Goal: Information Seeking & Learning: Learn about a topic

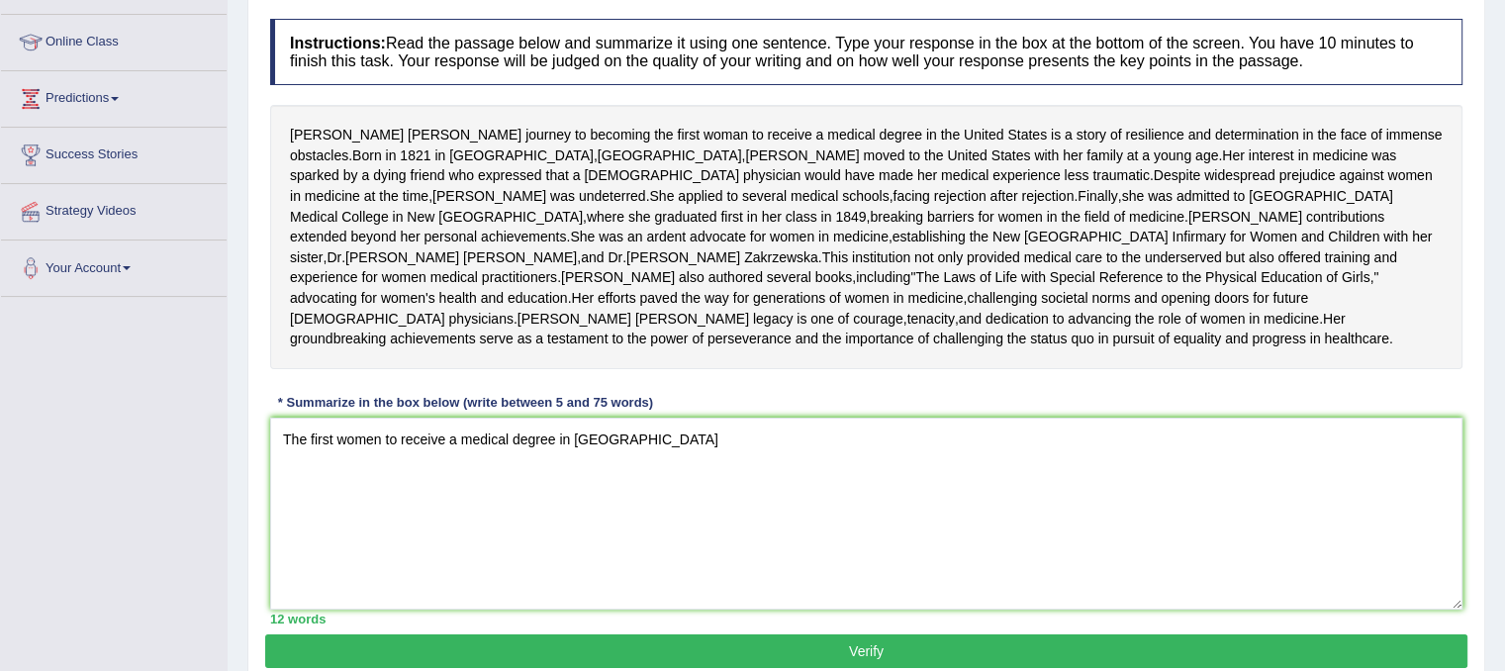
click at [306, 548] on textarea "The first women to receive a medical degree in [GEOGRAPHIC_DATA]" at bounding box center [866, 514] width 1192 height 192
click at [783, 542] on textarea "[PERSON_NAME] first women to receive a medical degree in [GEOGRAPHIC_DATA]" at bounding box center [866, 514] width 1192 height 192
drag, startPoint x: 783, startPoint y: 542, endPoint x: 758, endPoint y: 522, distance: 31.7
click at [758, 522] on textarea "[PERSON_NAME] first women to receive a medical degree in the [GEOGRAPHIC_DATA],…" at bounding box center [866, 514] width 1192 height 192
click at [863, 544] on textarea "[PERSON_NAME] first women to receive a medical degree in the [GEOGRAPHIC_DATA],…" at bounding box center [866, 514] width 1192 height 192
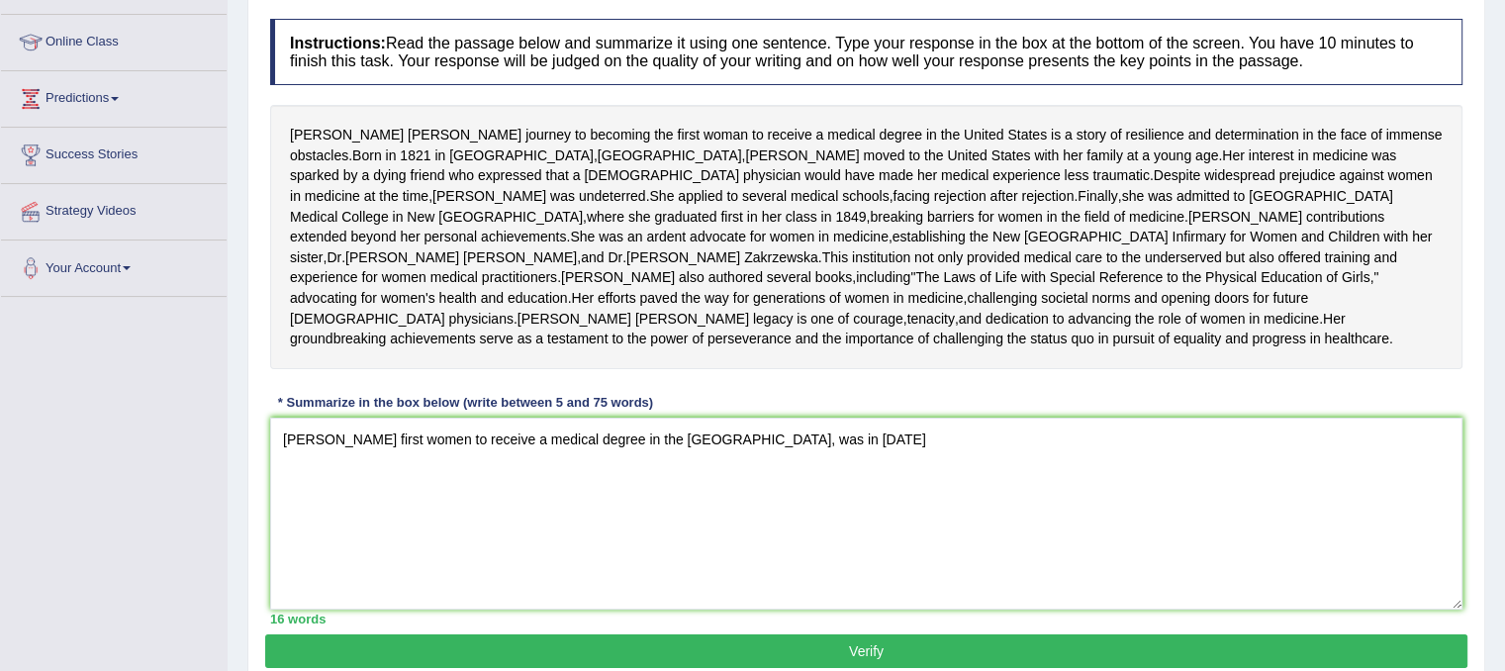
click at [863, 544] on textarea "[PERSON_NAME] first women to receive a medical degree in the [GEOGRAPHIC_DATA],…" at bounding box center [866, 514] width 1192 height 192
click at [863, 547] on textarea "Elizabeth Blackwell first women to receive a medical degree in the United State…" at bounding box center [866, 514] width 1192 height 192
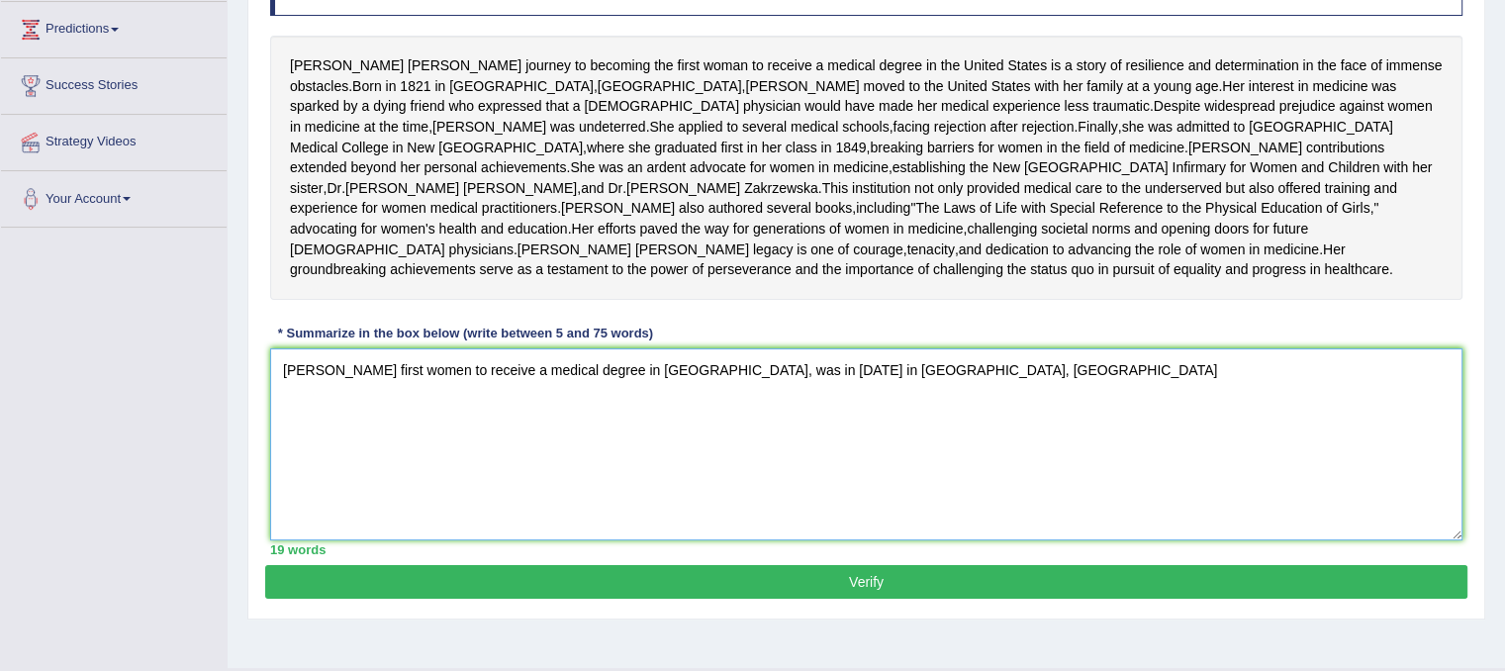
scroll to position [323, 0]
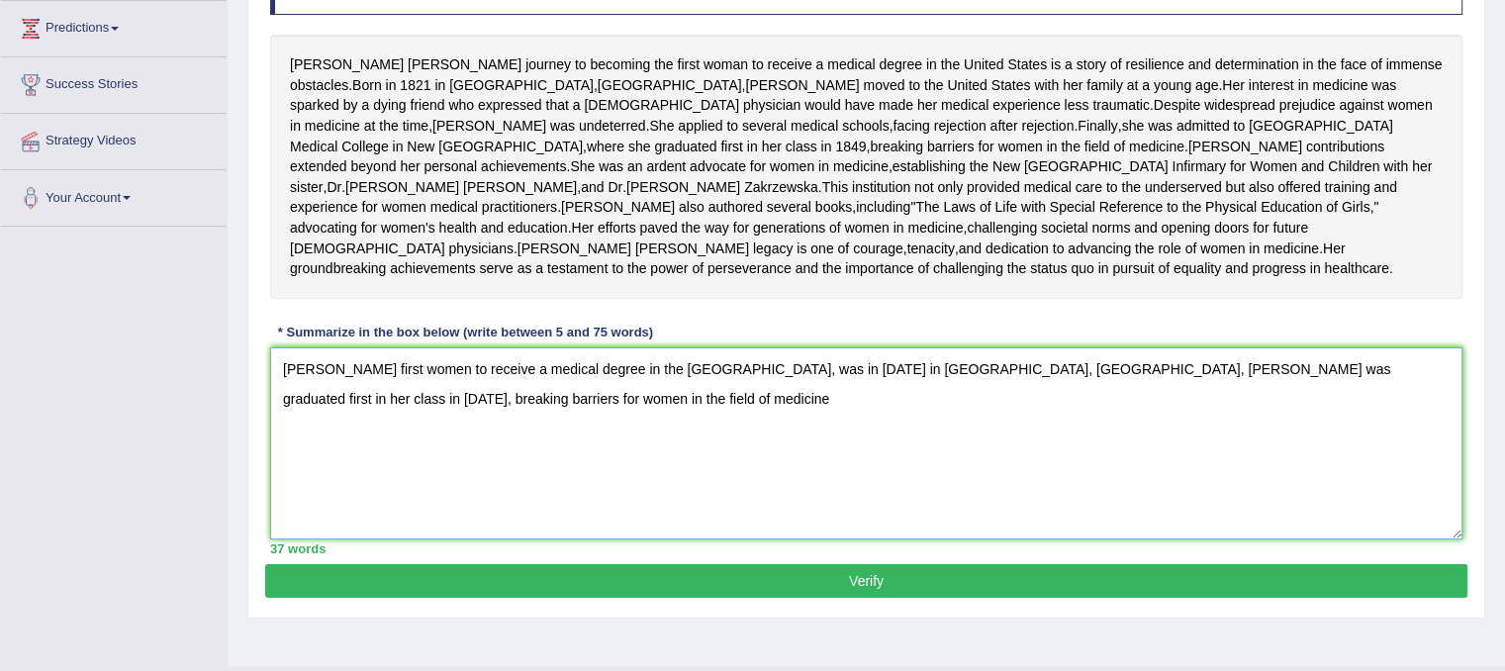
click at [1276, 469] on textarea "Elizabeth Blackwell first women to receive a medical degree in the United State…" at bounding box center [866, 443] width 1192 height 192
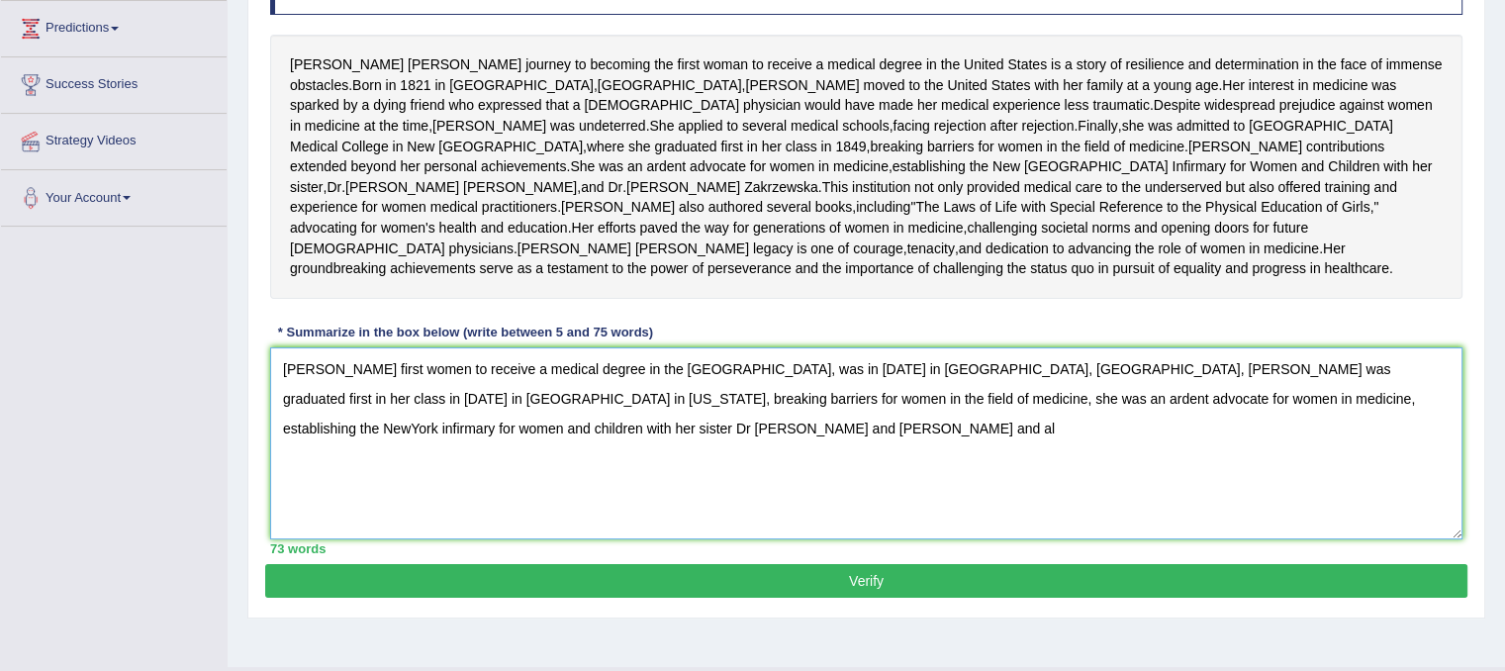
click at [1069, 470] on textarea "Elizabeth Blackwell first women to receive a medical degree in the United State…" at bounding box center [866, 443] width 1192 height 192
click at [549, 525] on textarea "Elizabeth Blackwell first women to receive a medical degree in the United State…" at bounding box center [866, 443] width 1192 height 192
click at [915, 505] on textarea "Elizabeth Blackwell first women to receive a medical degree in the United State…" at bounding box center [866, 443] width 1192 height 192
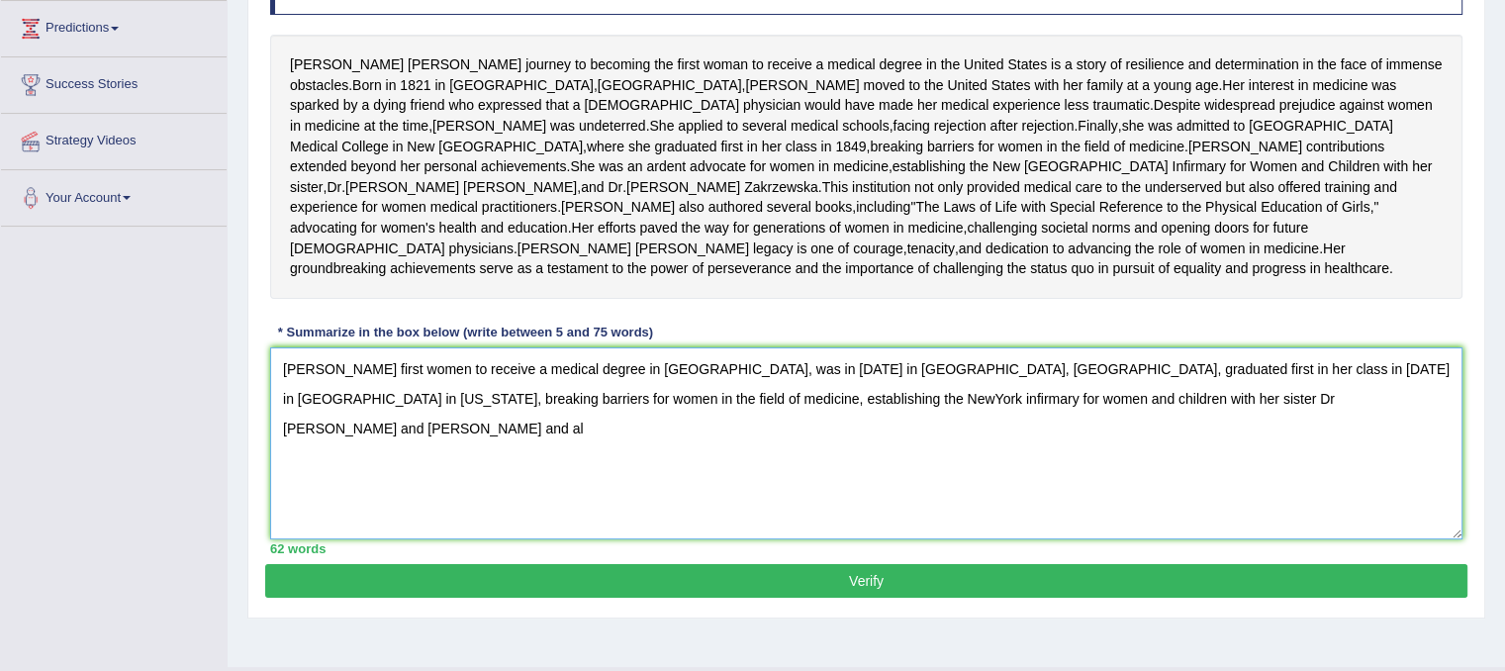
click at [1370, 494] on textarea "Elizabeth Blackwell first women to receive a medical degree in the United State…" at bounding box center [866, 443] width 1192 height 192
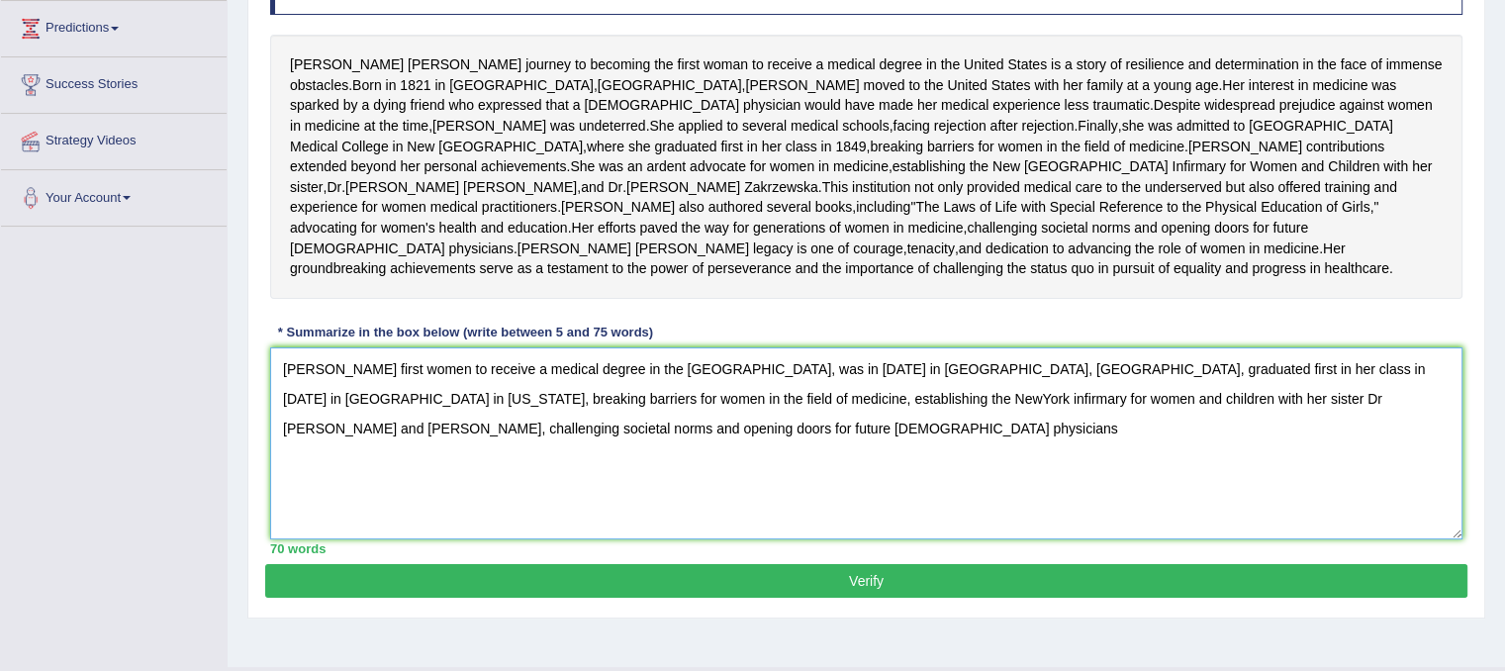
click at [1342, 498] on textarea "Elizabeth Blackwell first women to receive a medical degree in the United State…" at bounding box center [866, 443] width 1192 height 192
click at [739, 531] on textarea "Elizabeth Blackwell first women to receive a medical degree in the United State…" at bounding box center [866, 443] width 1192 height 192
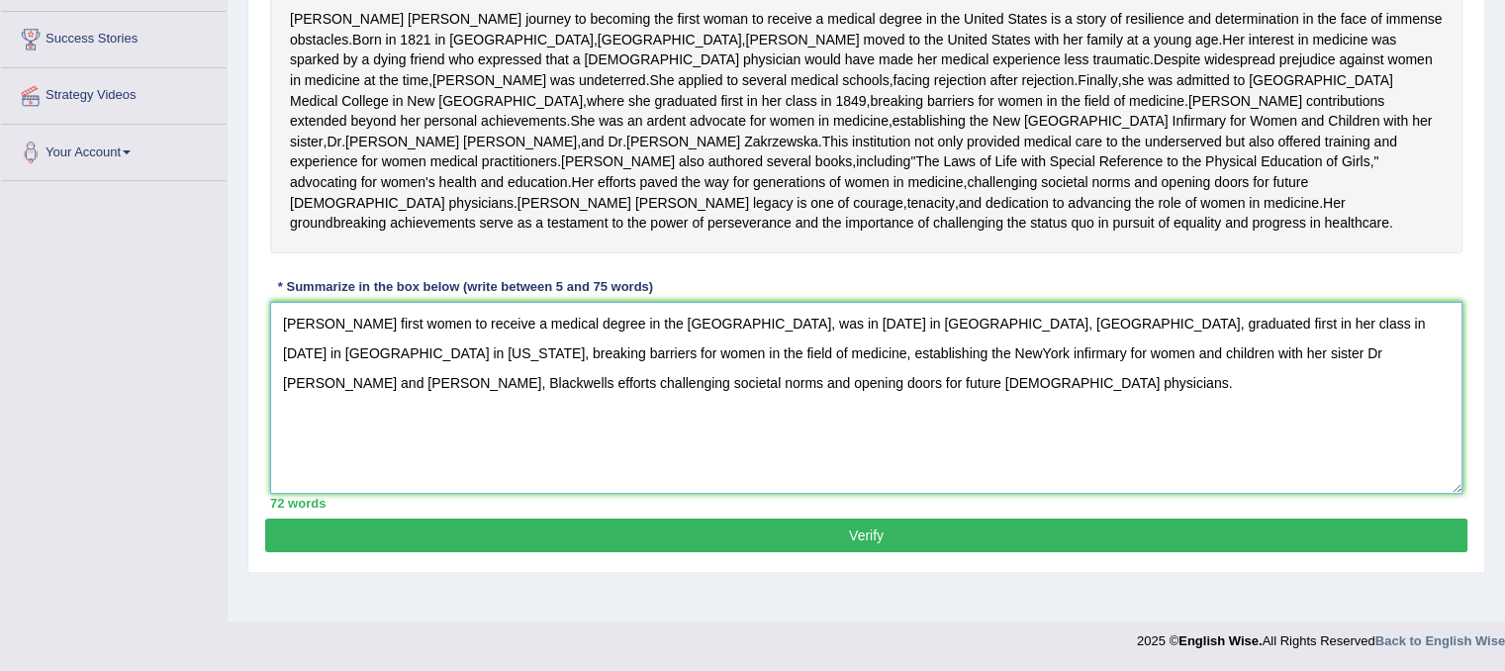
type textarea "Elizabeth Blackwell first women to receive a medical degree in the United State…"
click at [744, 552] on button "Verify" at bounding box center [866, 535] width 1202 height 34
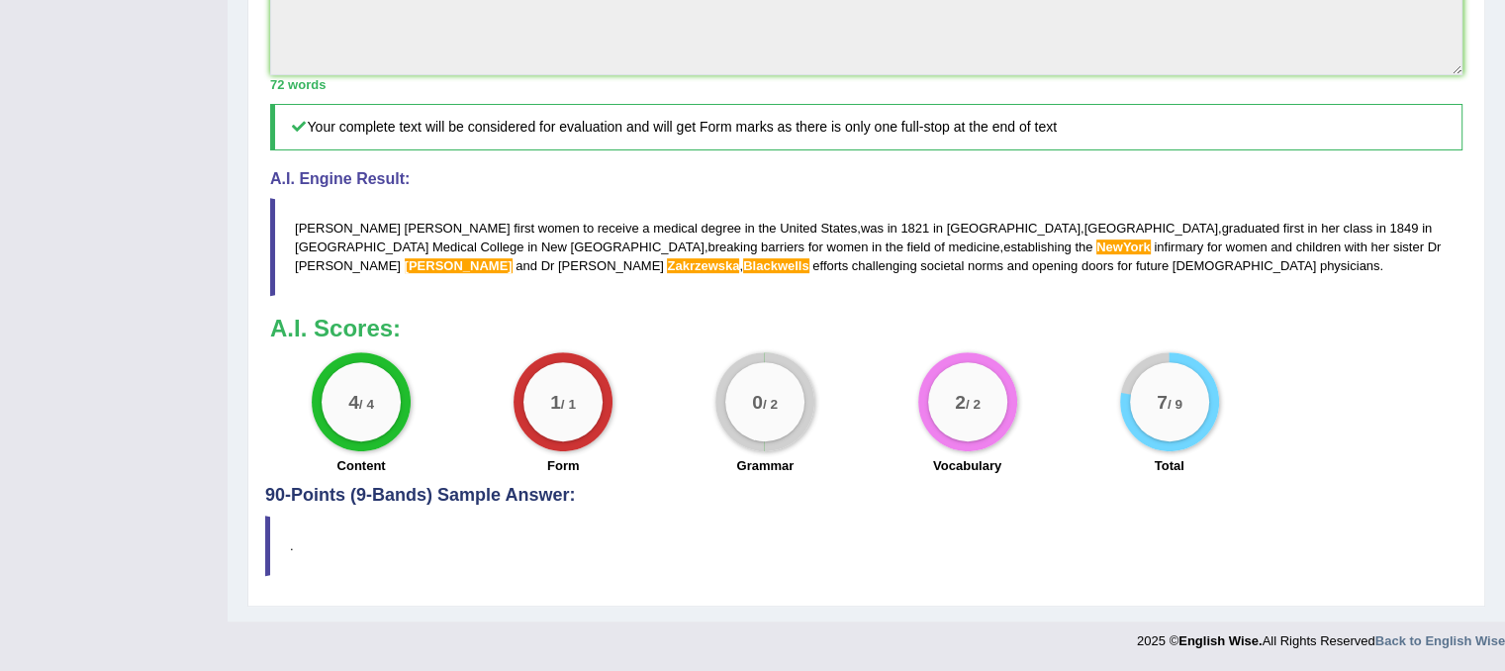
scroll to position [857, 0]
click at [744, 568] on blockquote "." at bounding box center [866, 546] width 1202 height 60
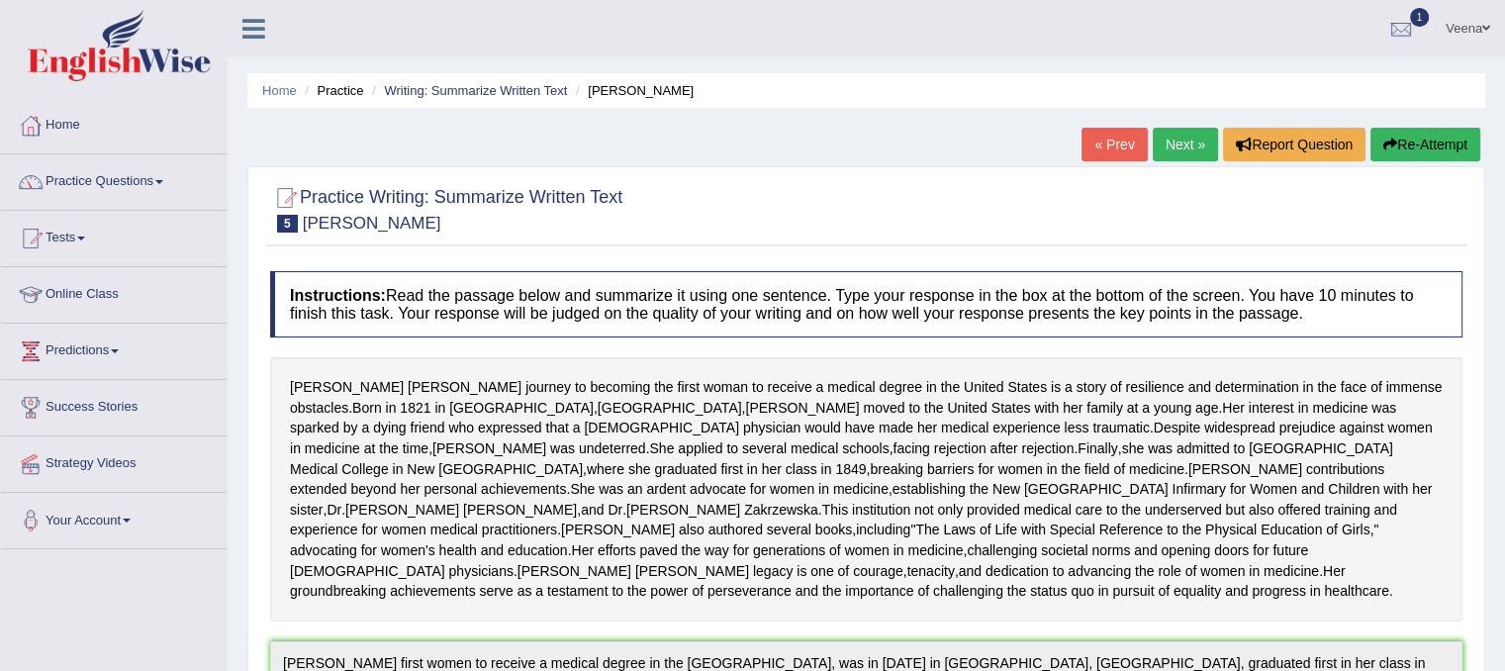
scroll to position [0, 0]
click at [161, 185] on link "Practice Questions" at bounding box center [114, 178] width 226 height 49
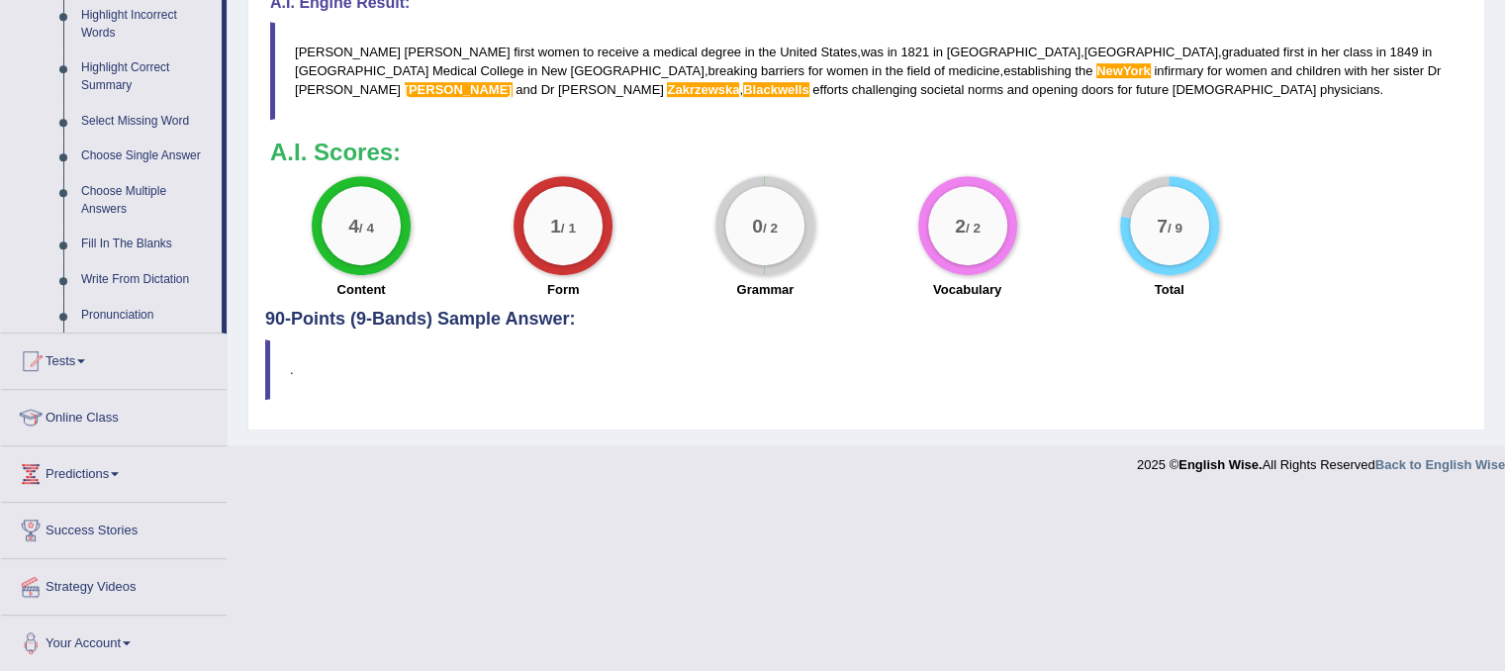
scroll to position [934, 0]
click at [119, 312] on link "Pronunciation" at bounding box center [146, 316] width 149 height 36
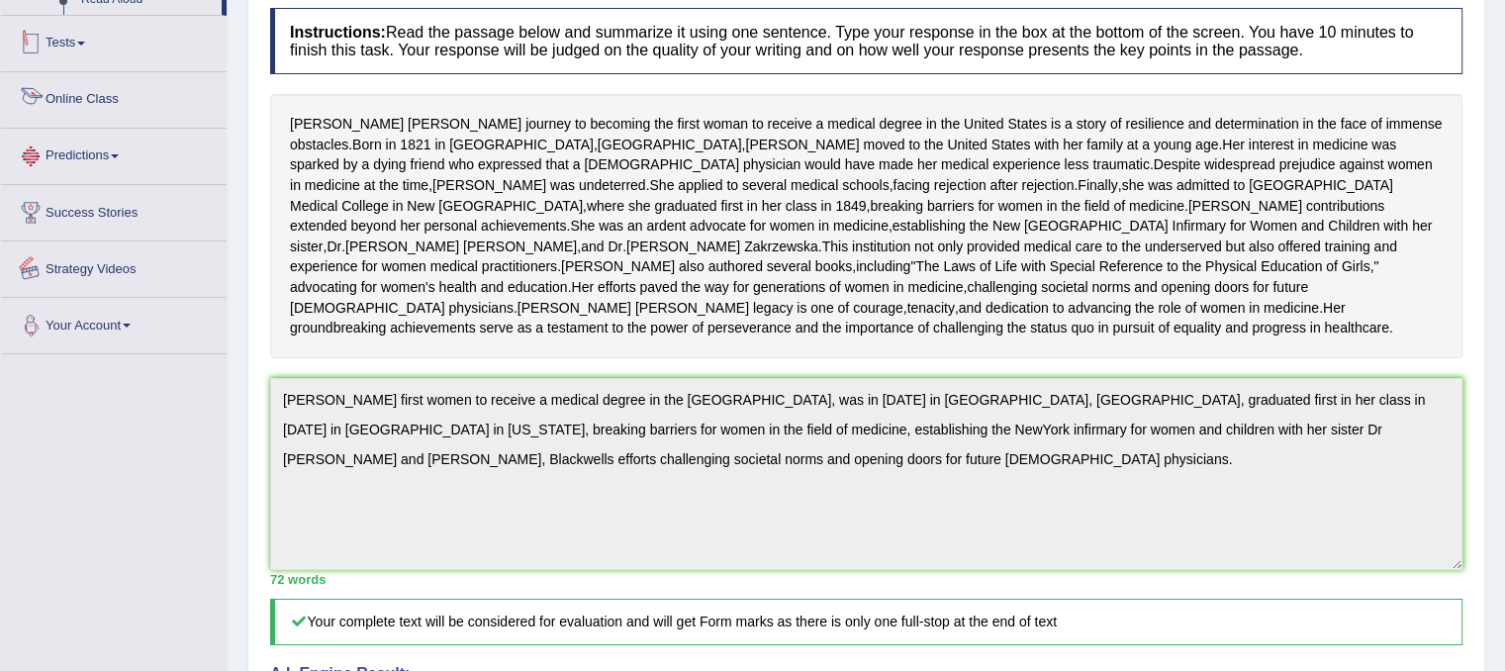
scroll to position [382, 0]
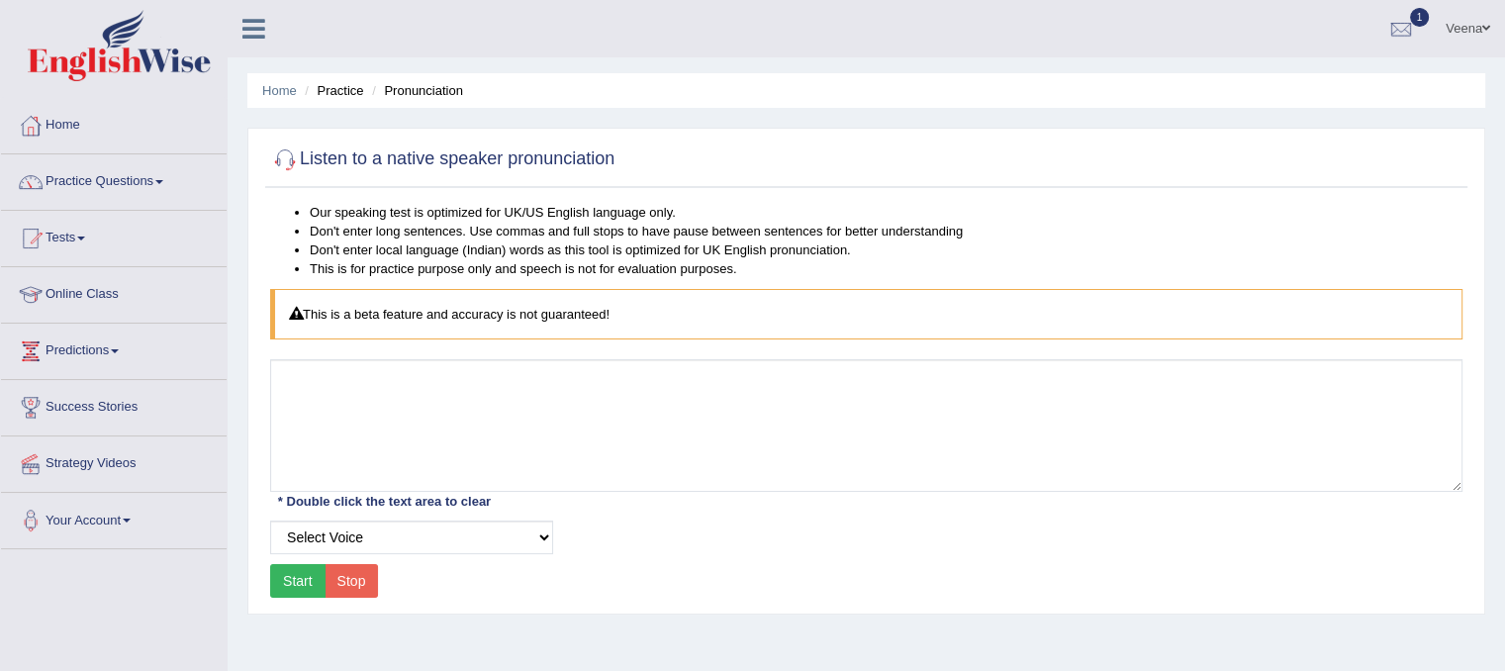
click at [308, 579] on button "Start" at bounding box center [297, 581] width 55 height 34
click at [535, 527] on select "Select Voice UK English Female UK English Male" at bounding box center [411, 537] width 283 height 34
select select "2"
click at [270, 520] on select "Select Voice UK English Female UK English Male" at bounding box center [411, 537] width 283 height 34
click at [293, 567] on button "Start" at bounding box center [297, 581] width 55 height 34
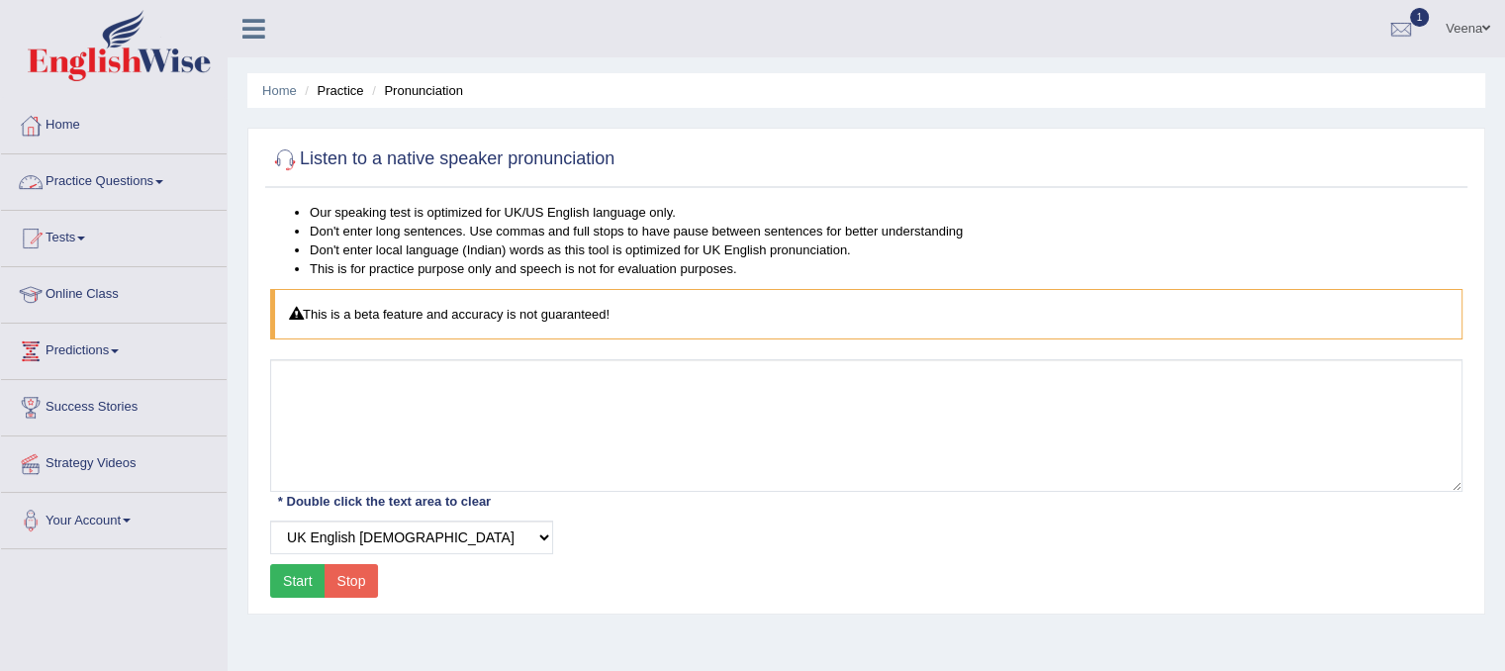
click at [153, 192] on link "Practice Questions" at bounding box center [114, 178] width 226 height 49
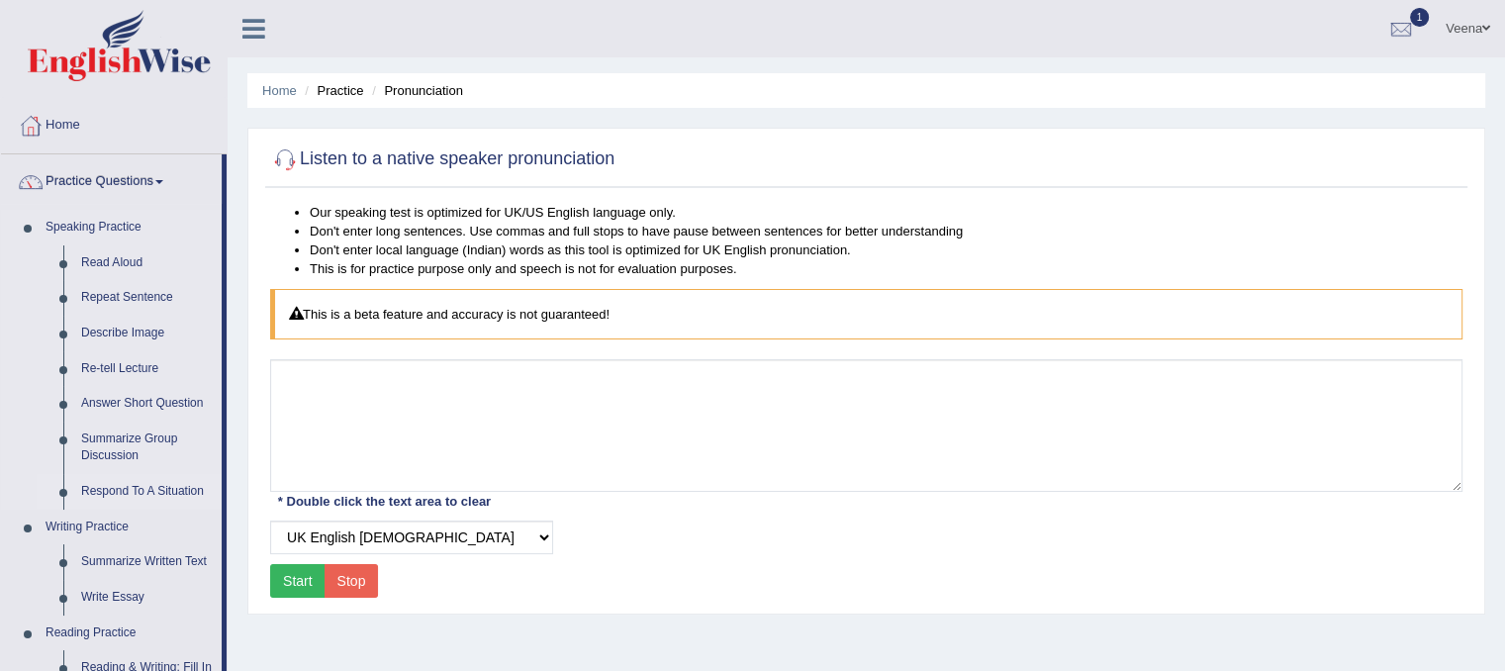
click at [109, 482] on link "Respond To A Situation" at bounding box center [146, 492] width 149 height 36
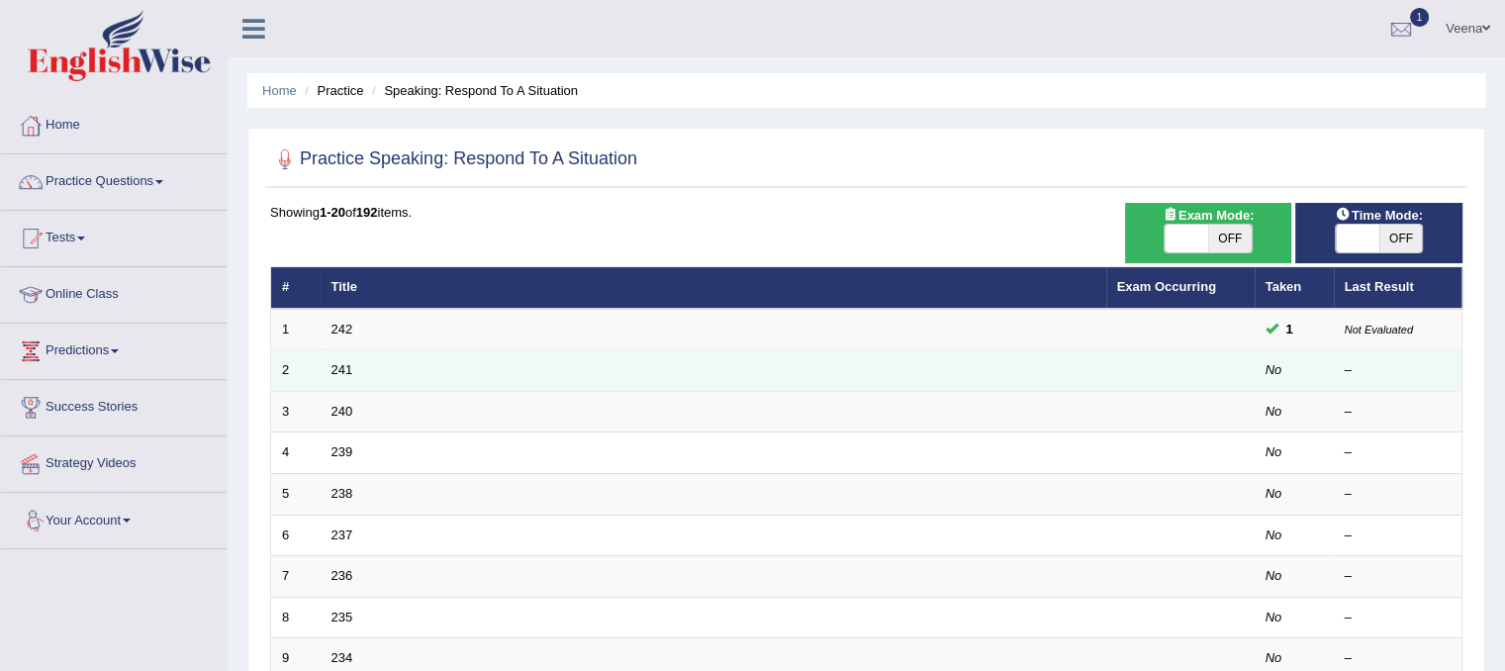
click at [323, 378] on td "241" at bounding box center [714, 371] width 786 height 42
click at [348, 368] on link "241" at bounding box center [342, 369] width 22 height 15
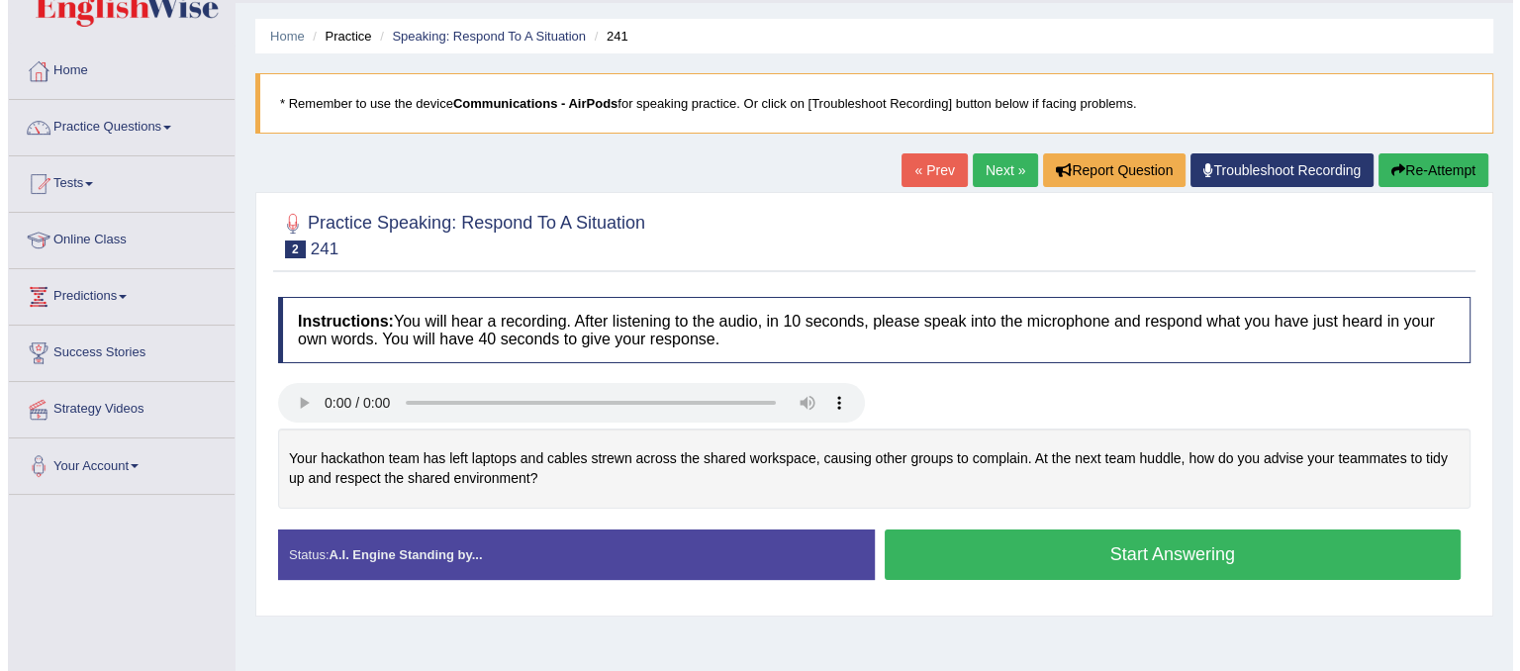
scroll to position [59, 0]
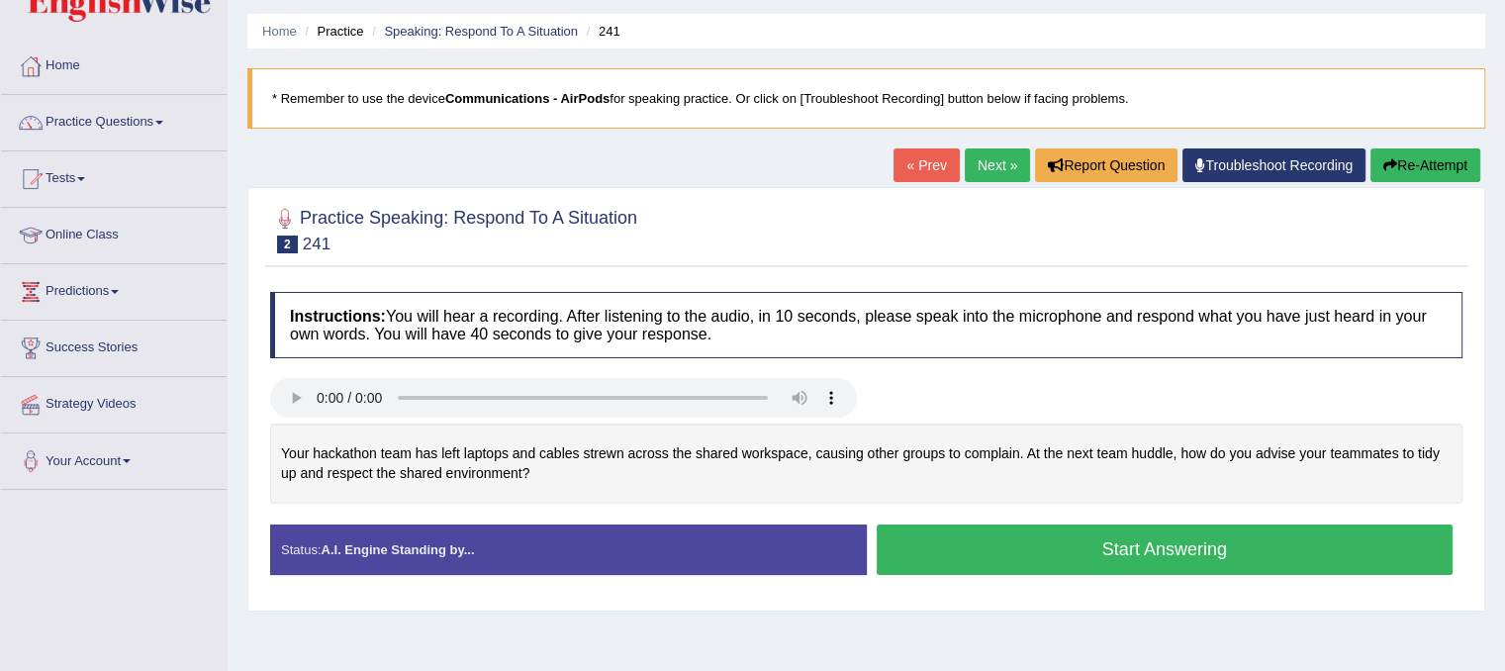
click at [897, 550] on button "Start Answering" at bounding box center [1165, 549] width 577 height 50
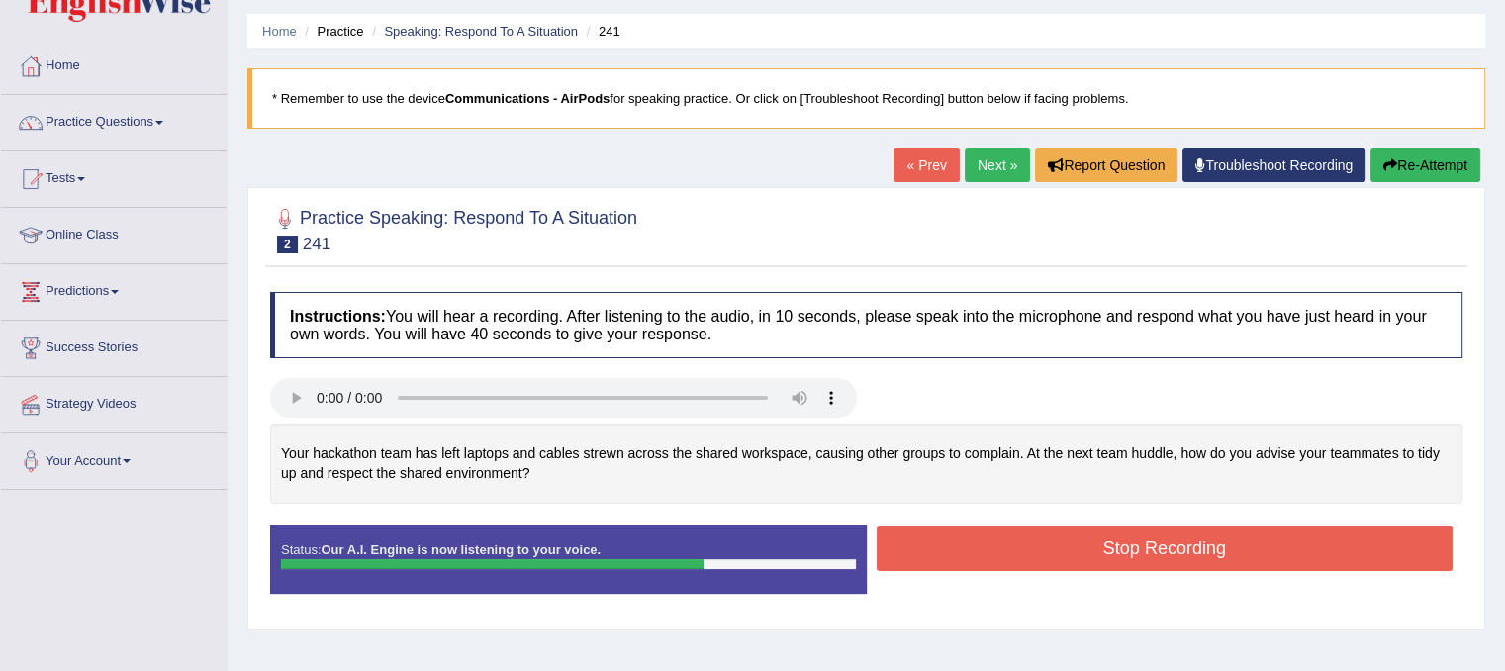
click at [897, 550] on button "Stop Recording" at bounding box center [1165, 548] width 577 height 46
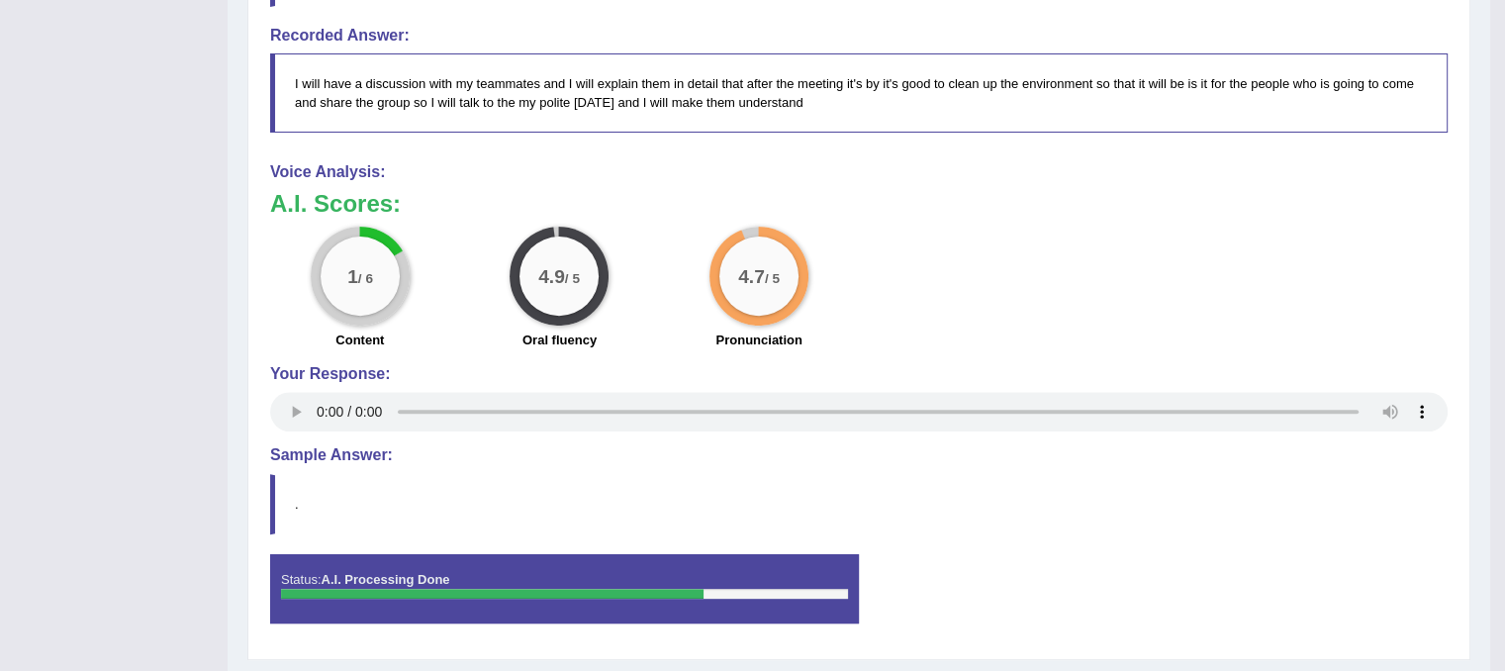
scroll to position [734, 0]
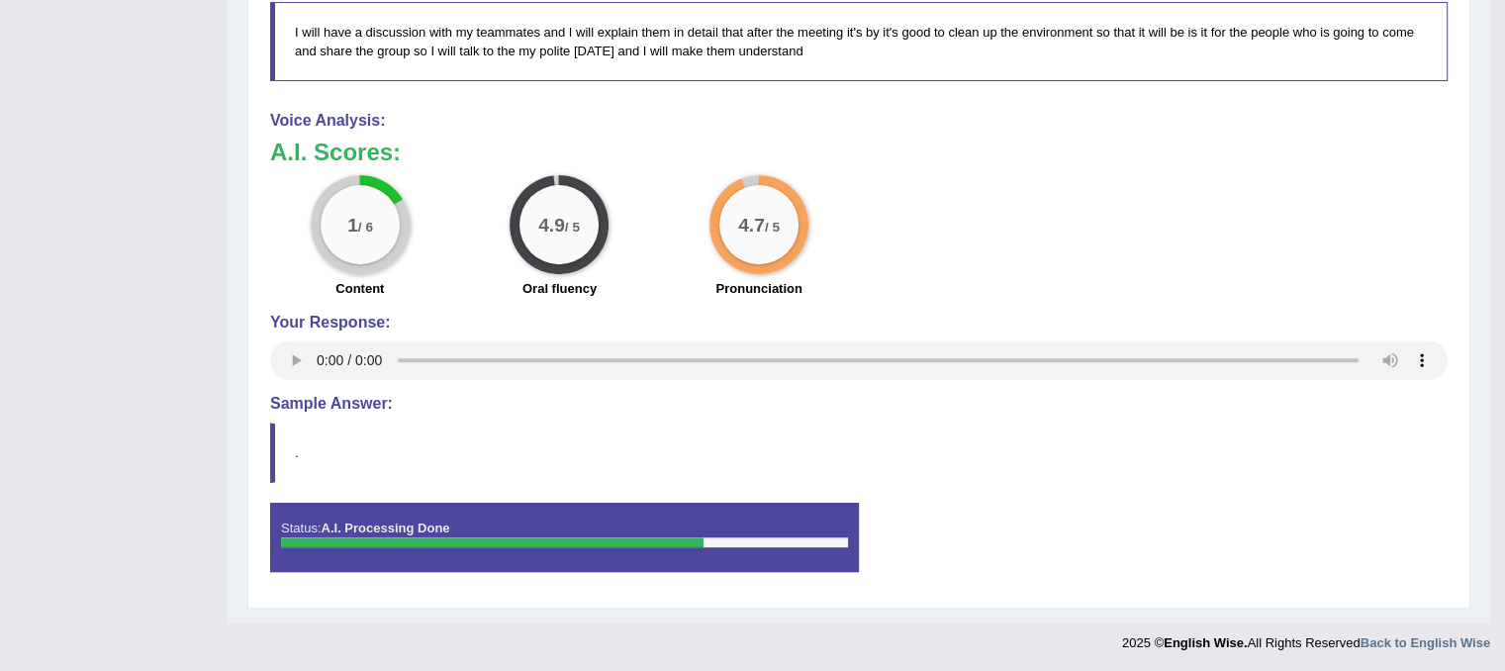
click at [924, 314] on h4 "Your Response:" at bounding box center [858, 323] width 1177 height 18
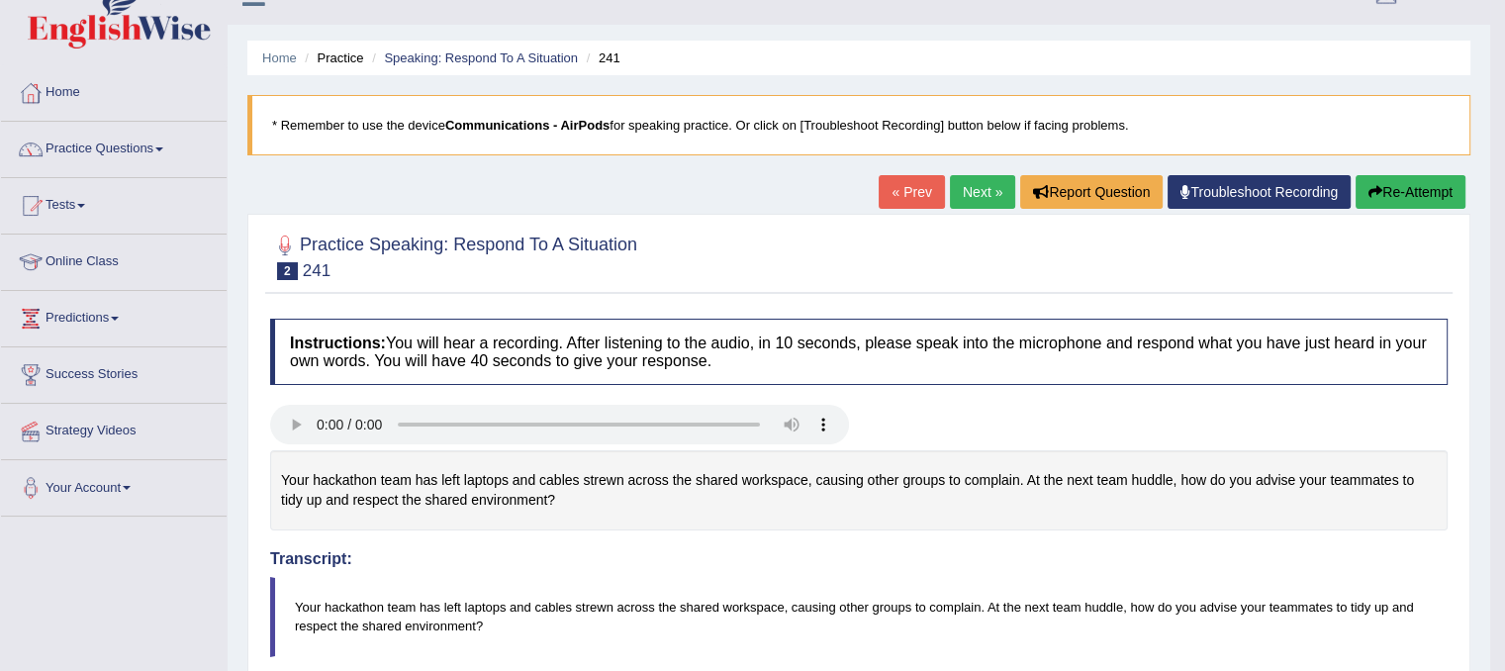
scroll to position [0, 0]
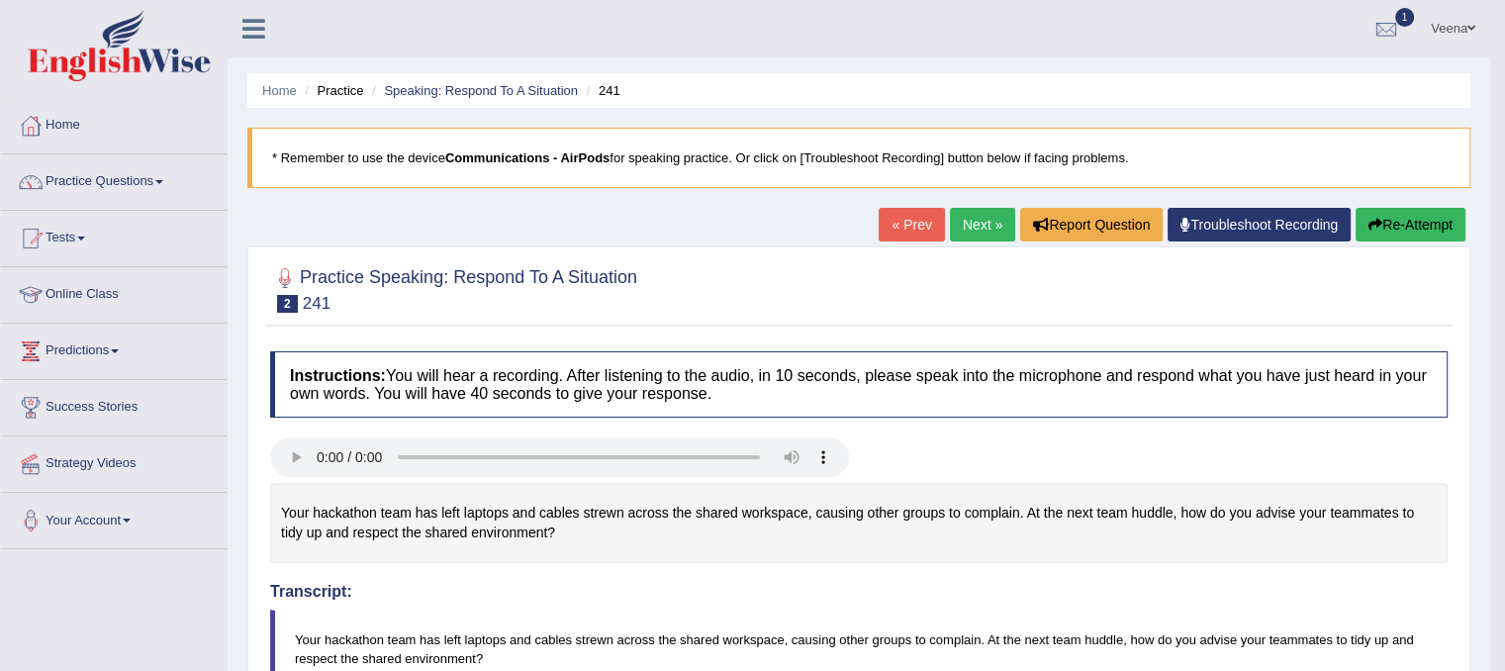
click at [982, 236] on link "Next »" at bounding box center [982, 225] width 65 height 34
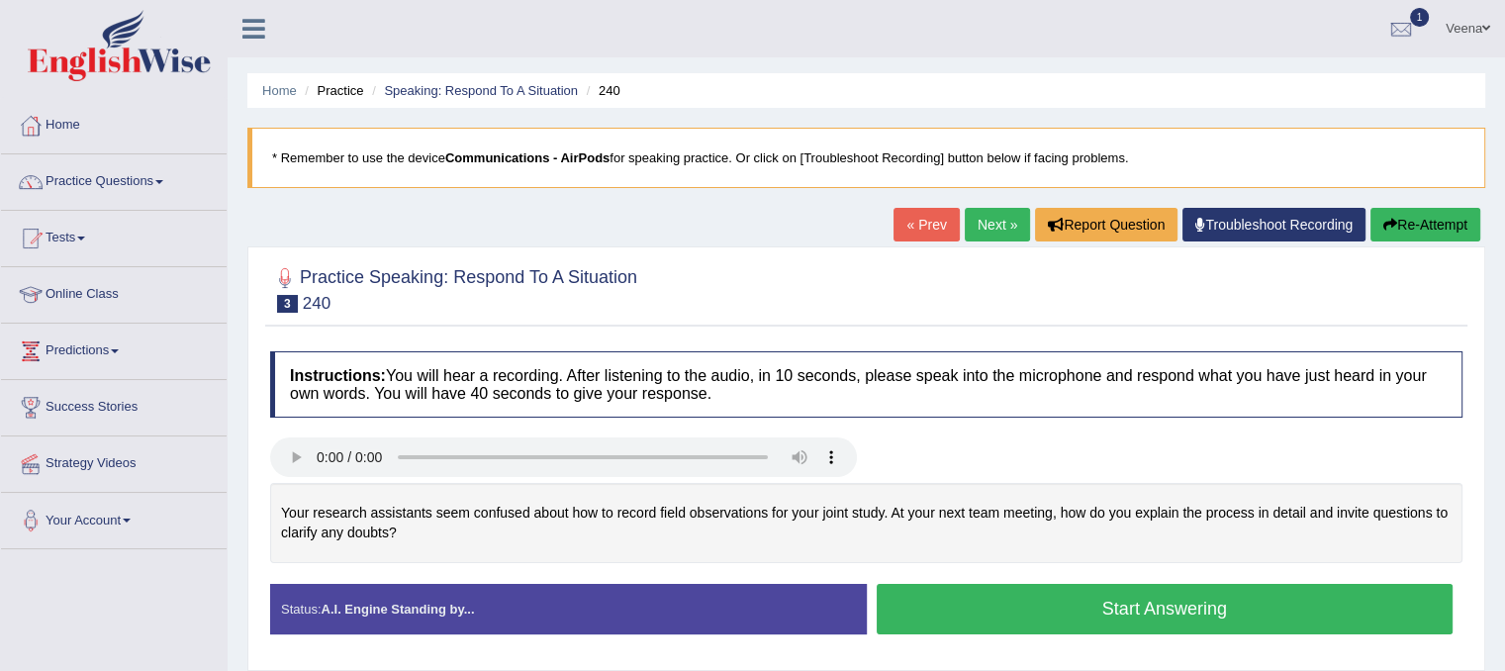
click at [905, 607] on button "Start Answering" at bounding box center [1165, 609] width 577 height 50
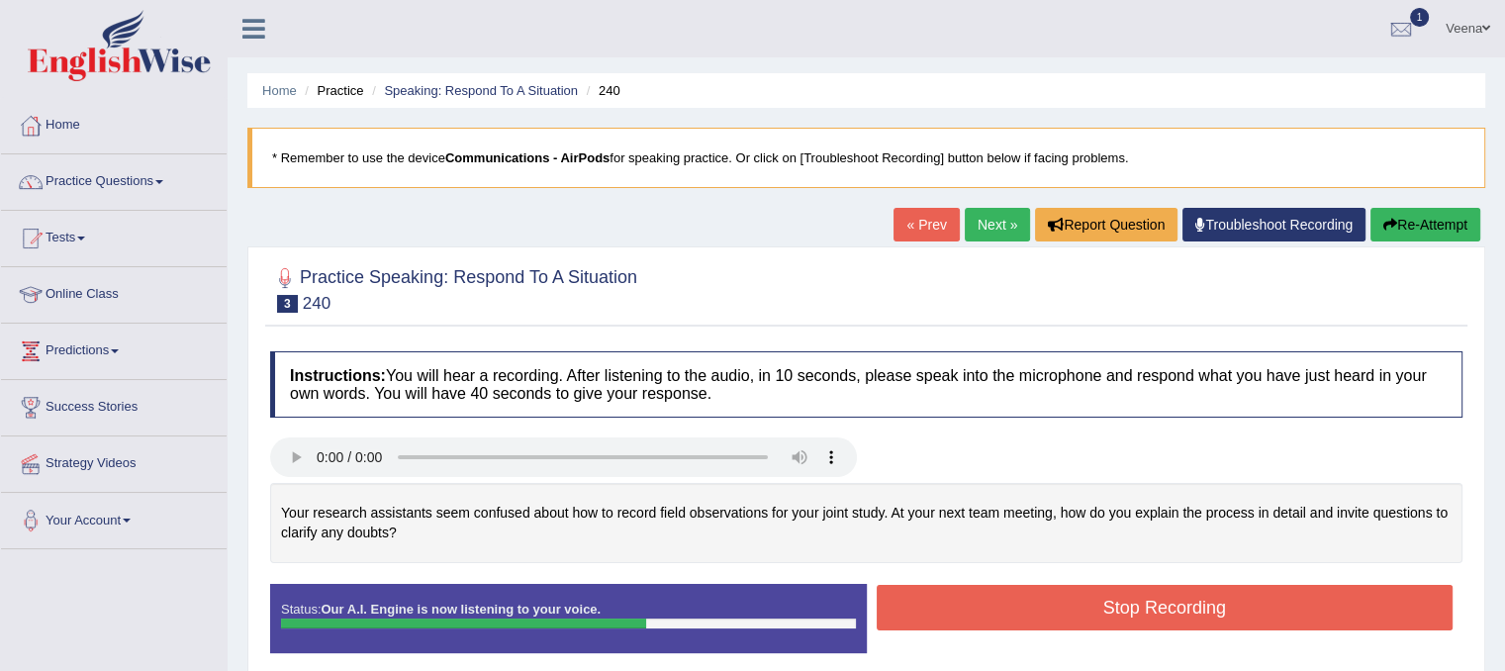
click at [905, 609] on button "Stop Recording" at bounding box center [1165, 608] width 577 height 46
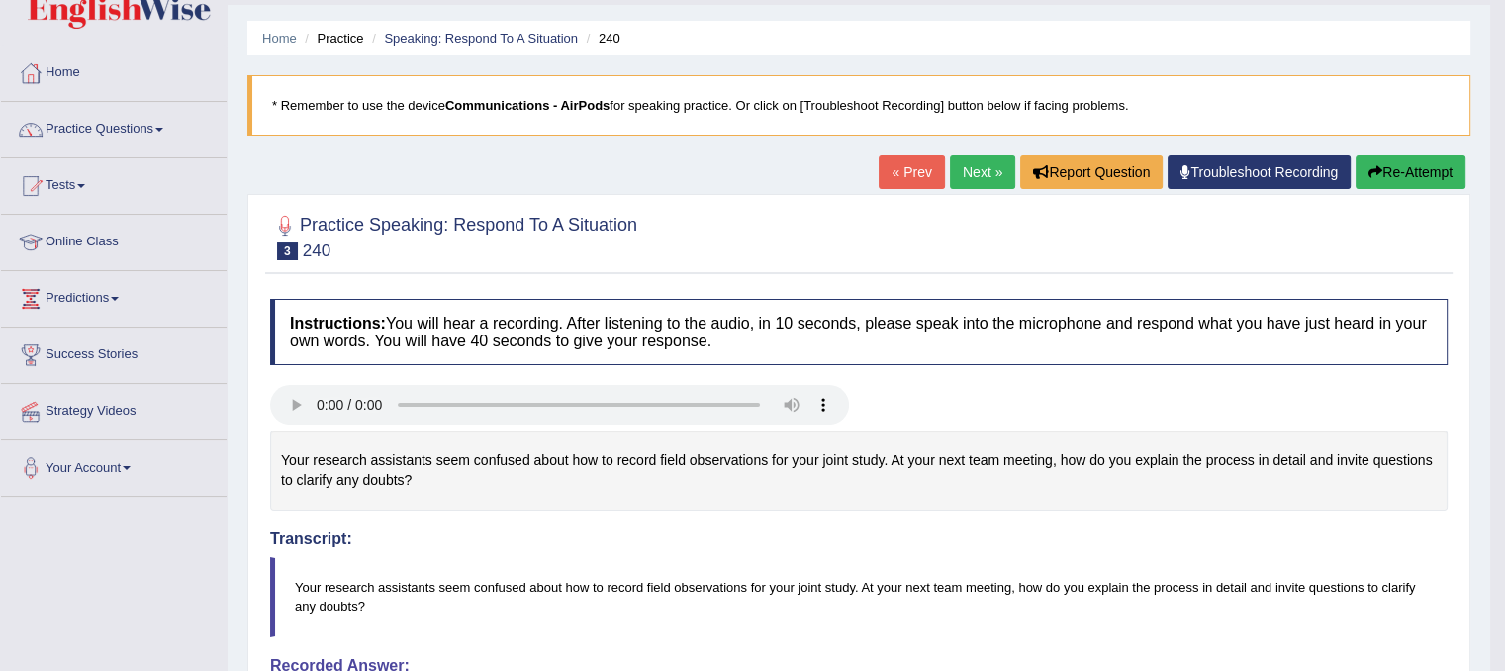
scroll to position [51, 0]
click at [969, 158] on link "Next »" at bounding box center [982, 173] width 65 height 34
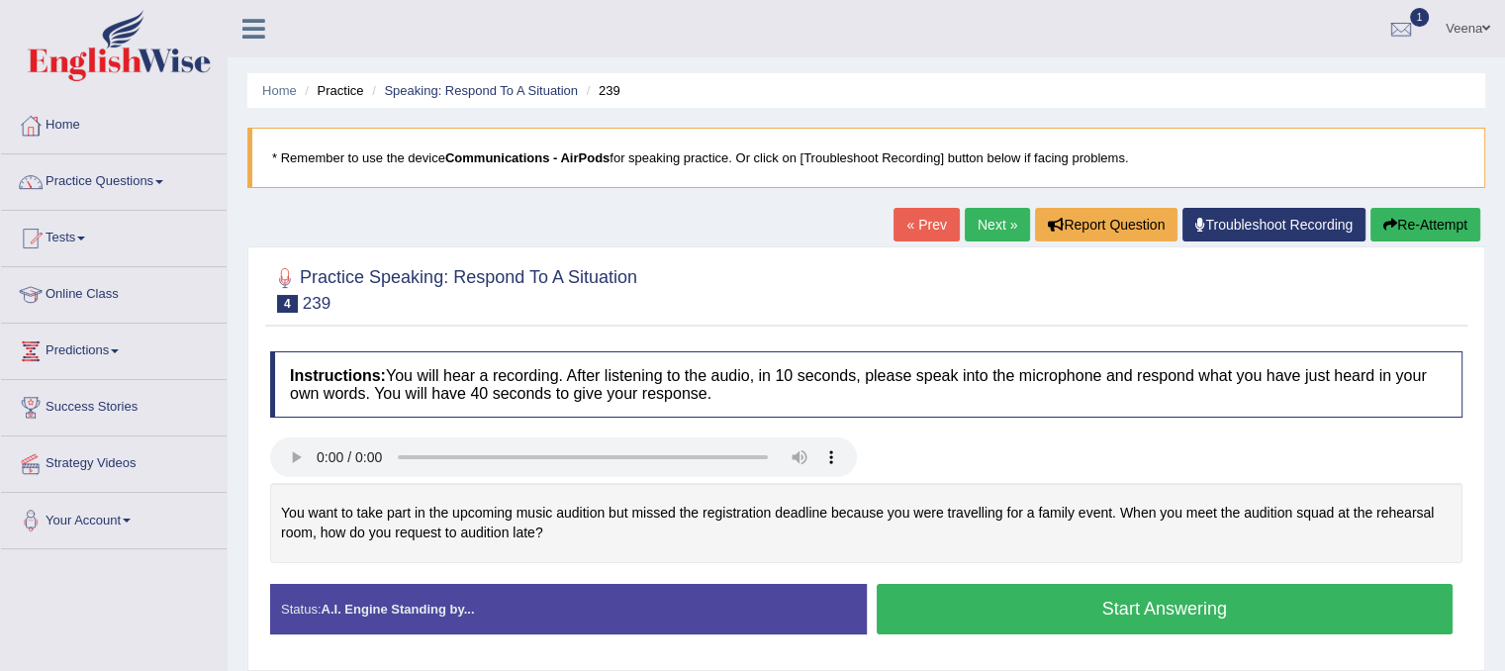
click at [930, 599] on button "Start Answering" at bounding box center [1165, 609] width 577 height 50
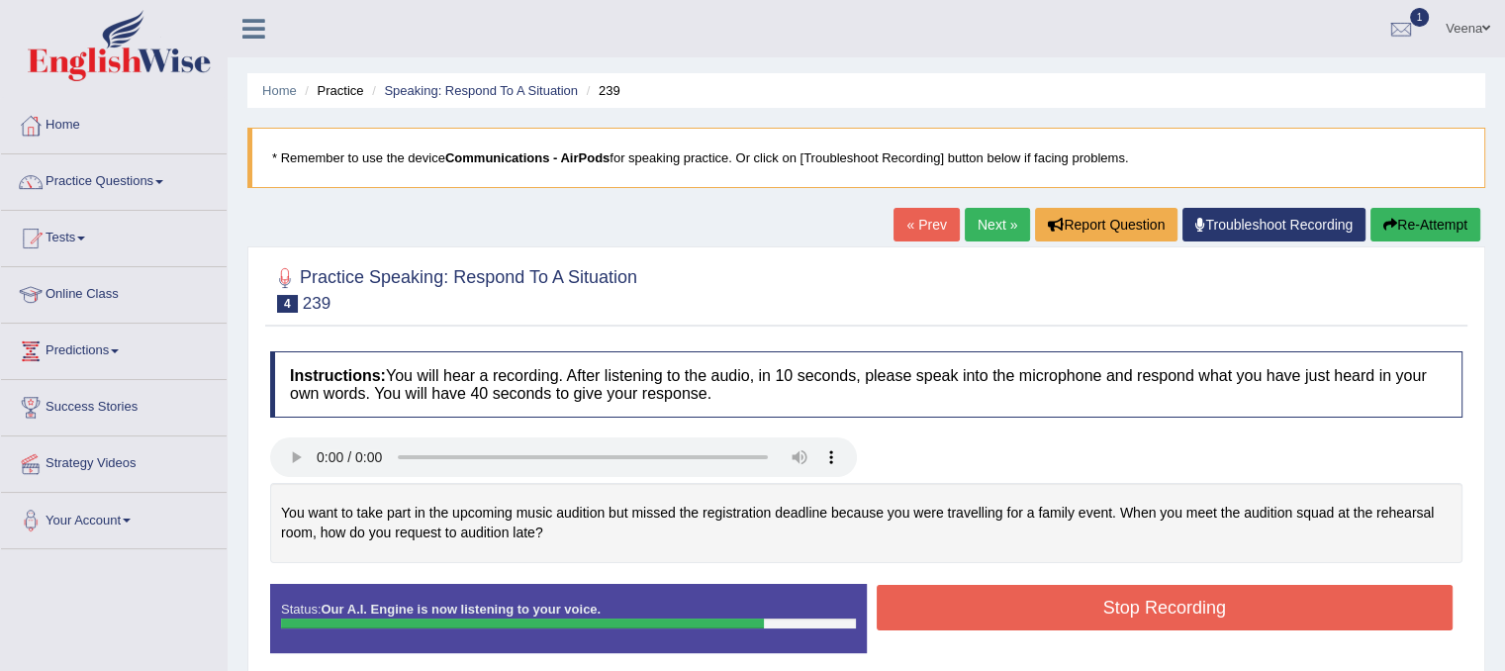
click at [930, 599] on button "Stop Recording" at bounding box center [1165, 608] width 577 height 46
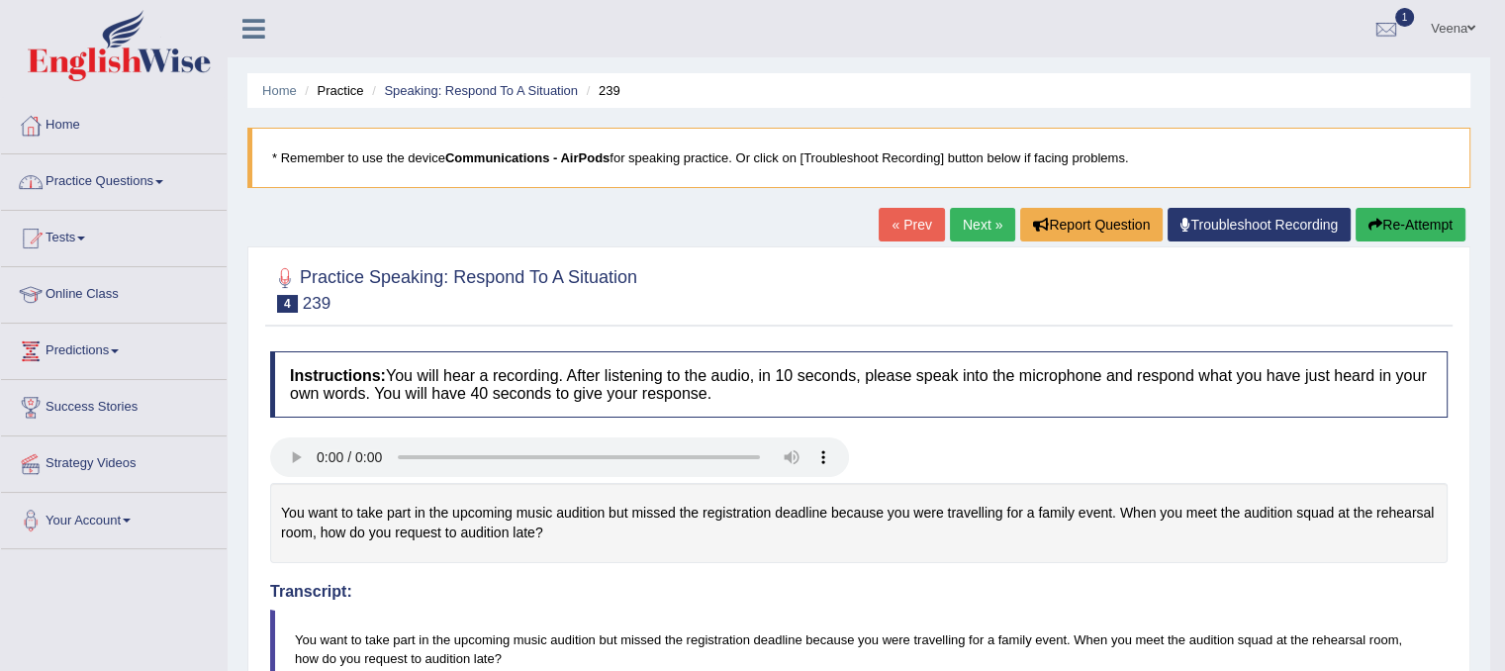
click at [154, 172] on link "Practice Questions" at bounding box center [114, 178] width 226 height 49
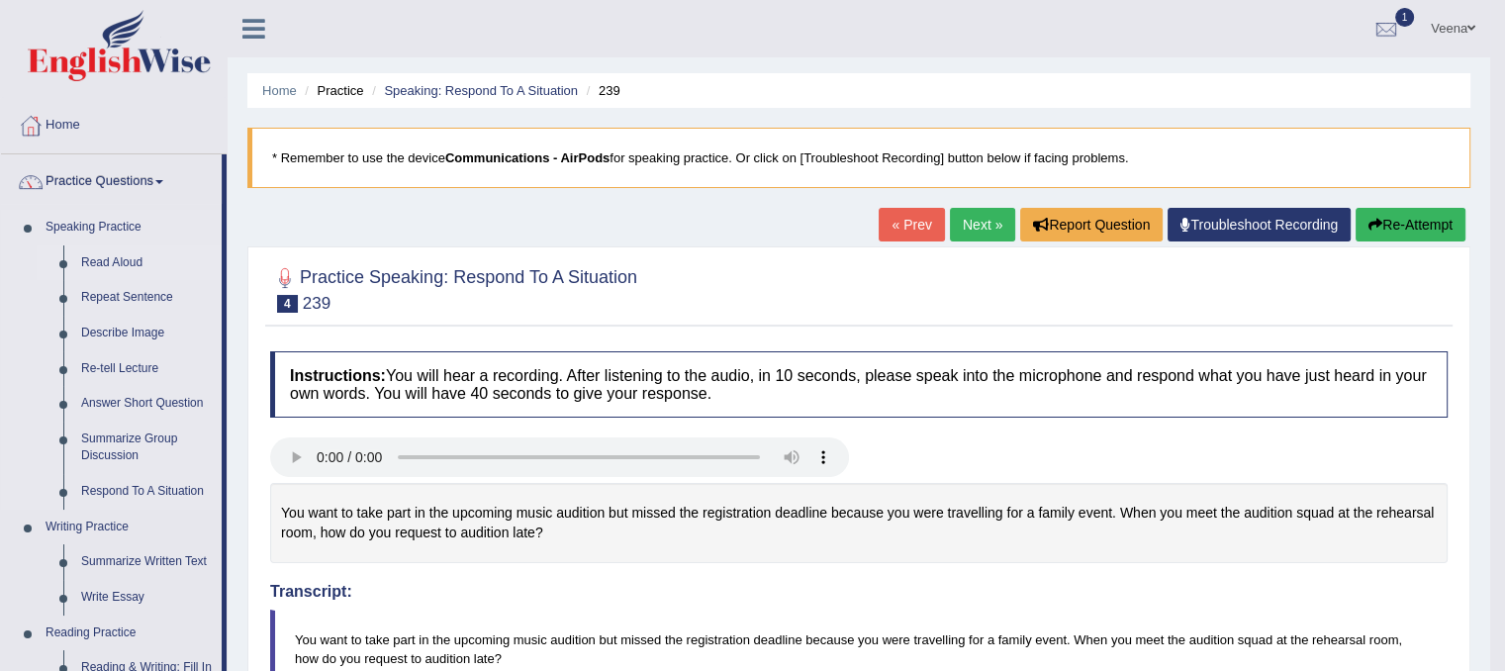
click at [123, 259] on link "Read Aloud" at bounding box center [146, 263] width 149 height 36
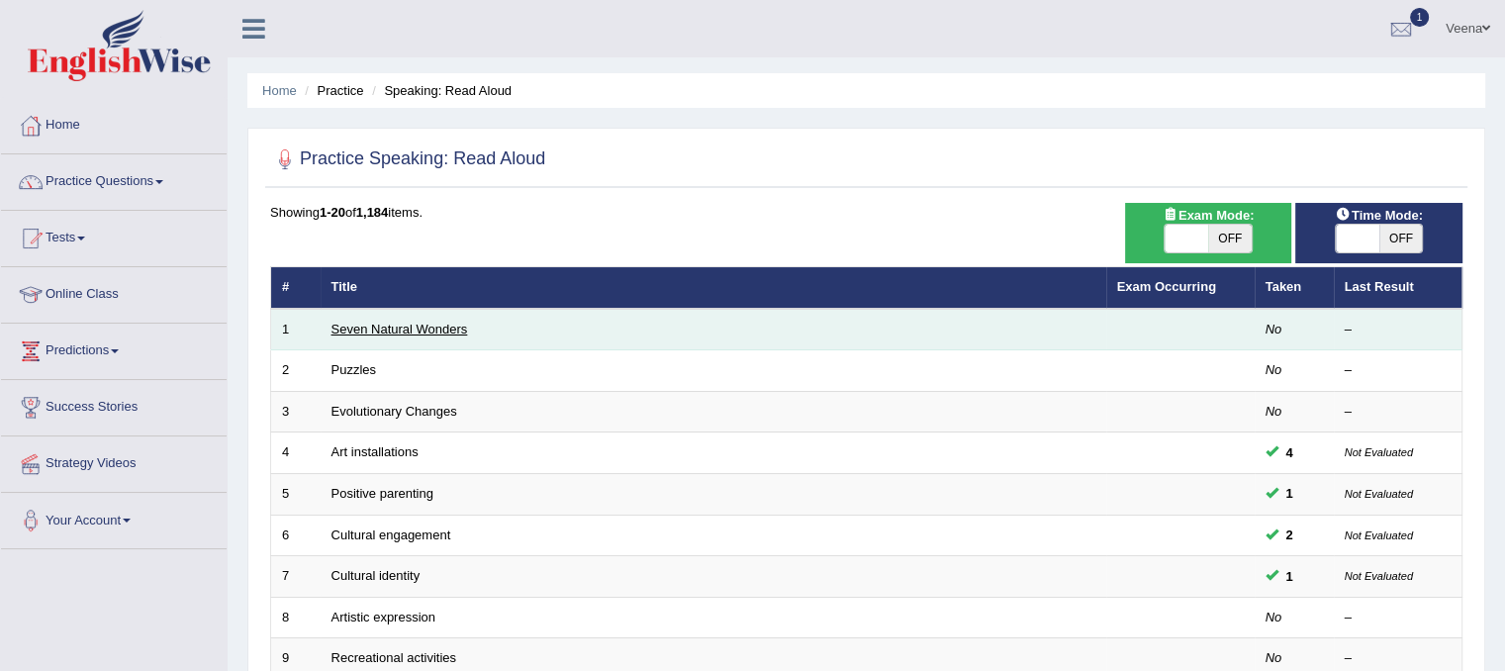
click at [395, 322] on link "Seven Natural Wonders" at bounding box center [399, 329] width 137 height 15
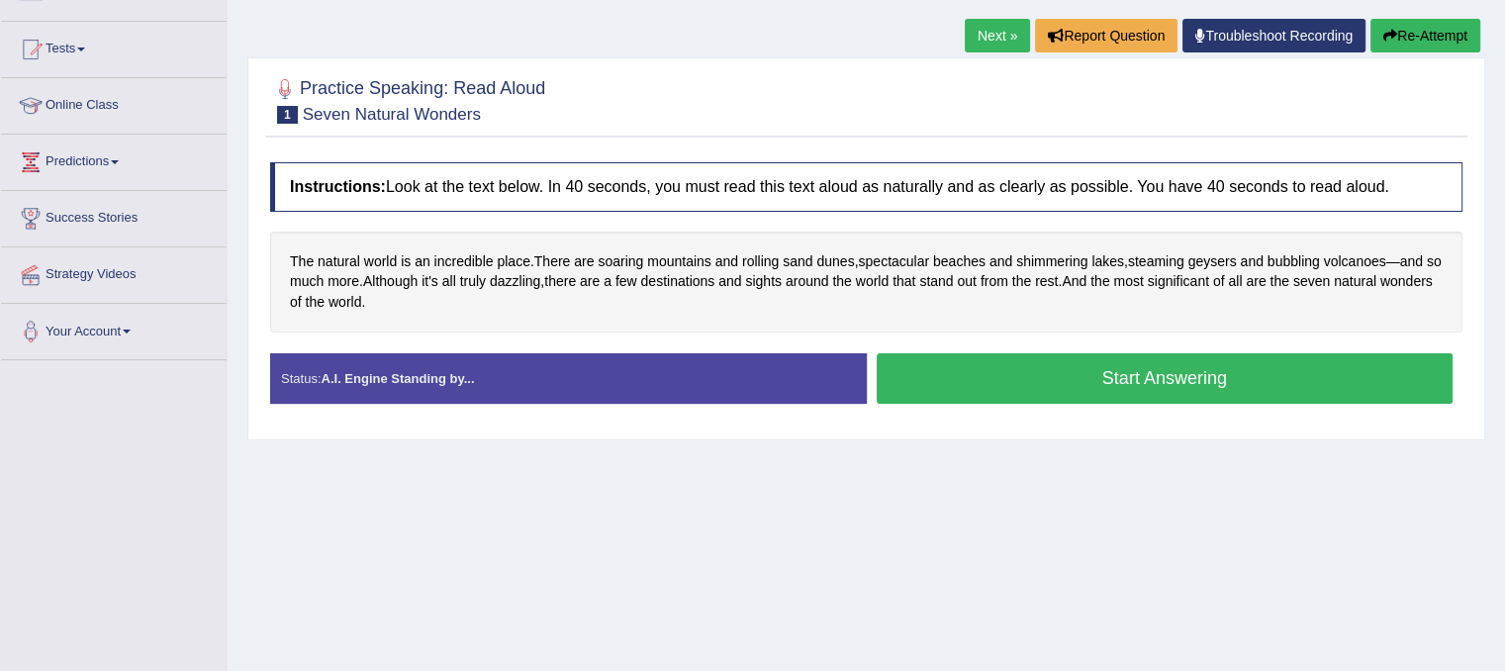
scroll to position [190, 0]
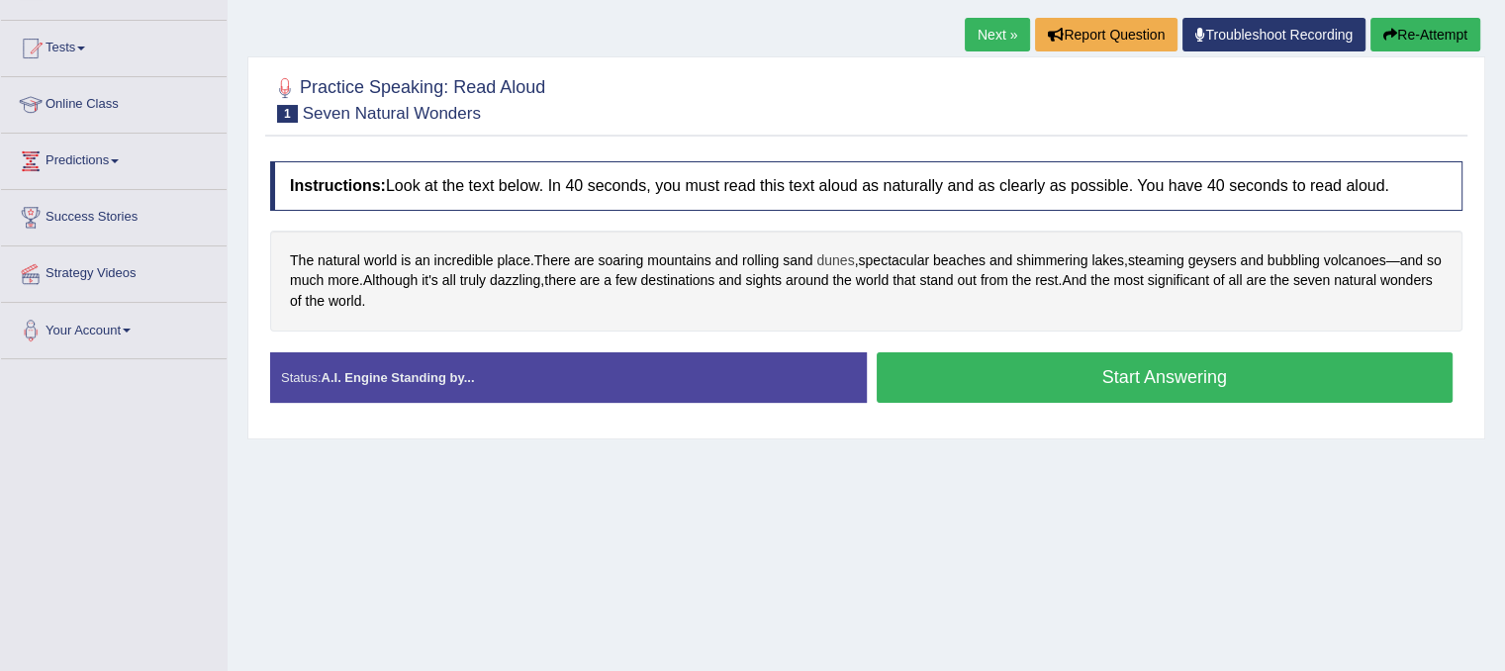
click at [840, 255] on span "dunes" at bounding box center [835, 260] width 38 height 21
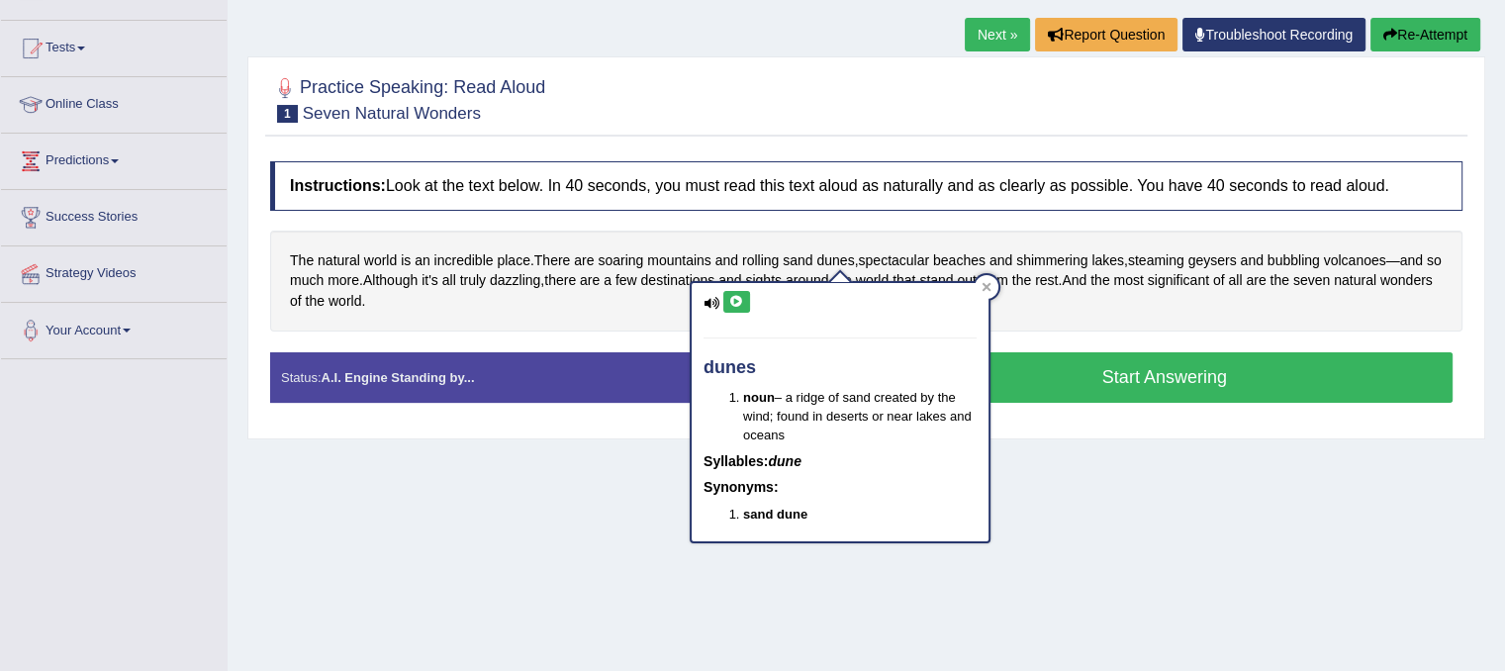
click at [732, 306] on icon at bounding box center [736, 302] width 15 height 12
click at [733, 301] on icon at bounding box center [736, 302] width 15 height 12
click at [980, 283] on div at bounding box center [987, 287] width 24 height 24
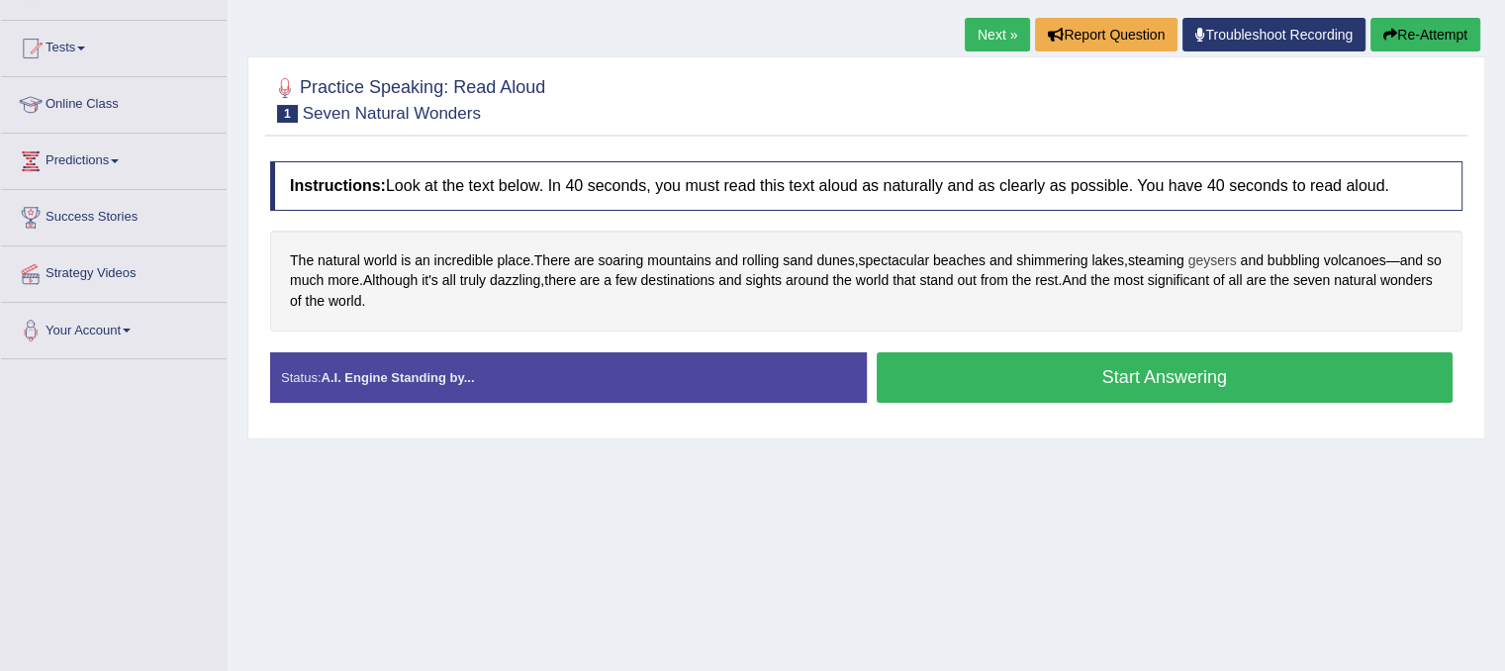
click at [1220, 258] on span "geysers" at bounding box center [1212, 260] width 48 height 21
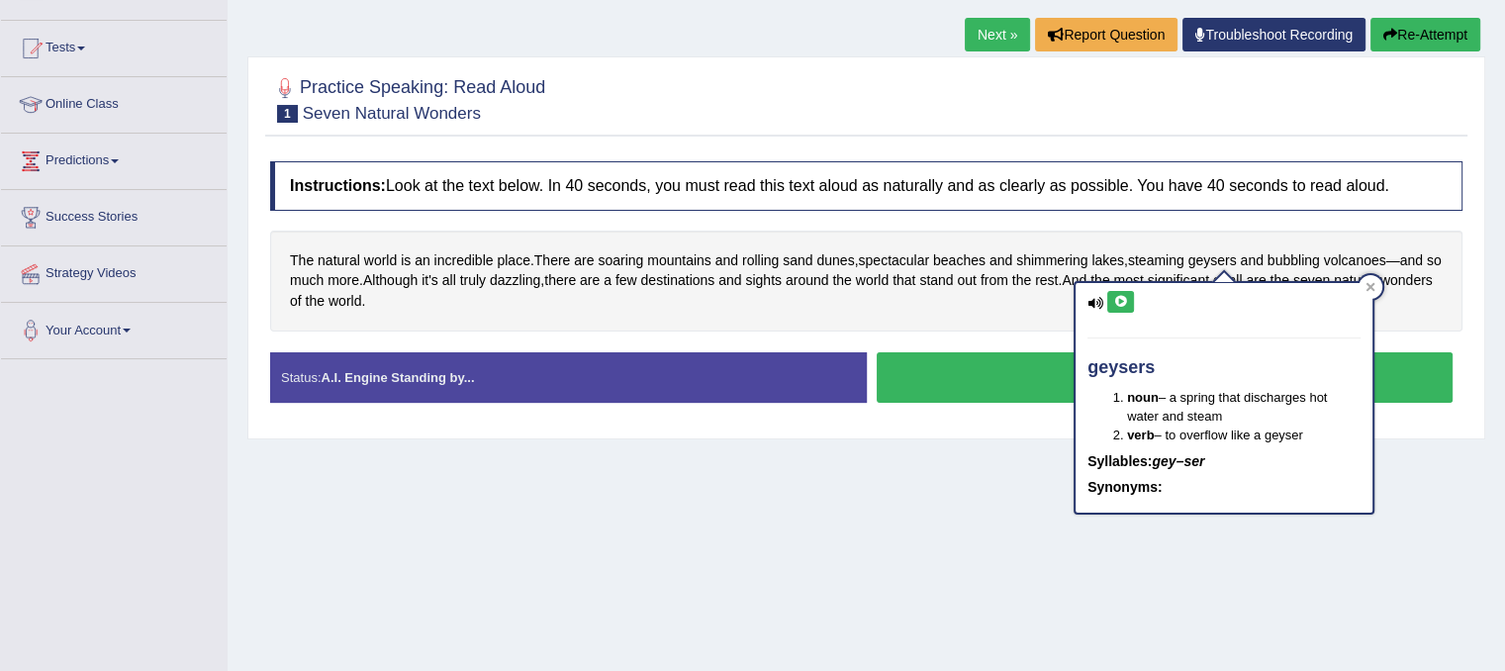
click at [1119, 302] on icon at bounding box center [1120, 302] width 15 height 12
click at [1224, 255] on span "geysers" at bounding box center [1212, 260] width 48 height 21
click at [1362, 286] on div at bounding box center [1371, 287] width 24 height 24
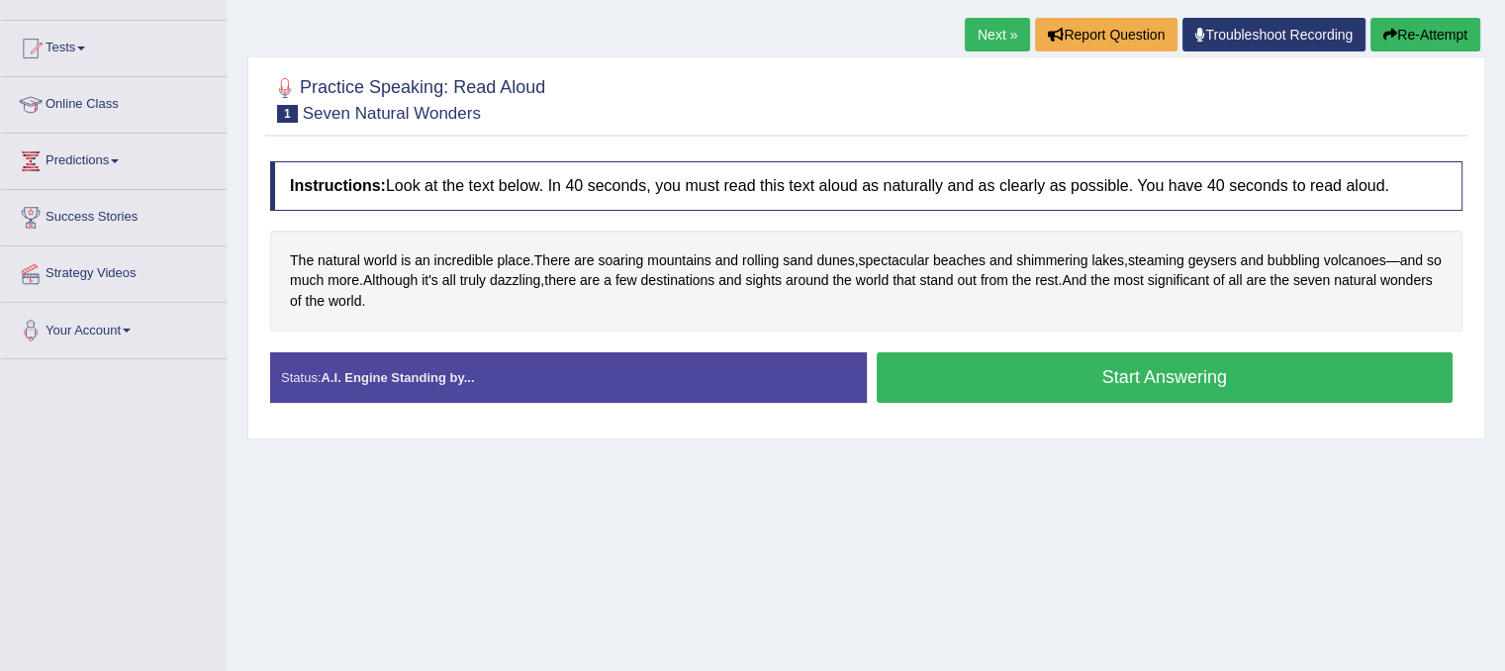
click at [1132, 371] on button "Start Answering" at bounding box center [1165, 377] width 577 height 50
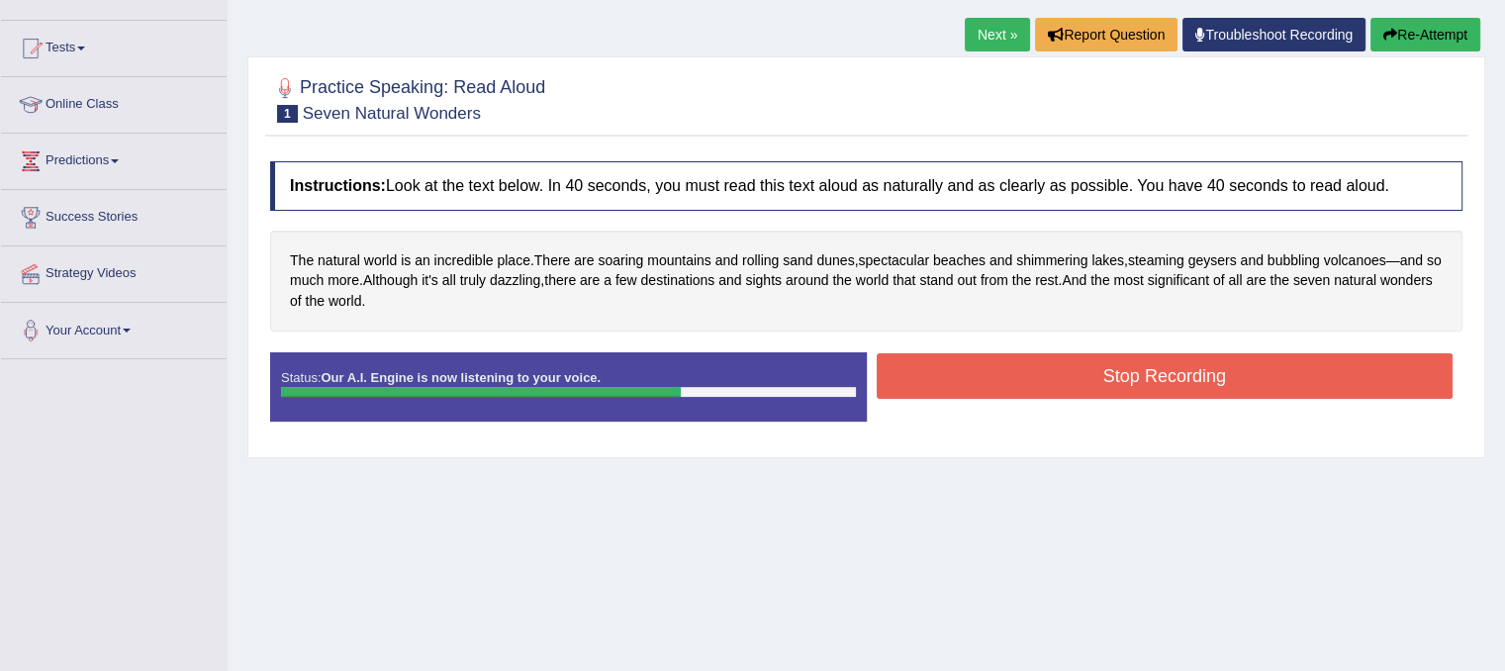
click at [1128, 365] on button "Stop Recording" at bounding box center [1165, 376] width 577 height 46
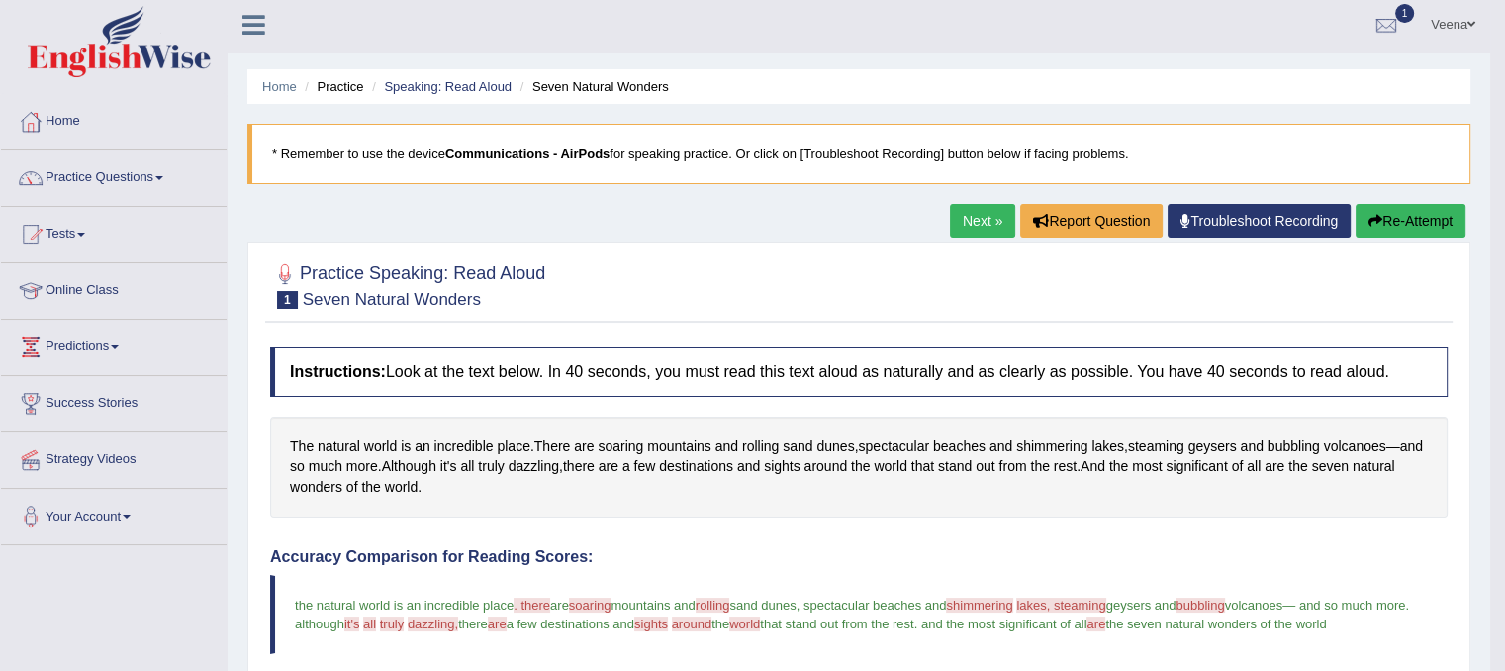
scroll to position [0, 0]
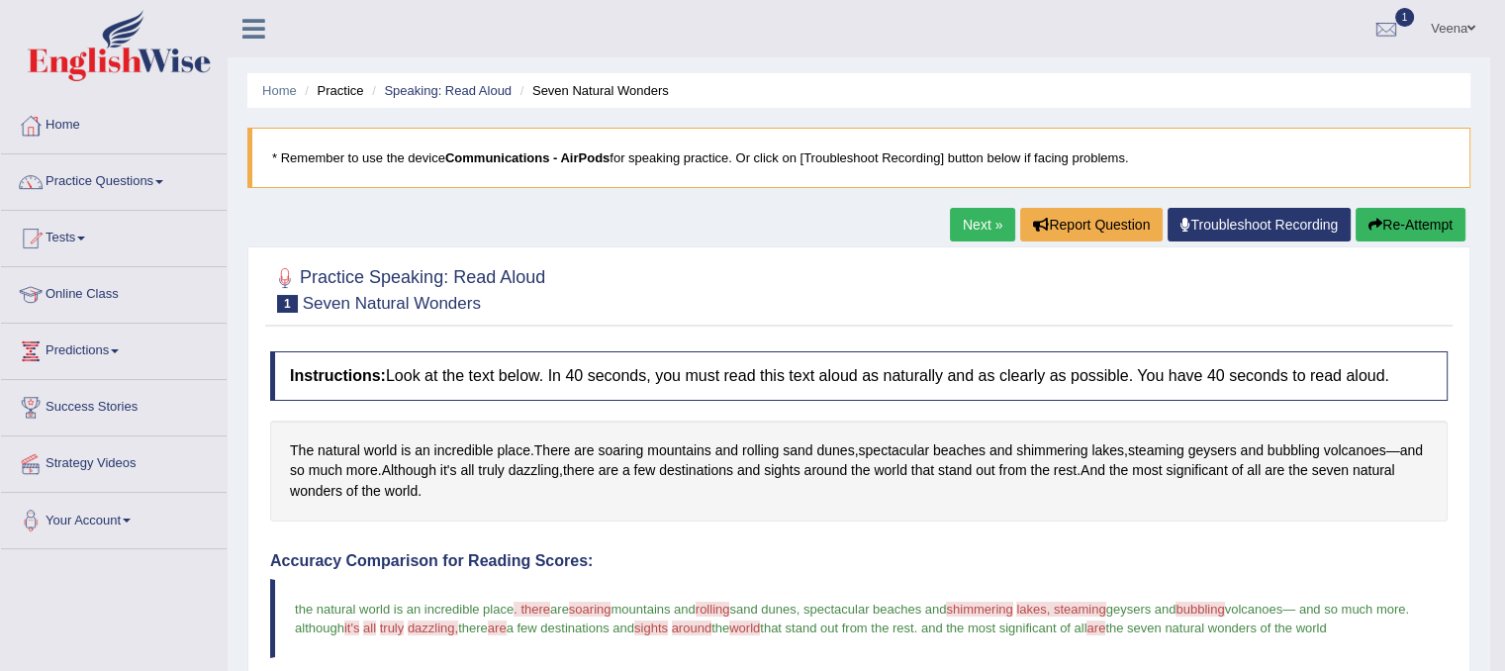
click at [1406, 227] on button "Re-Attempt" at bounding box center [1411, 225] width 110 height 34
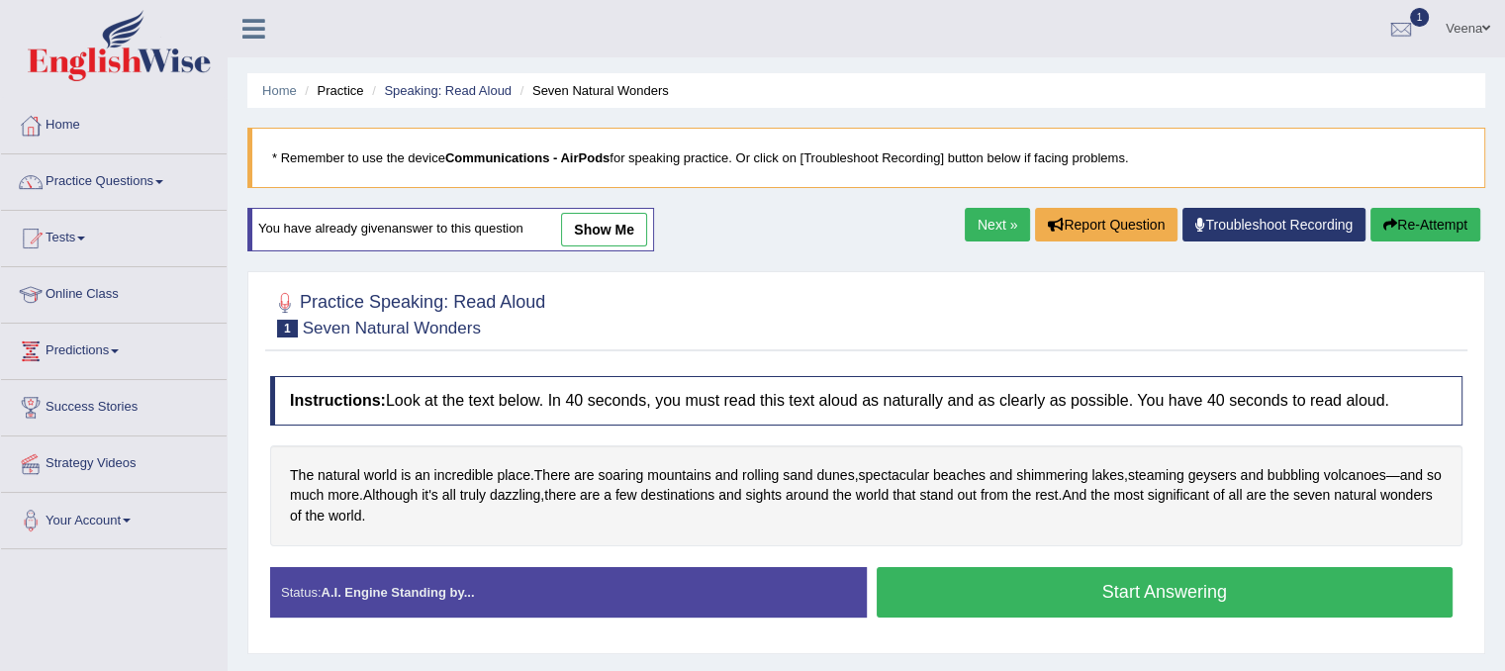
click at [1156, 593] on button "Start Answering" at bounding box center [1165, 592] width 577 height 50
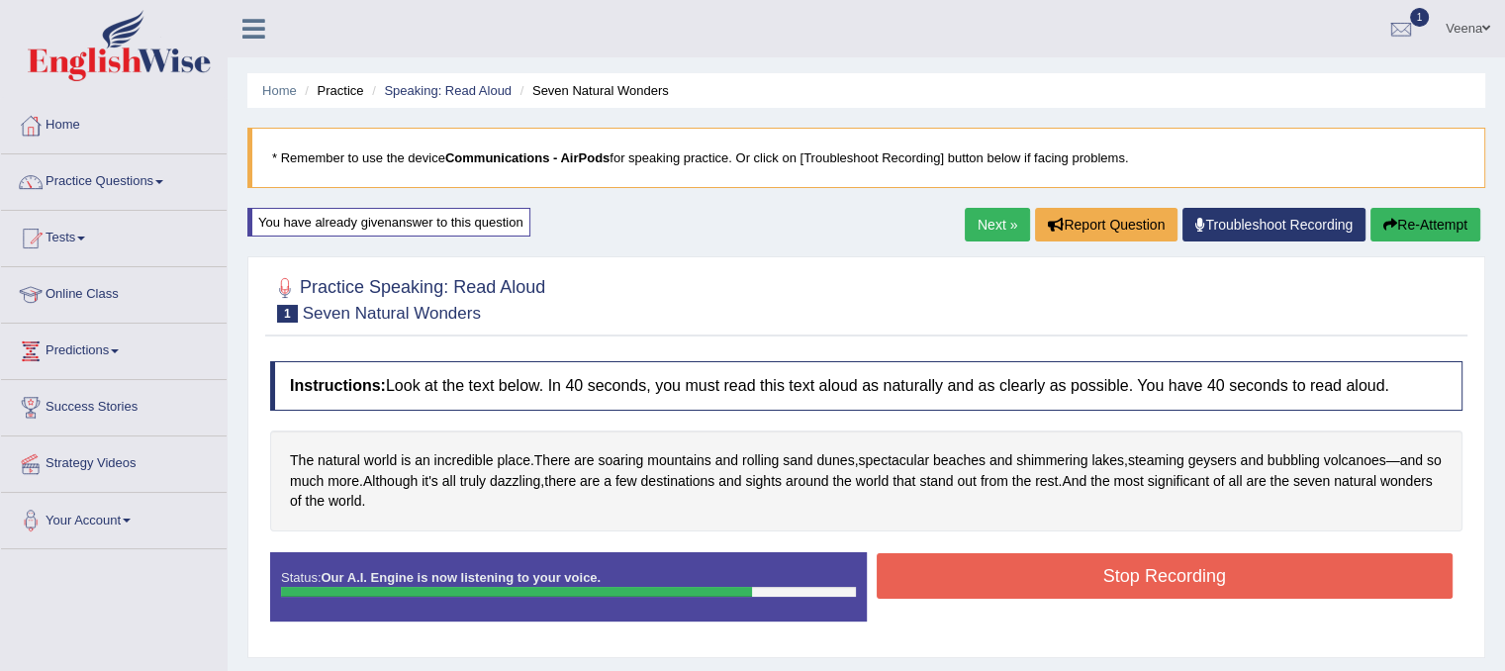
click at [1159, 567] on button "Stop Recording" at bounding box center [1165, 576] width 577 height 46
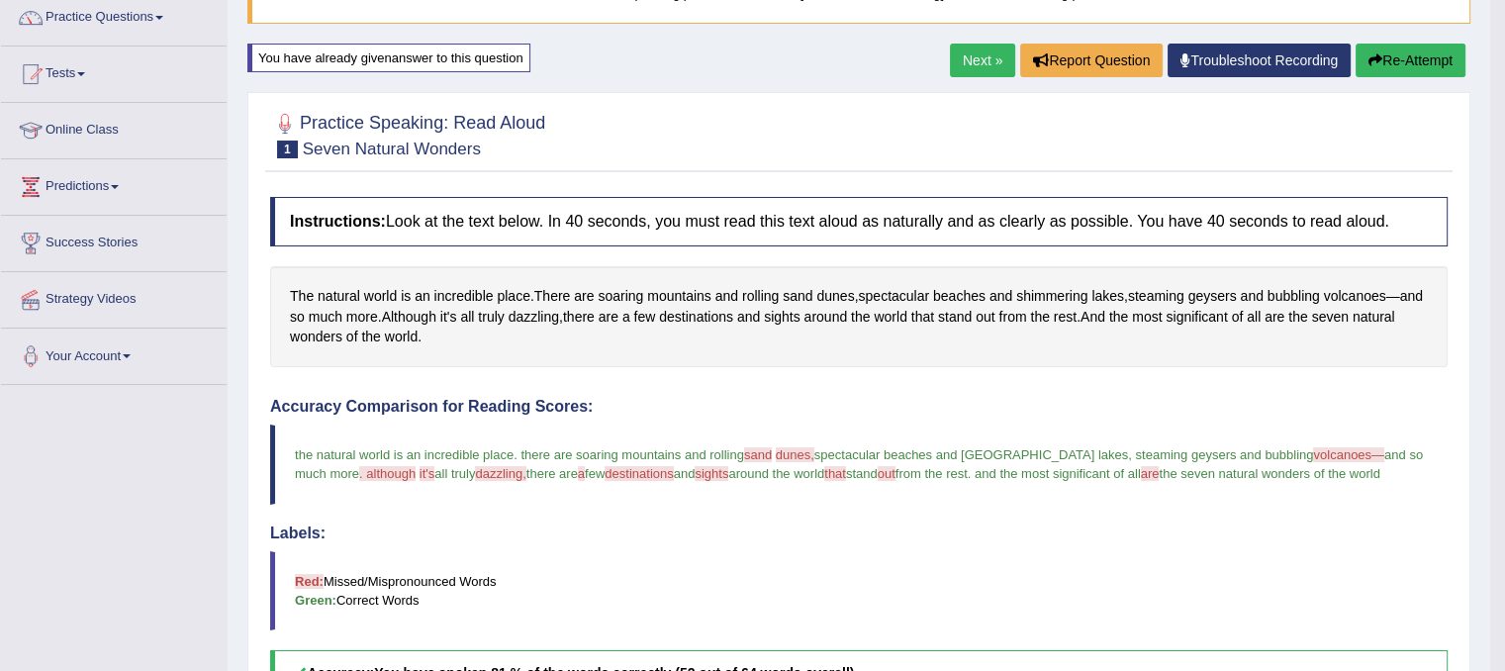
scroll to position [163, 0]
click at [1383, 53] on button "Re-Attempt" at bounding box center [1411, 62] width 110 height 34
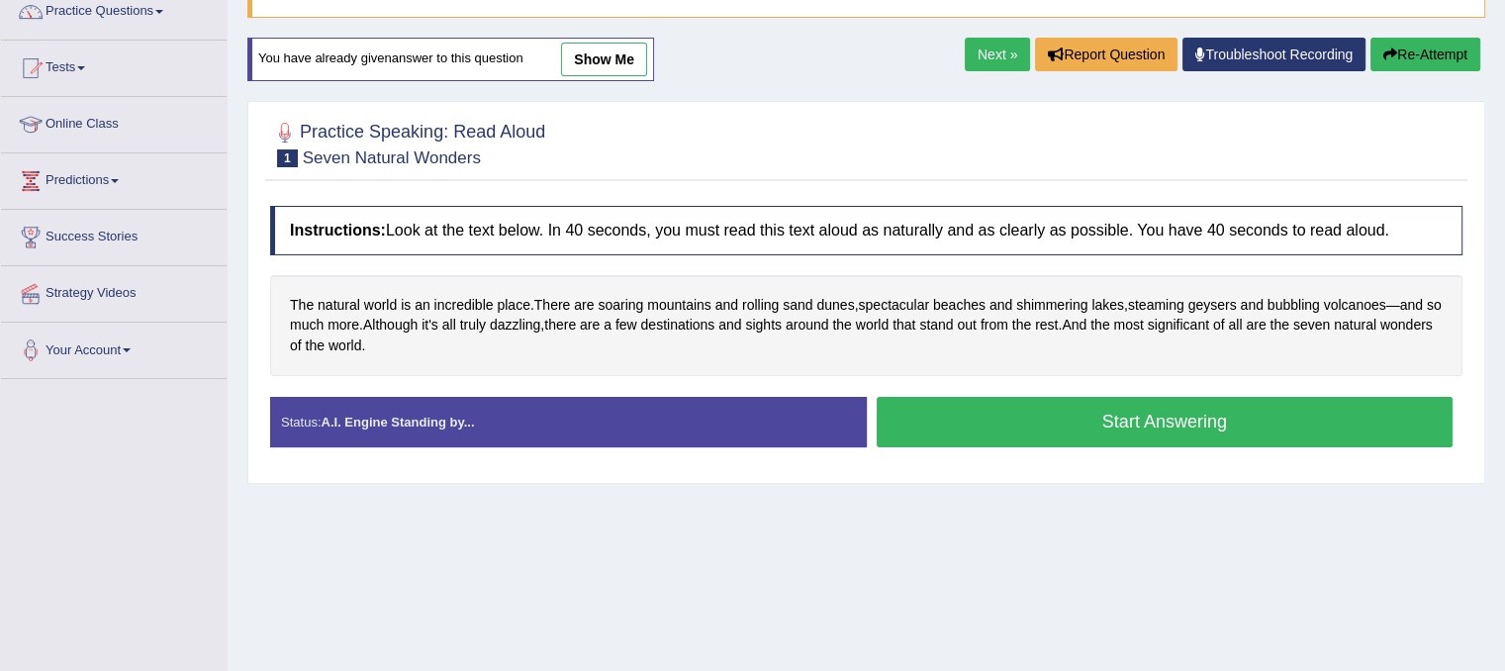
click at [1193, 412] on button "Start Answering" at bounding box center [1165, 422] width 577 height 50
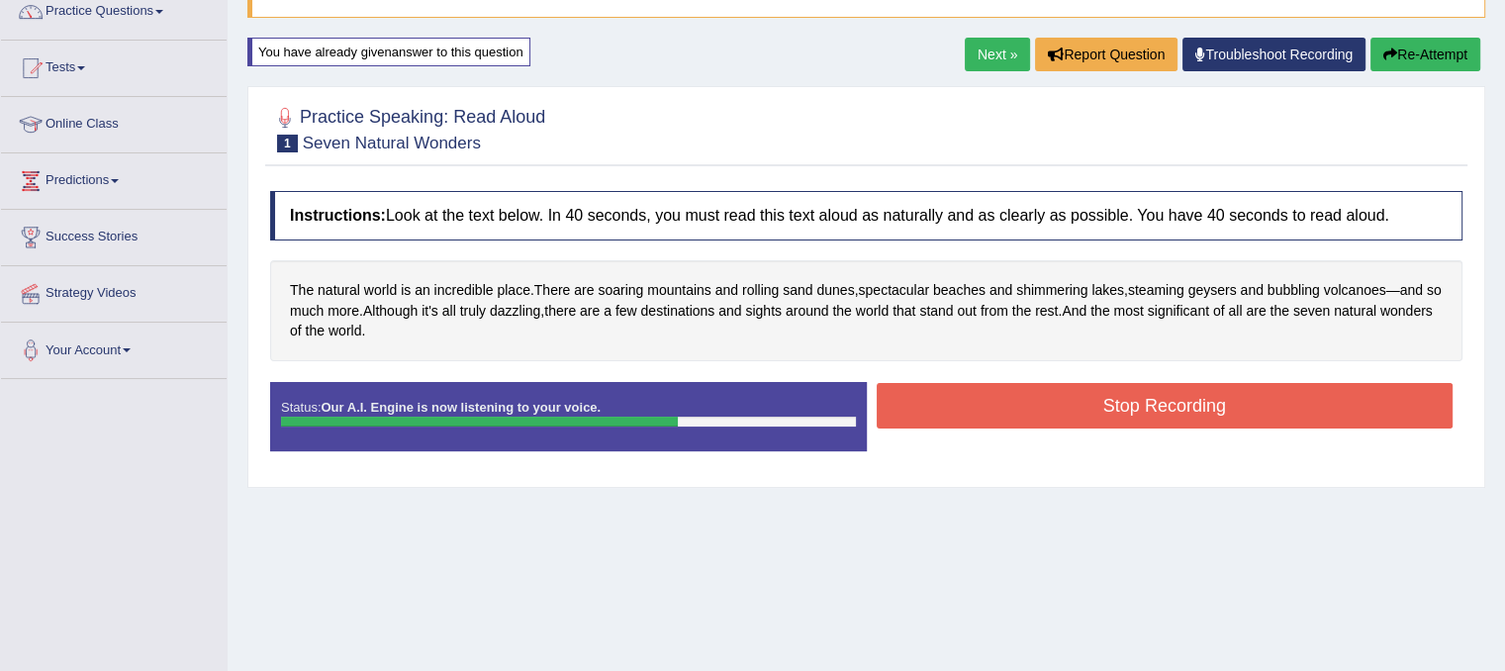
click at [1193, 412] on button "Stop Recording" at bounding box center [1165, 406] width 577 height 46
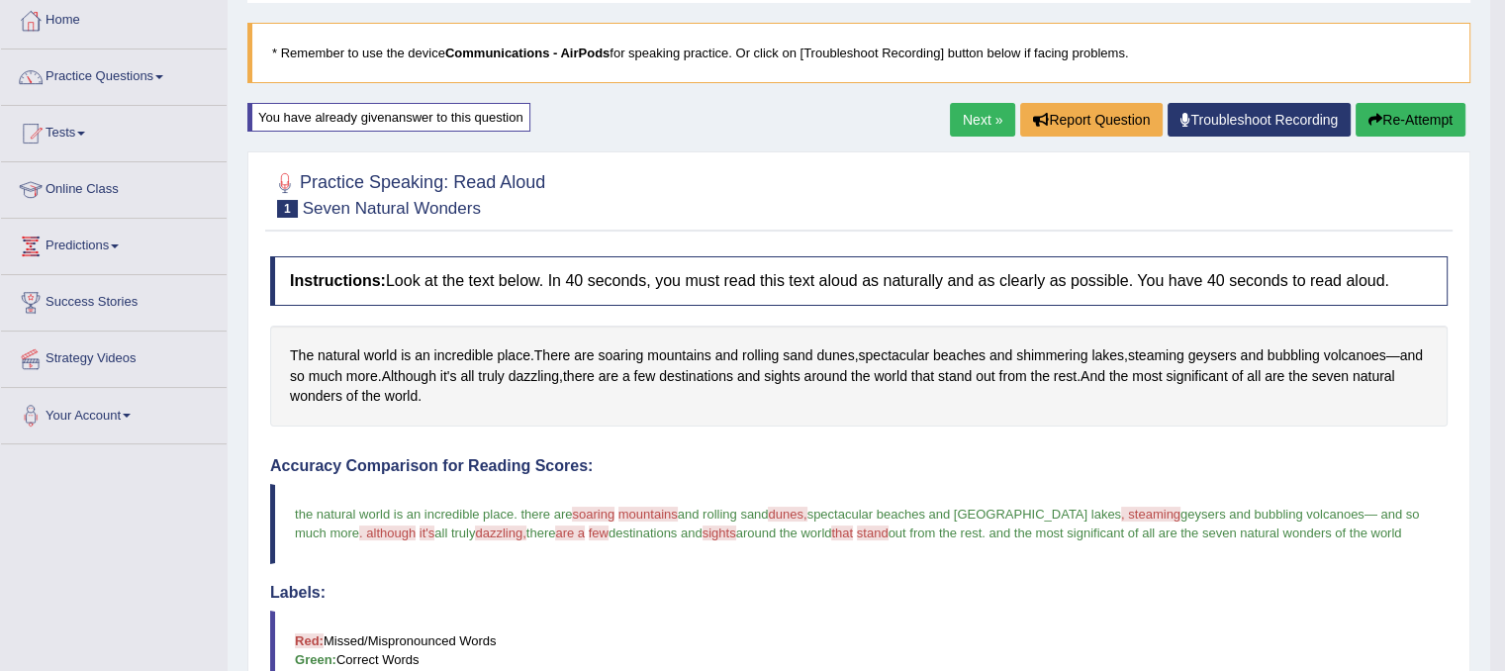
scroll to position [102, 0]
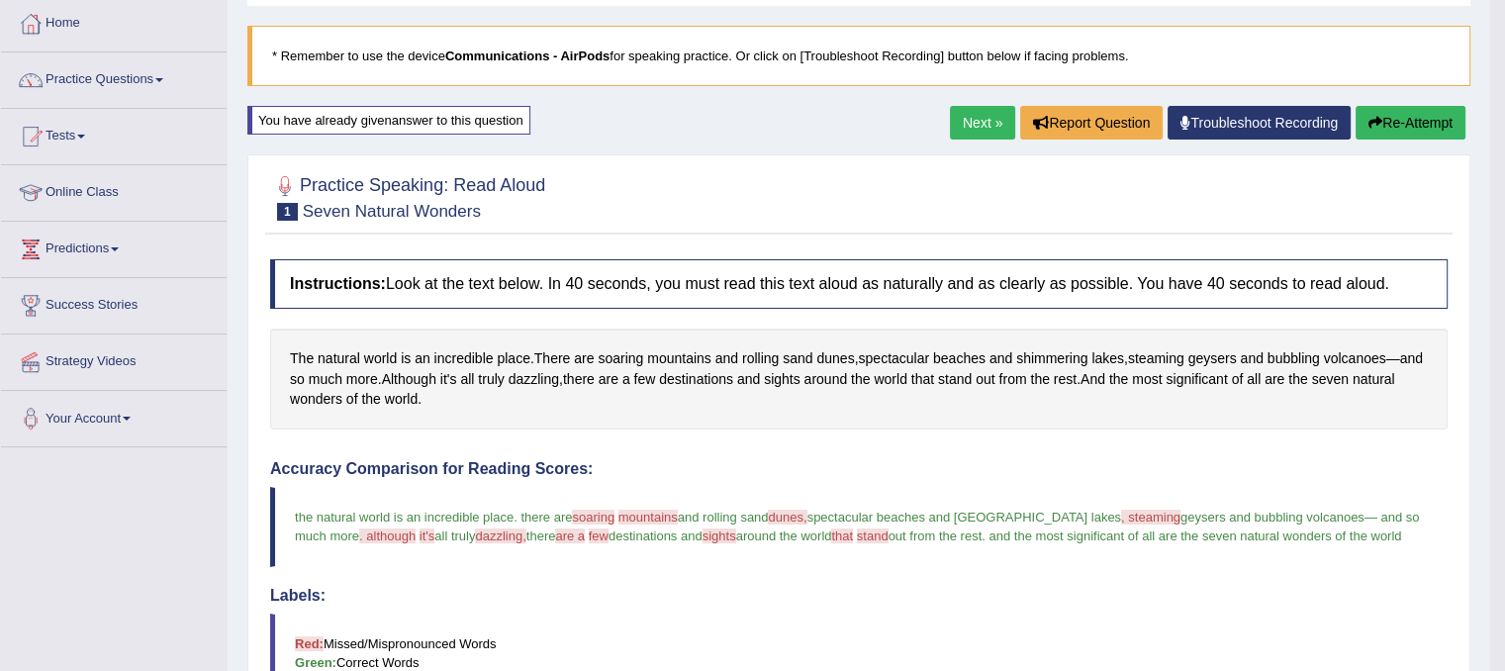
click at [982, 128] on link "Next »" at bounding box center [982, 123] width 65 height 34
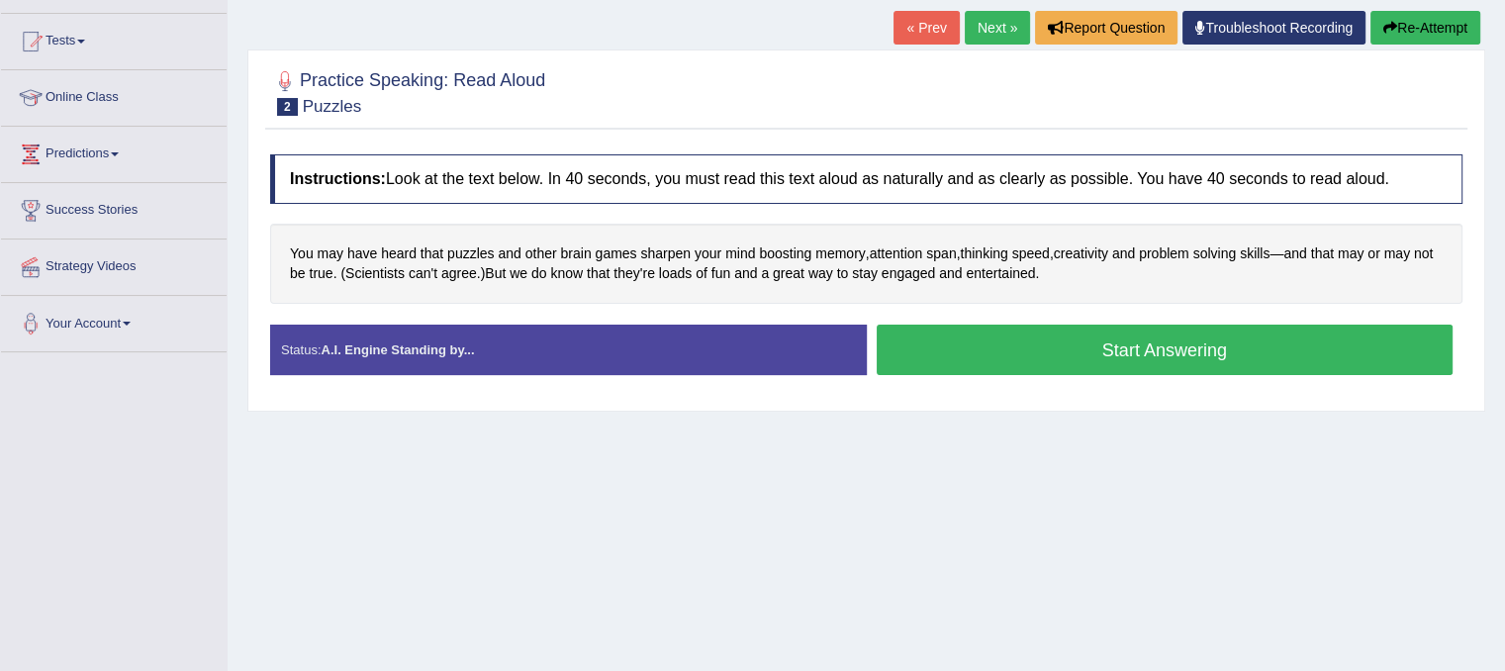
scroll to position [276, 0]
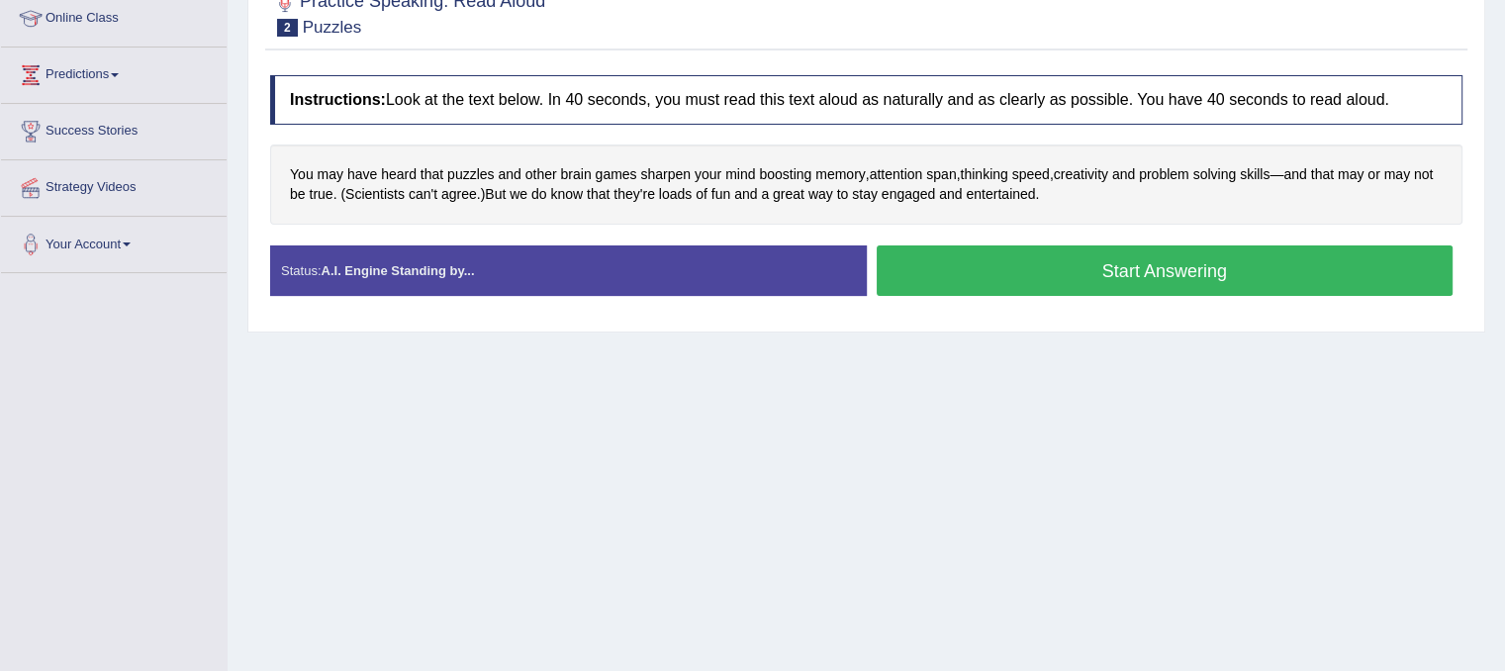
click at [1032, 252] on button "Start Answering" at bounding box center [1165, 270] width 577 height 50
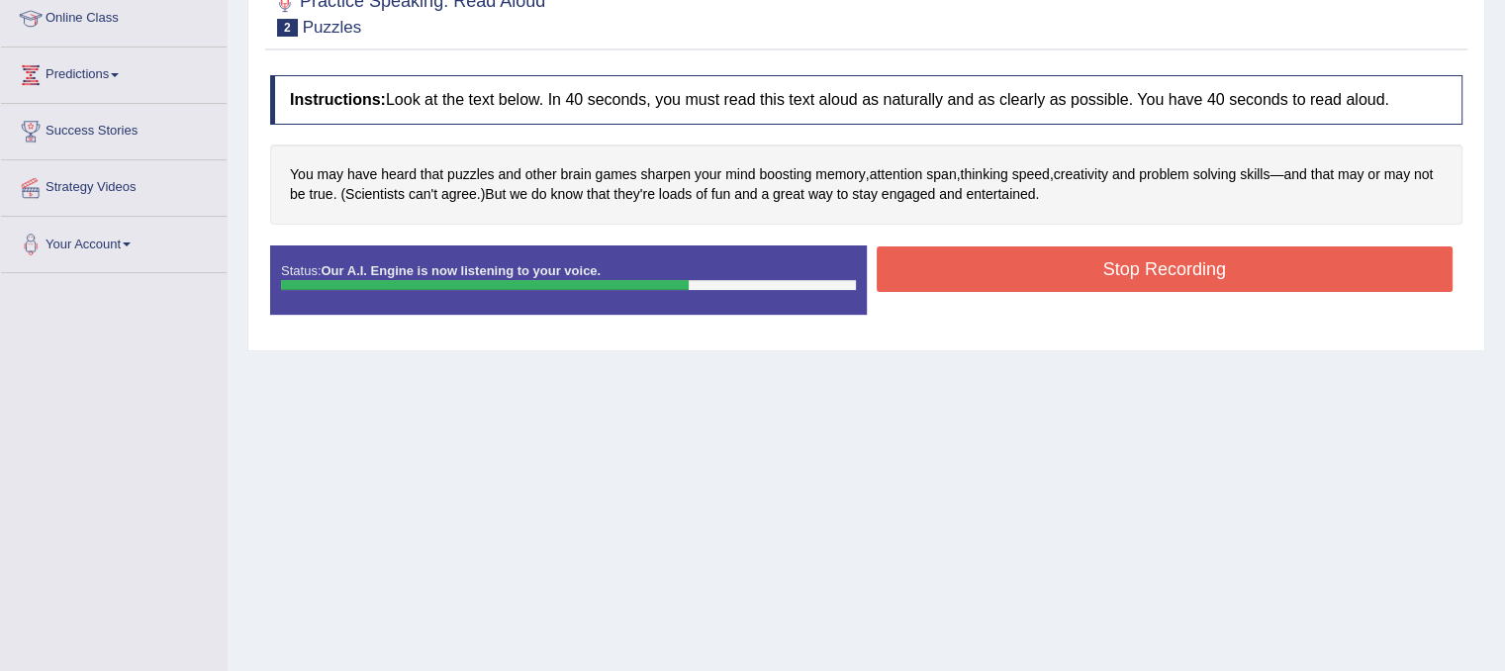
click at [1032, 252] on button "Stop Recording" at bounding box center [1165, 269] width 577 height 46
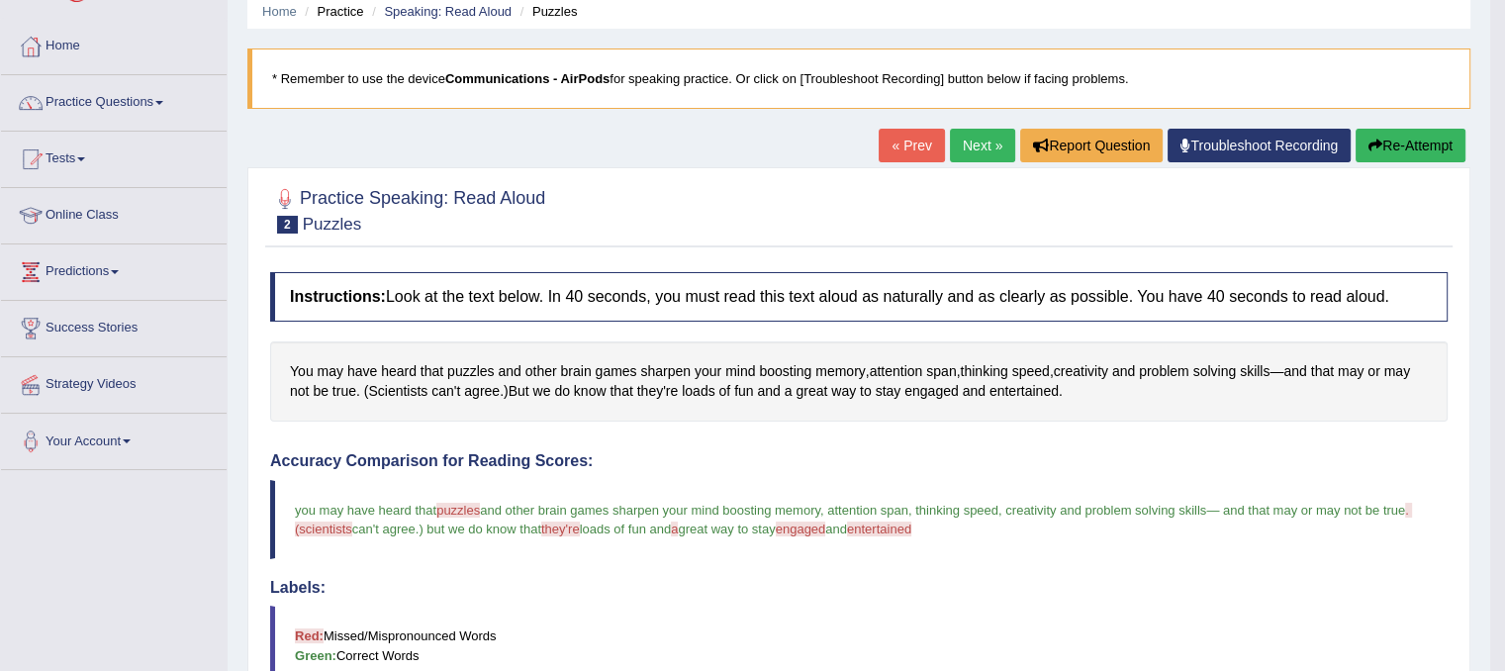
scroll to position [71, 0]
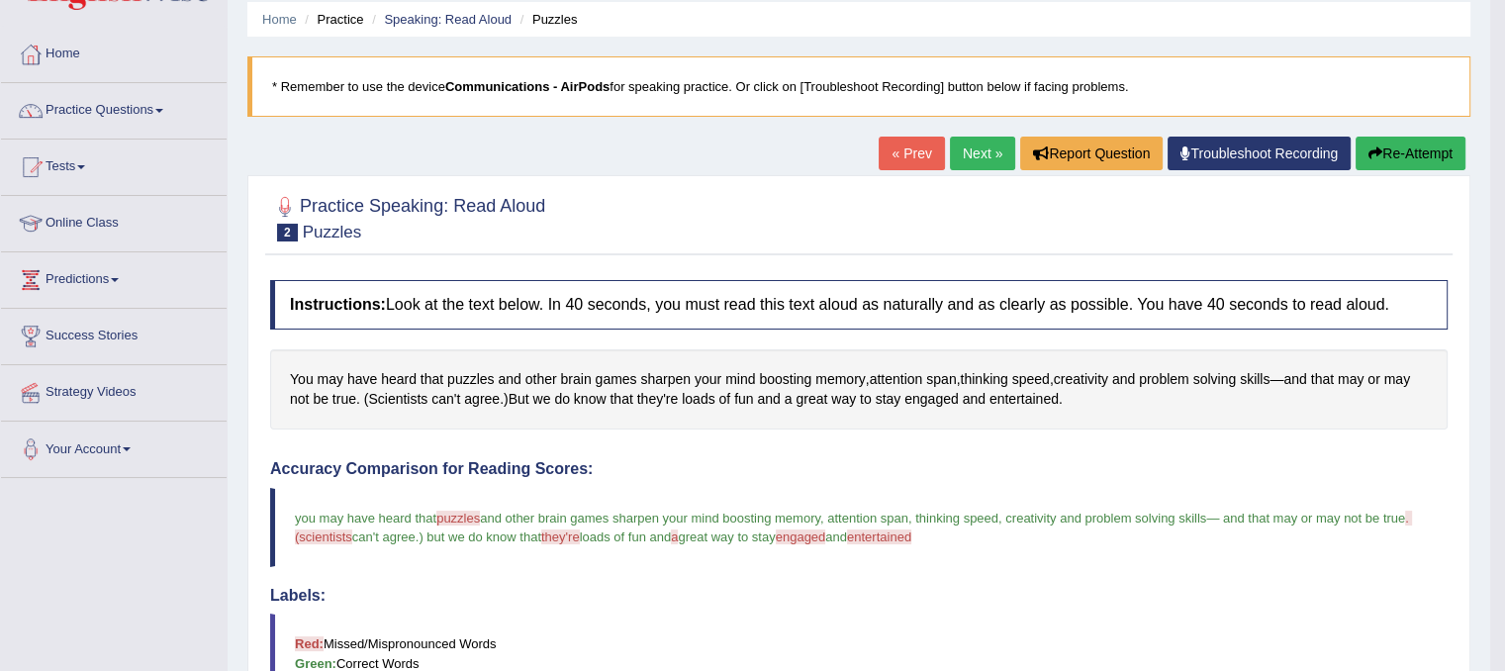
click at [1376, 150] on icon "button" at bounding box center [1375, 153] width 14 height 14
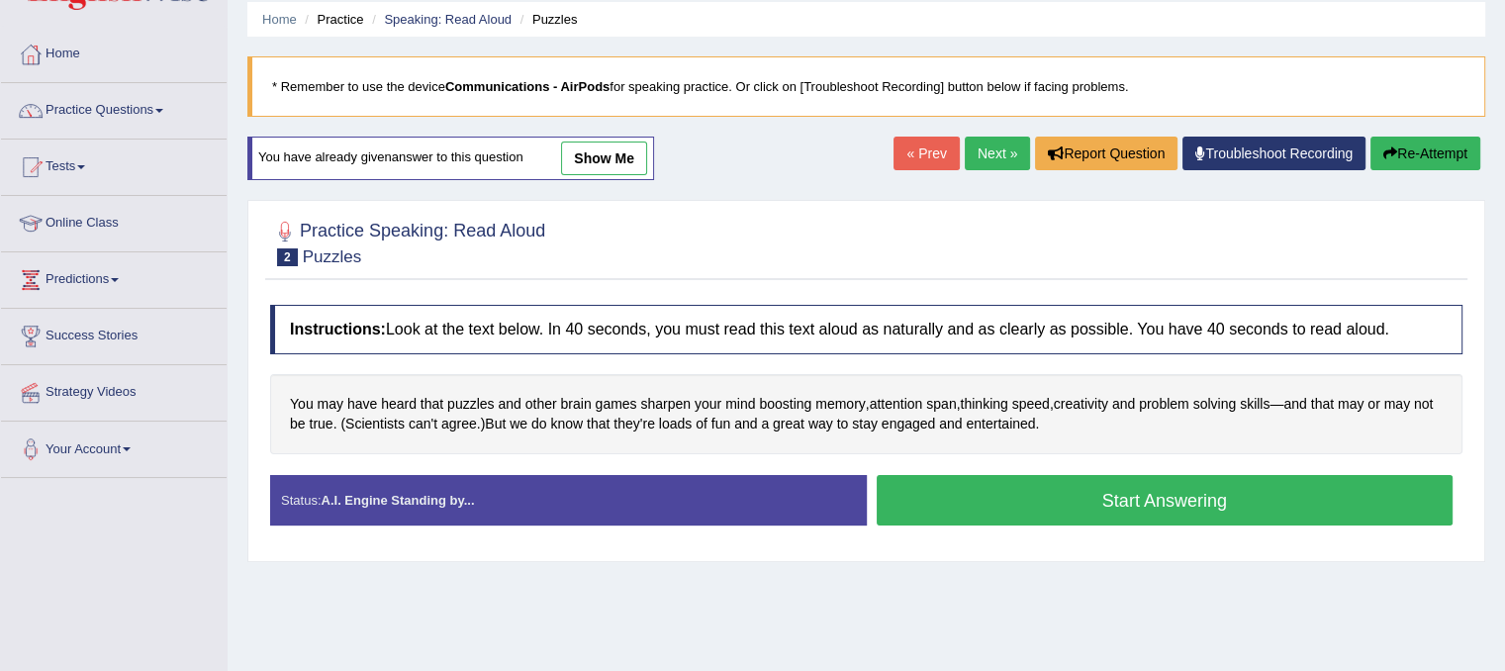
click at [1142, 491] on button "Start Answering" at bounding box center [1165, 500] width 577 height 50
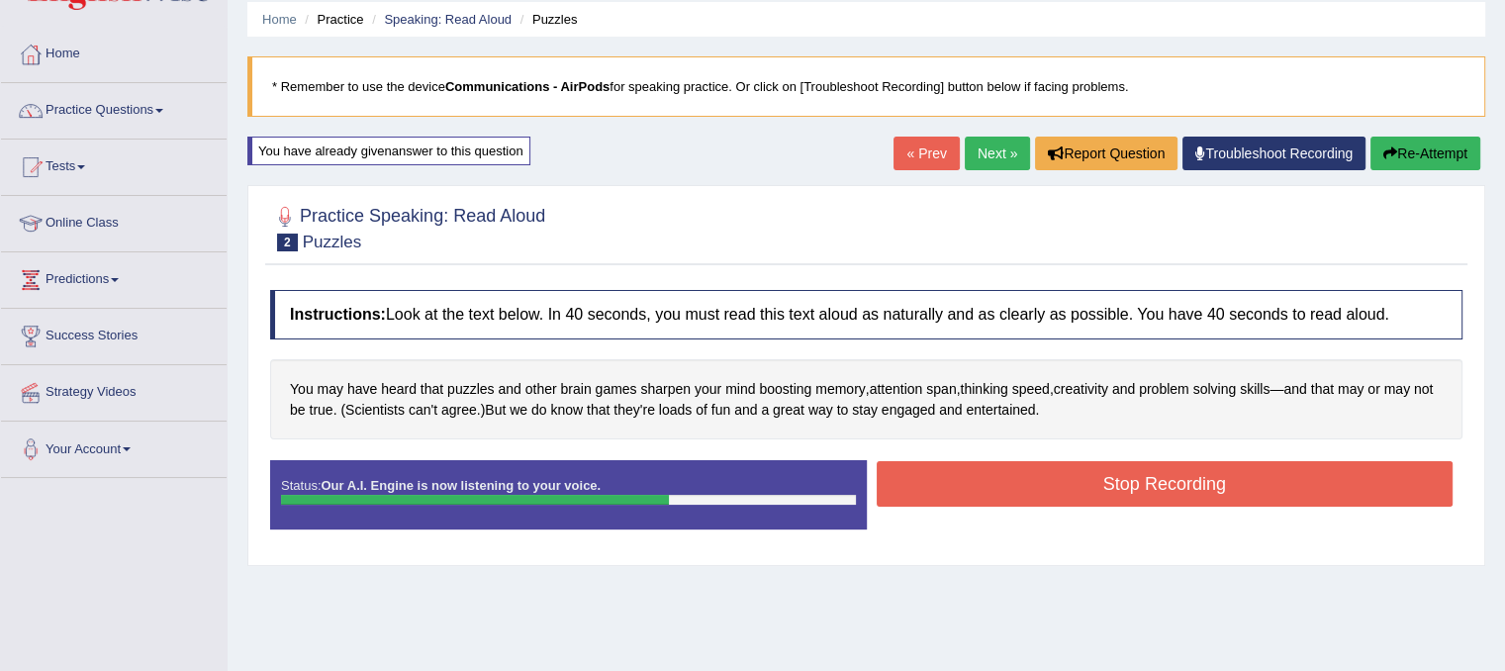
click at [1139, 486] on button "Stop Recording" at bounding box center [1165, 484] width 577 height 46
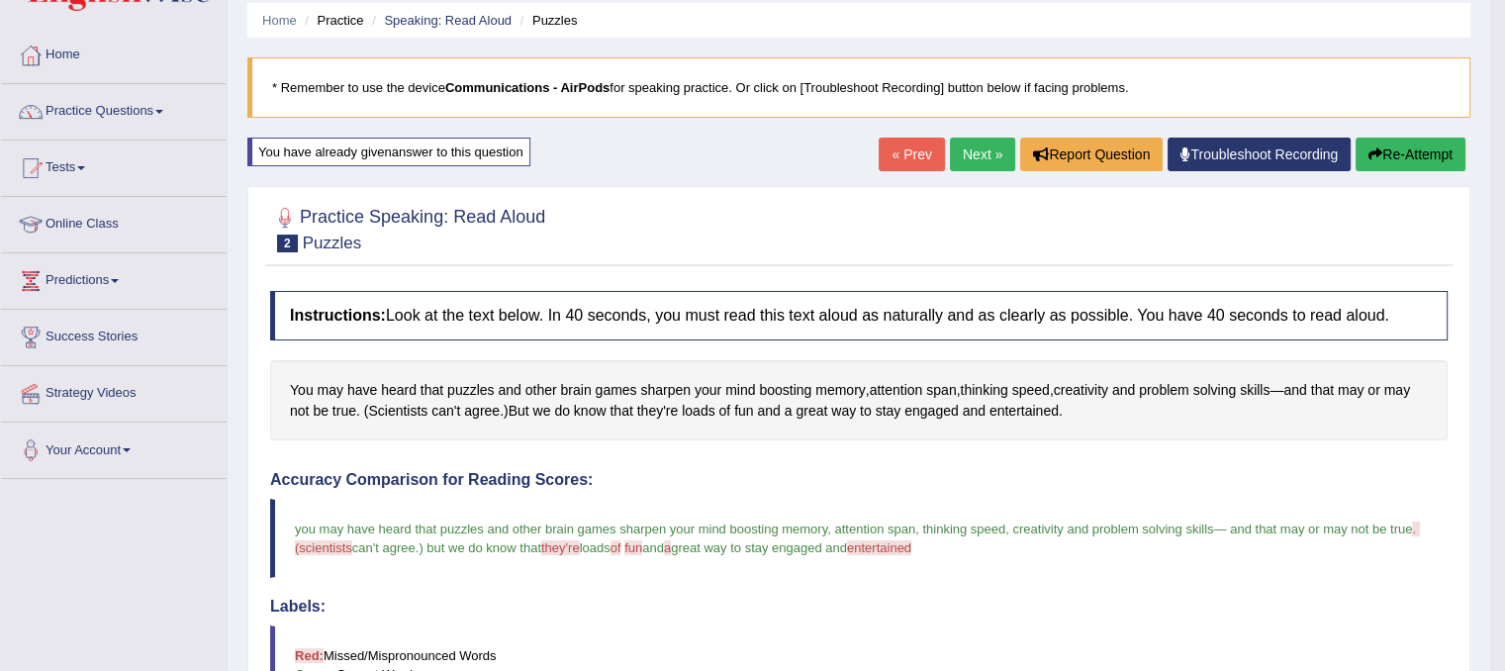
scroll to position [67, 0]
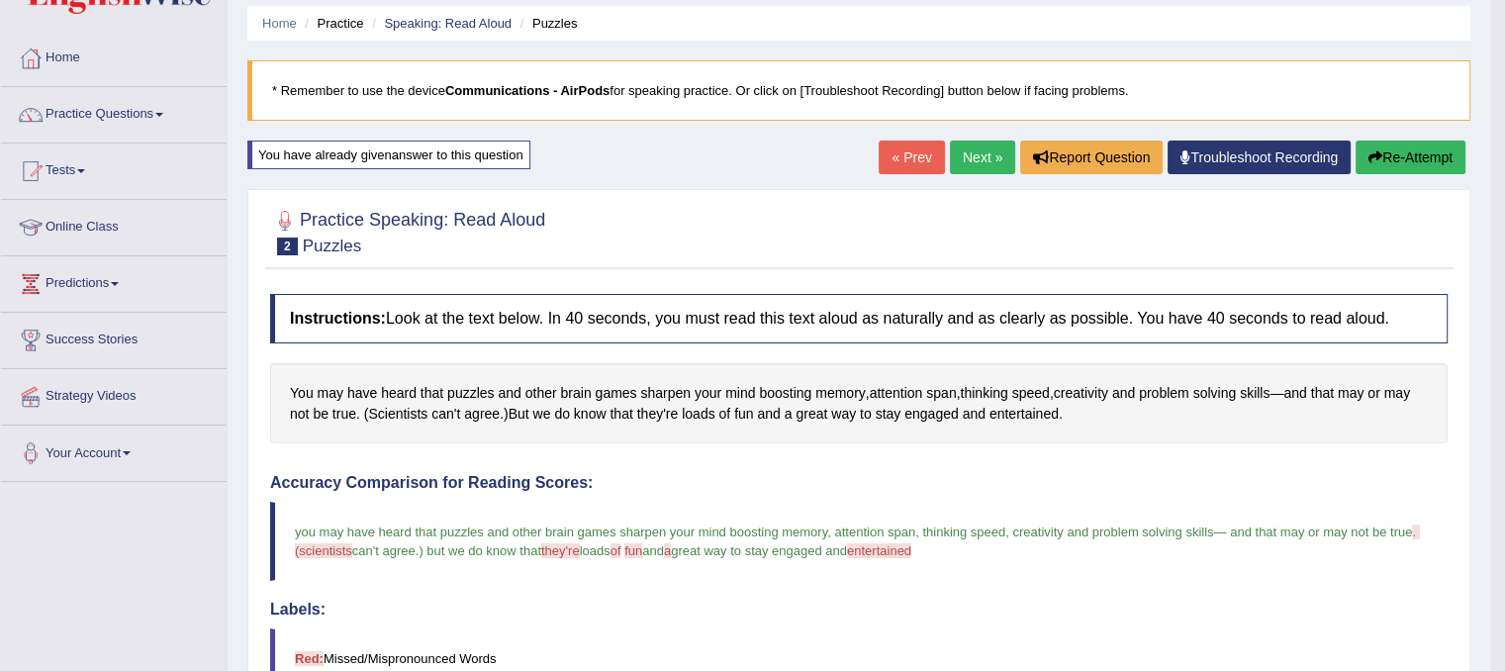
click at [1388, 159] on button "Re-Attempt" at bounding box center [1411, 158] width 110 height 34
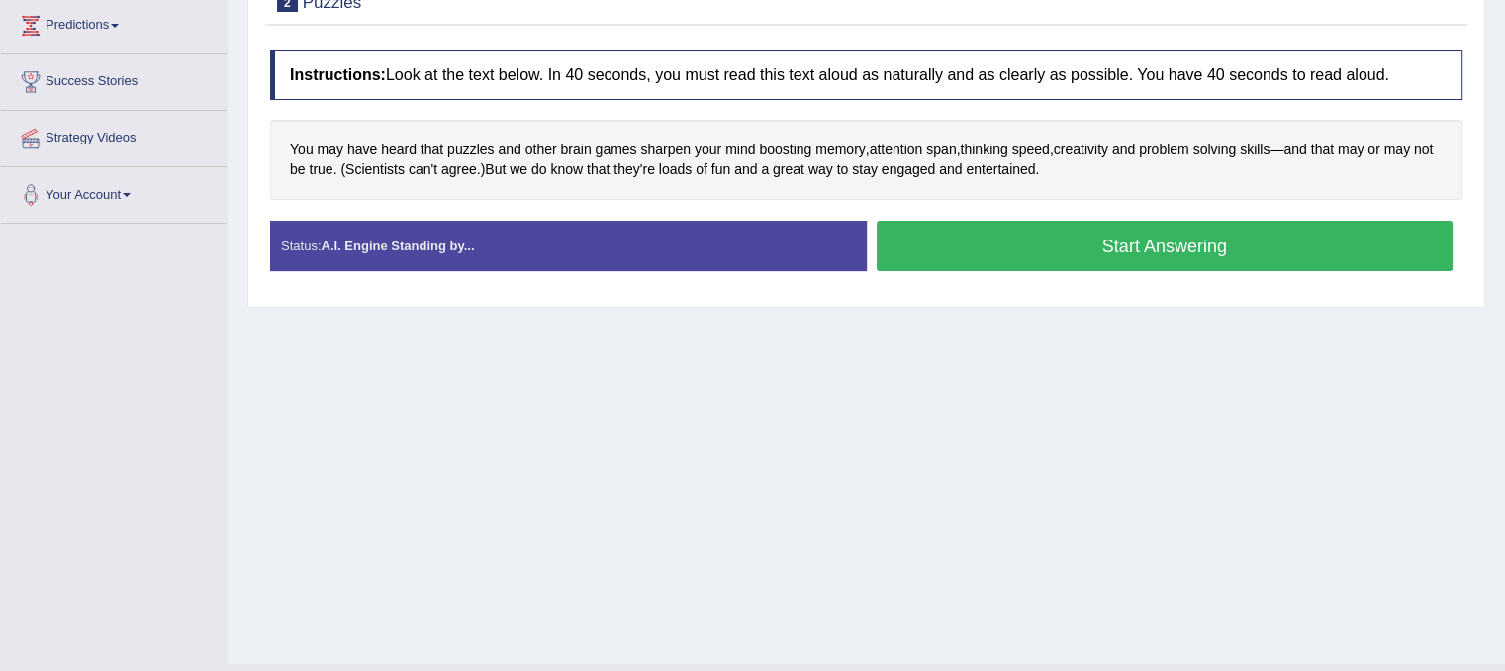
scroll to position [368, 0]
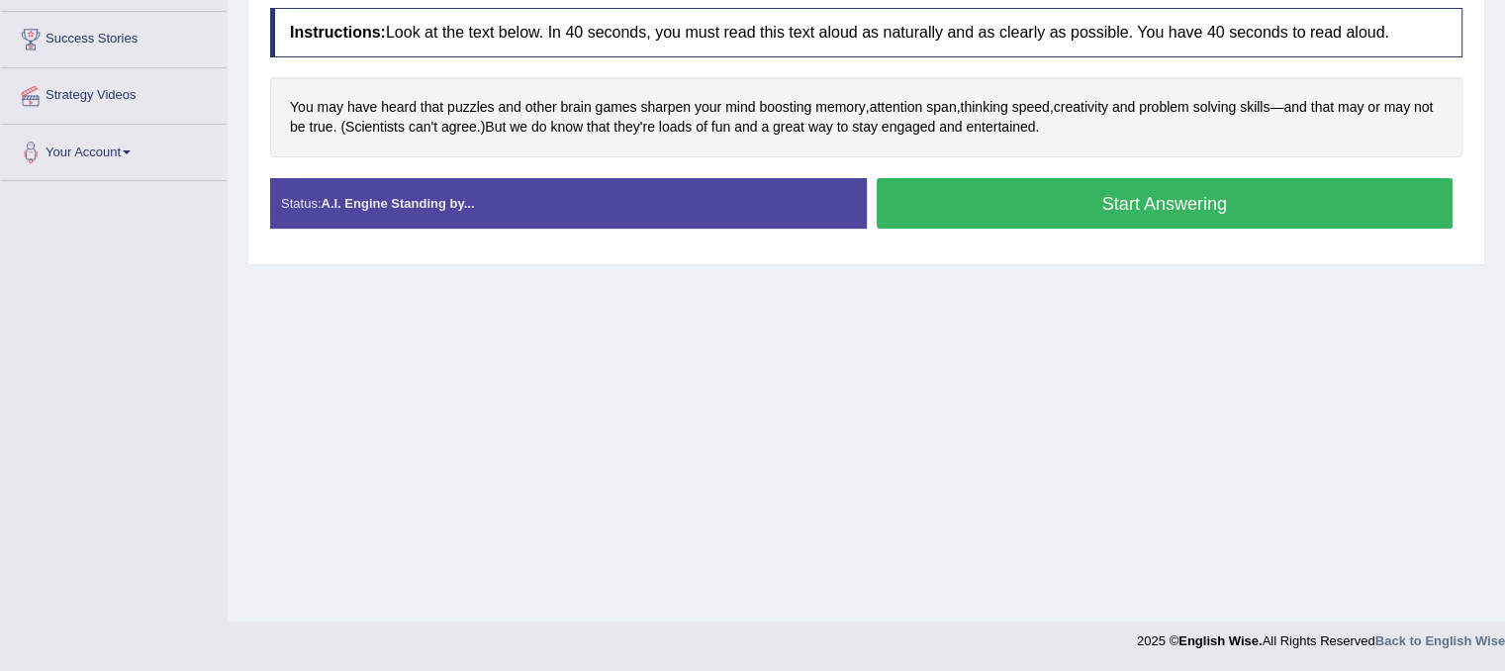
click at [1002, 357] on div "Home Practice Speaking: Read Aloud Puzzles * Remember to use the device Communi…" at bounding box center [866, 126] width 1277 height 989
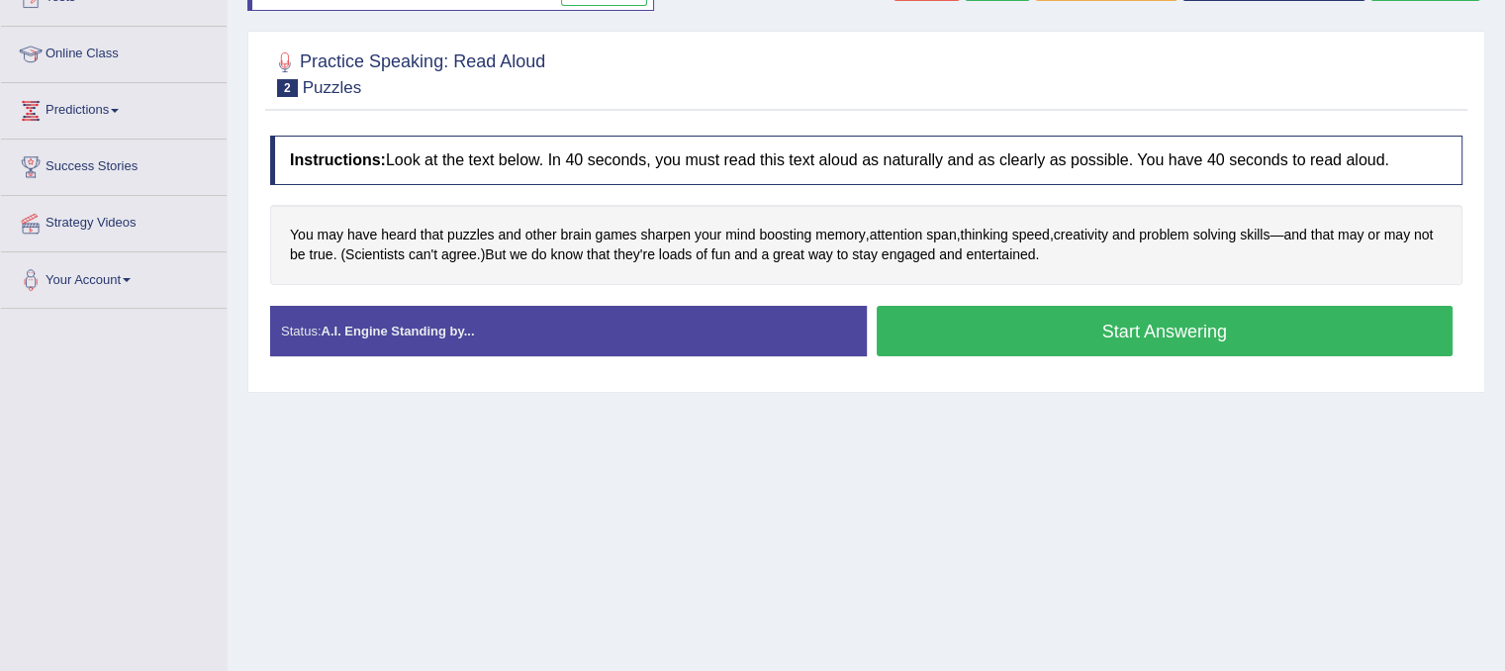
scroll to position [238, 0]
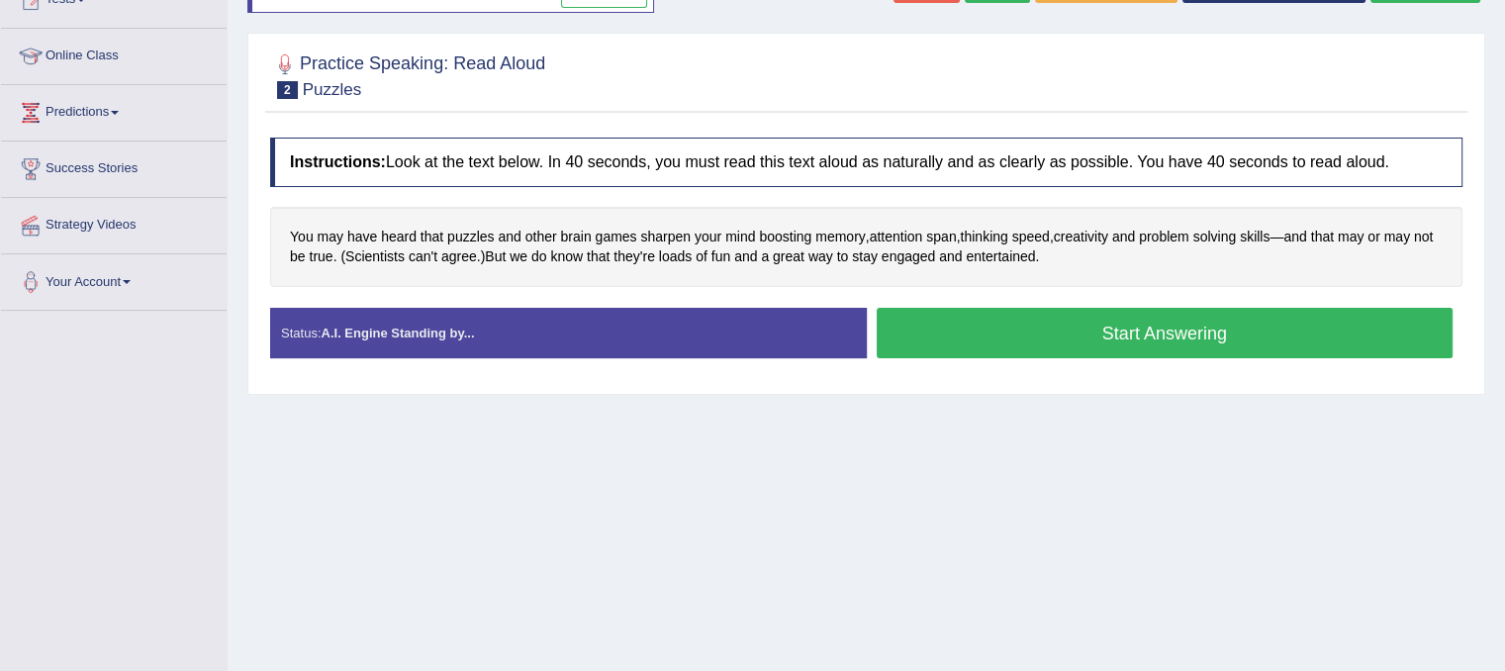
click at [1013, 323] on button "Start Answering" at bounding box center [1165, 333] width 577 height 50
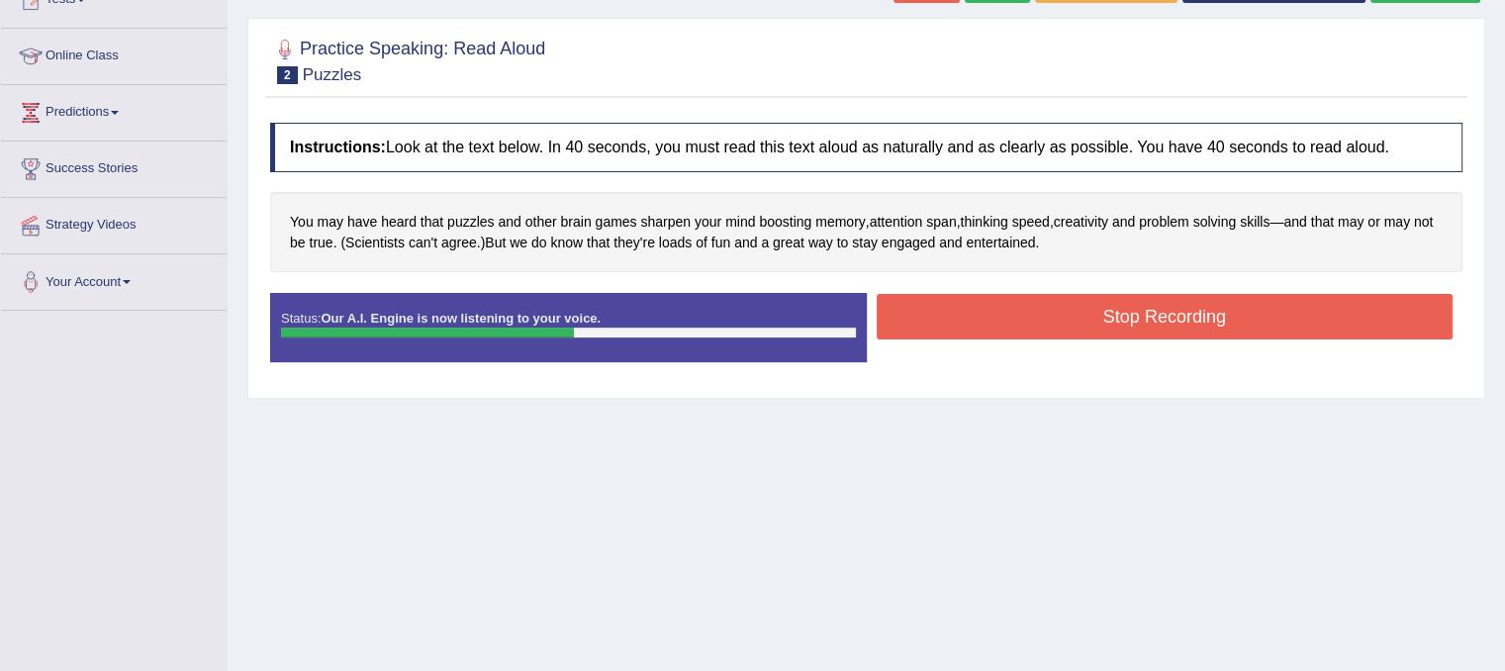
click at [1013, 323] on button "Stop Recording" at bounding box center [1165, 317] width 577 height 46
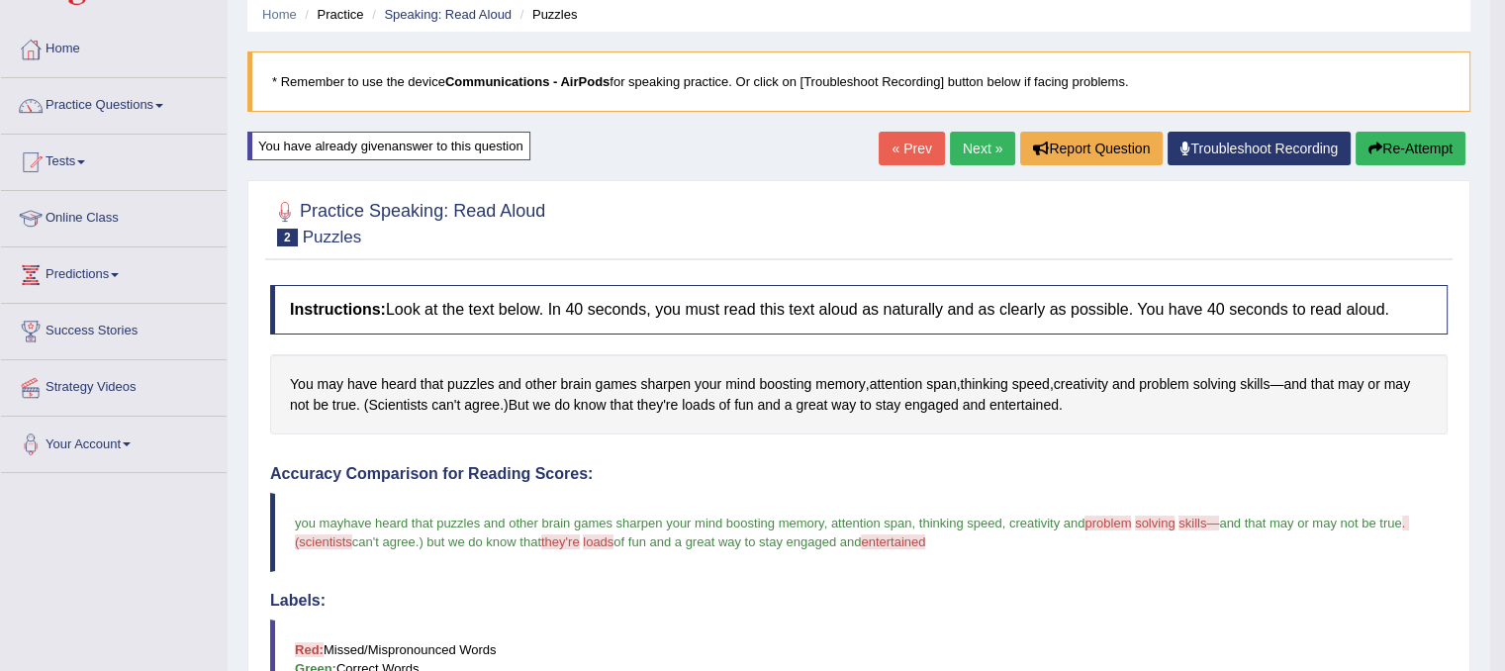
scroll to position [64, 0]
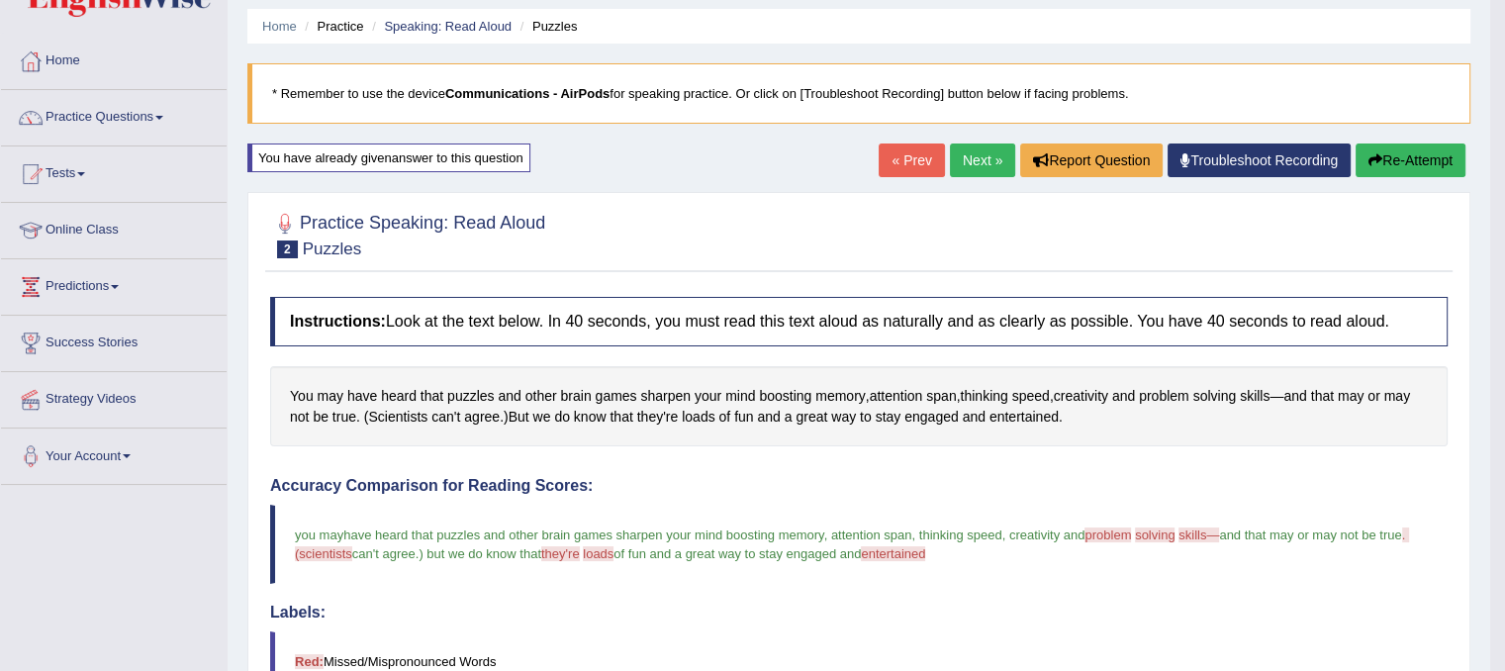
click at [1441, 165] on button "Re-Attempt" at bounding box center [1411, 160] width 110 height 34
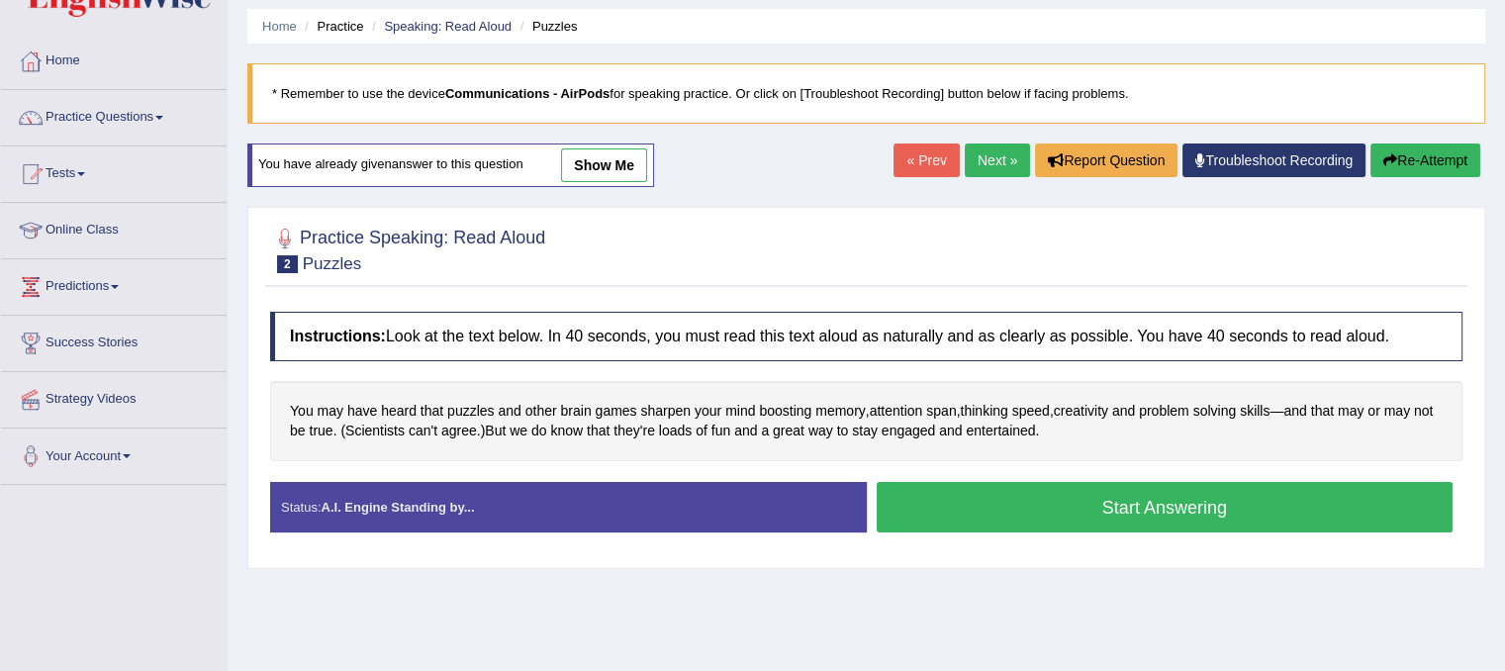
scroll to position [59, 0]
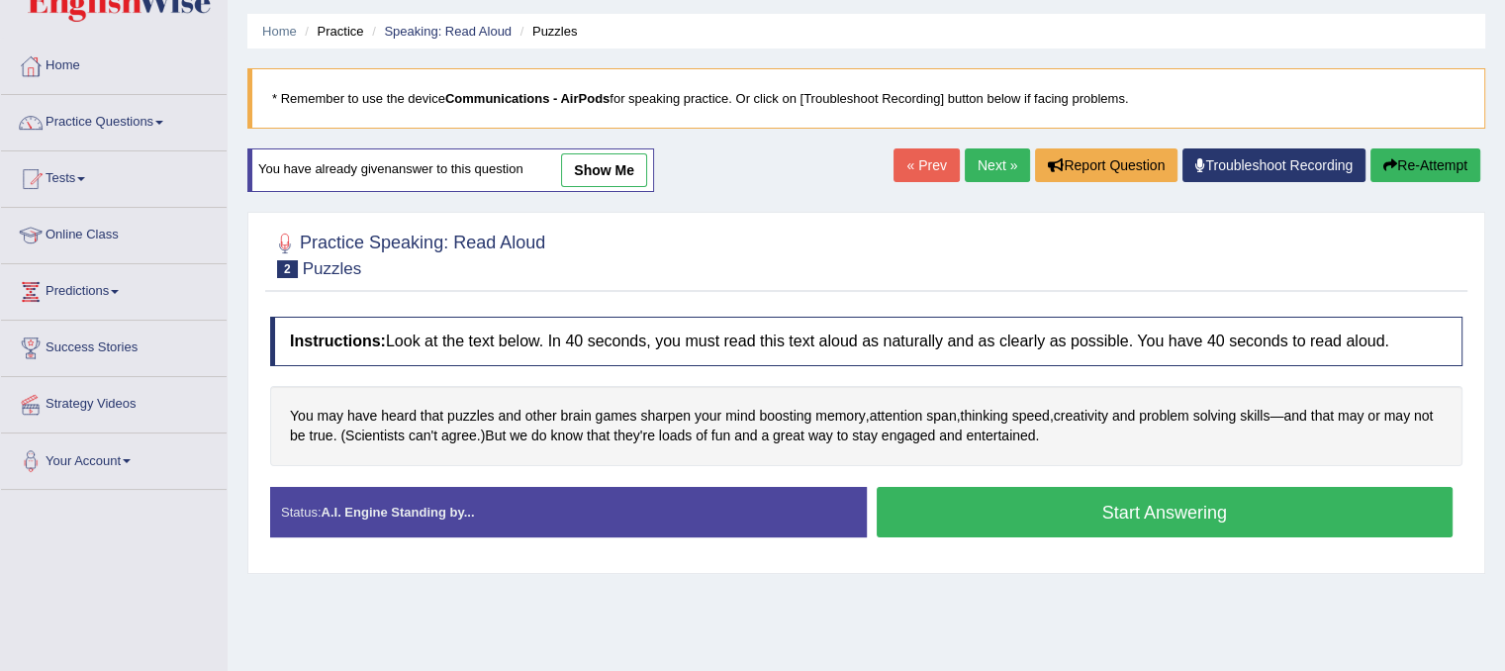
click at [990, 509] on button "Start Answering" at bounding box center [1165, 512] width 577 height 50
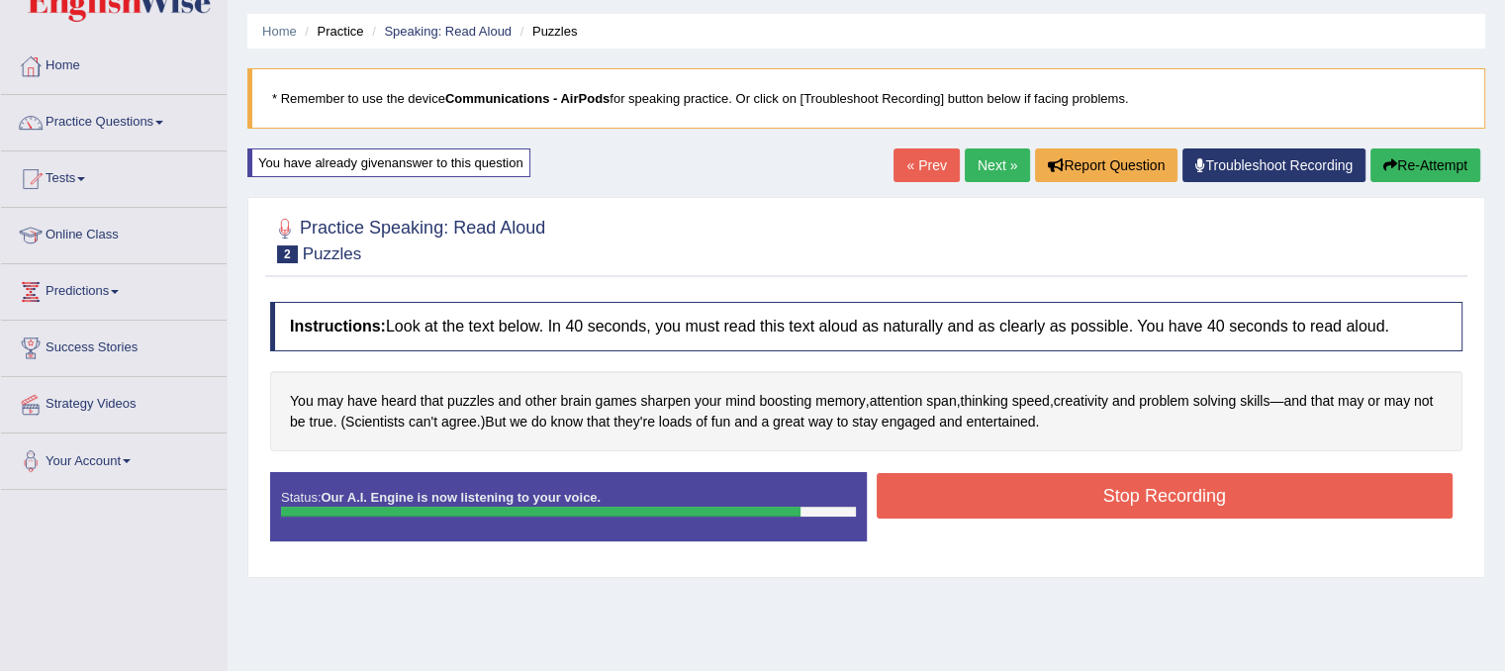
click at [986, 489] on button "Stop Recording" at bounding box center [1165, 496] width 577 height 46
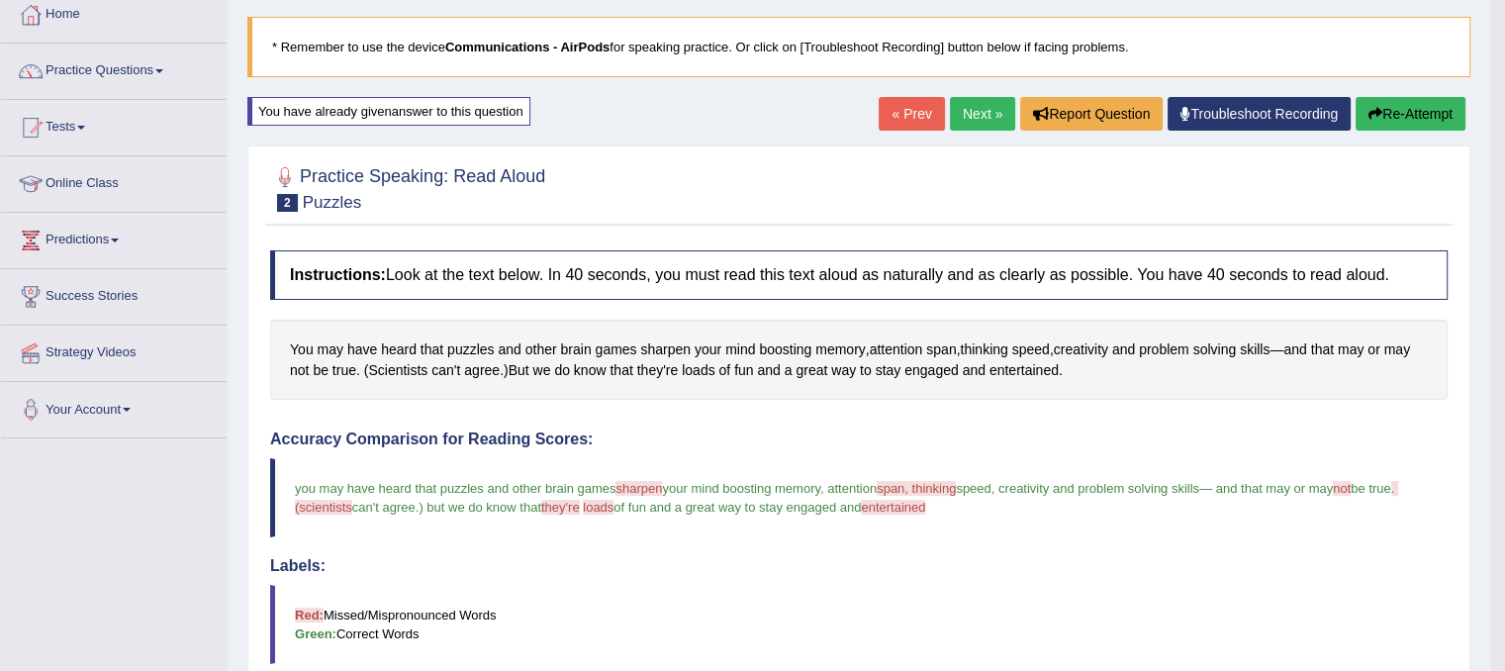
scroll to position [104, 0]
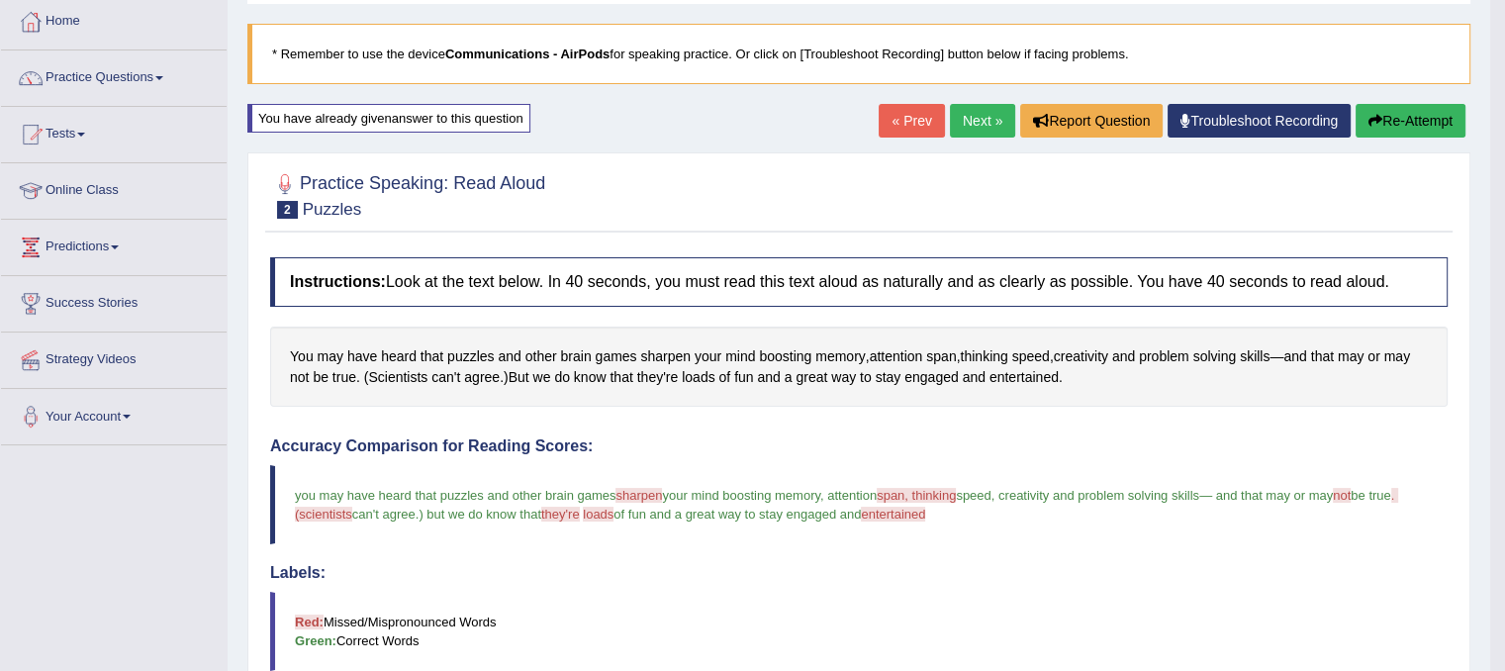
click at [986, 116] on link "Next »" at bounding box center [982, 121] width 65 height 34
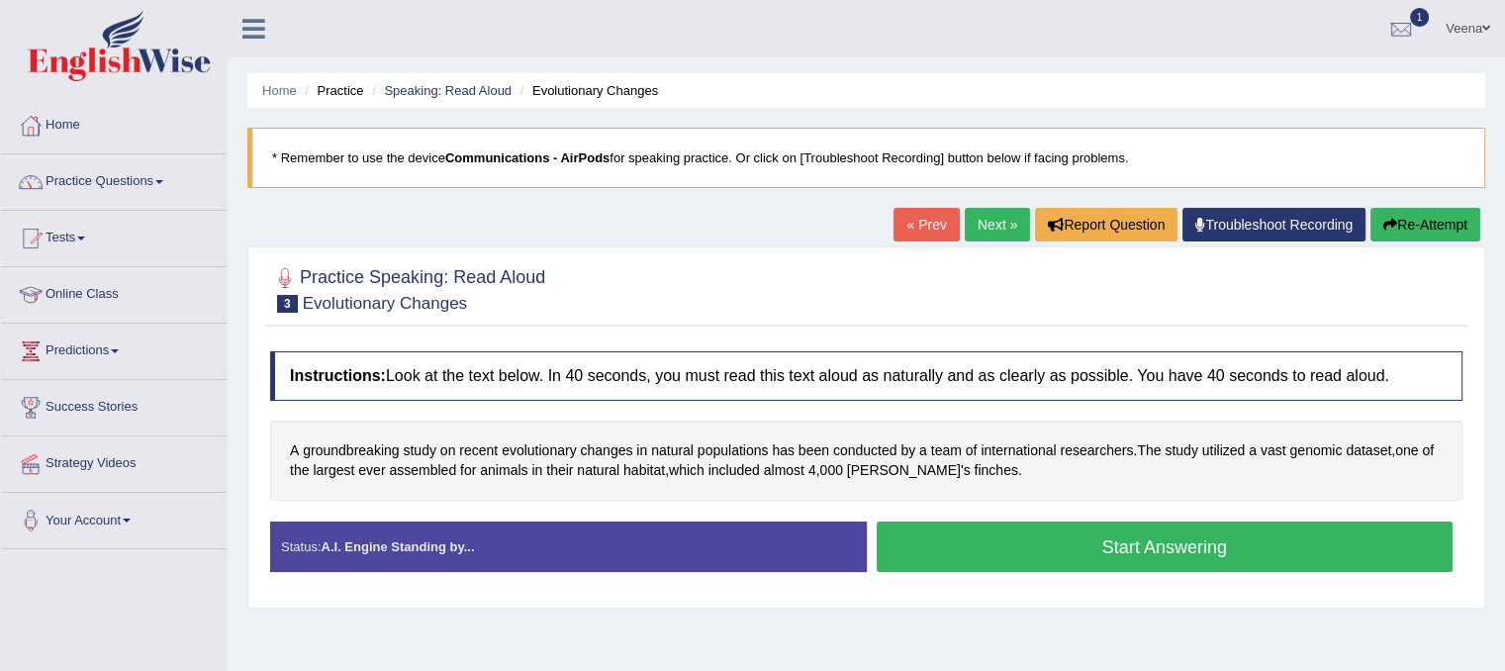
click at [934, 531] on button "Start Answering" at bounding box center [1165, 546] width 577 height 50
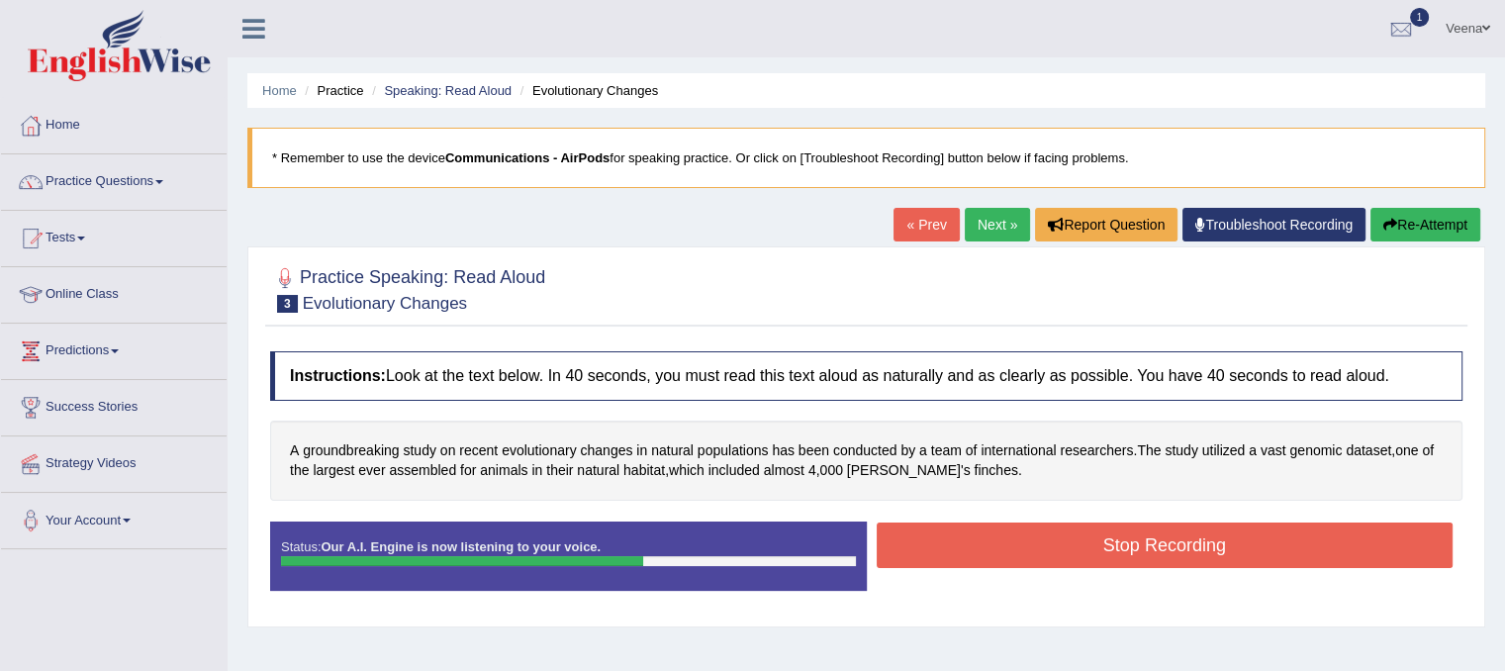
click at [921, 510] on div "Instructions: Look at the text below. In 40 seconds, you must read this text al…" at bounding box center [866, 478] width 1202 height 275
click at [922, 536] on button "Stop Recording" at bounding box center [1165, 545] width 577 height 46
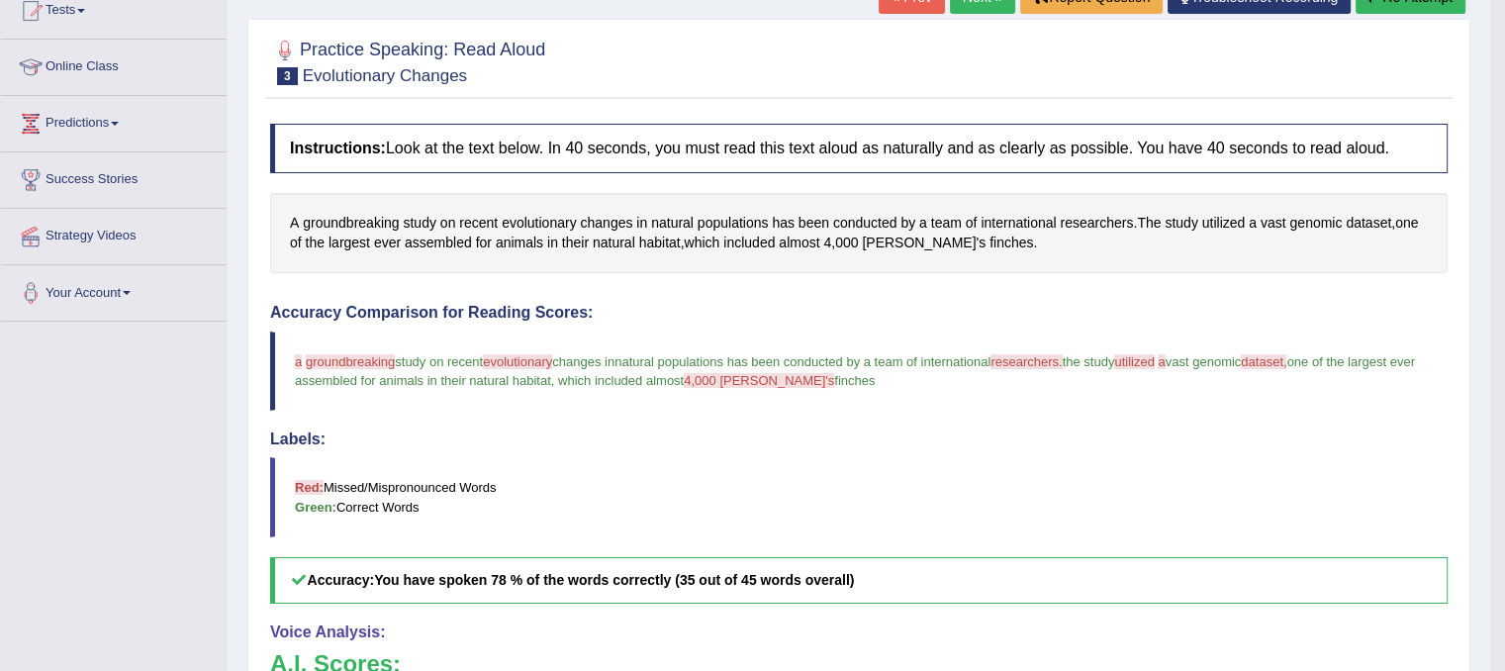
scroll to position [103, 0]
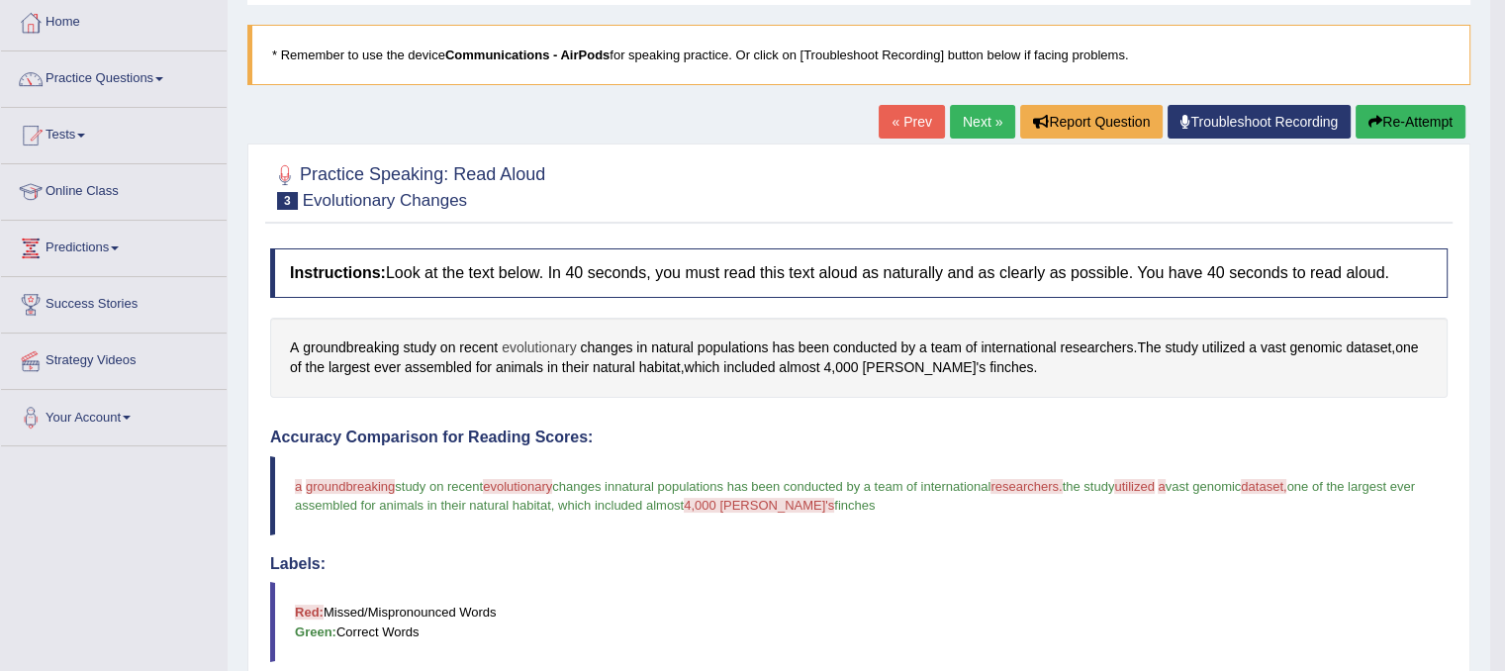
click at [546, 345] on span "evolutionary" at bounding box center [539, 347] width 75 height 21
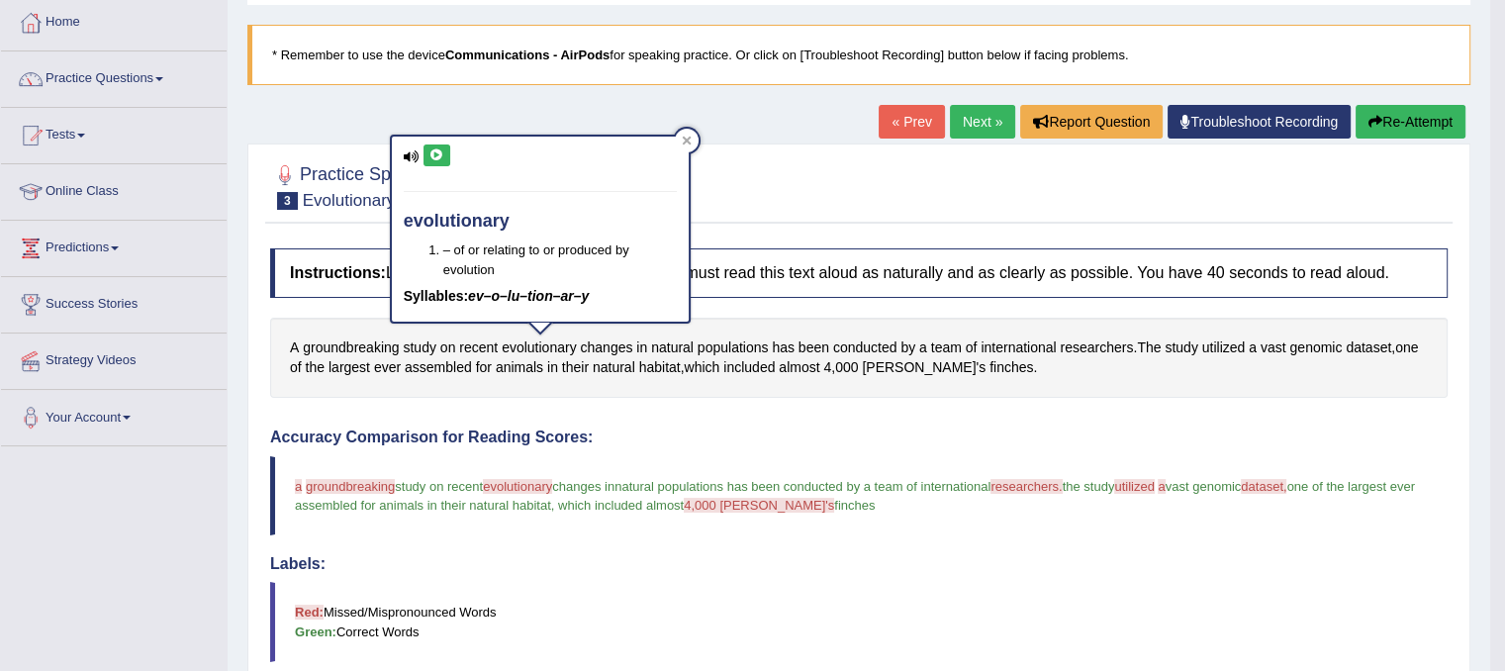
click at [432, 149] on icon at bounding box center [436, 155] width 15 height 12
click at [682, 136] on icon at bounding box center [686, 140] width 9 height 9
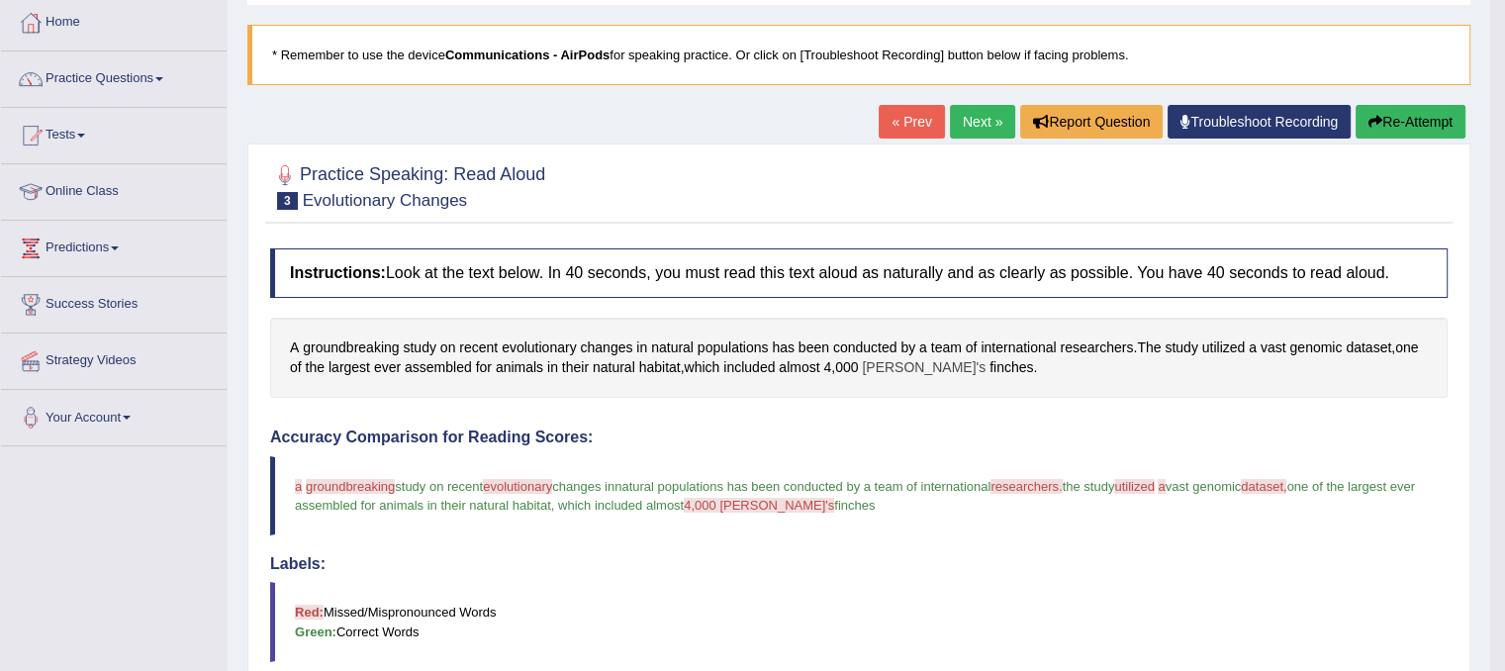
click at [883, 369] on span "Darwin's" at bounding box center [924, 367] width 124 height 21
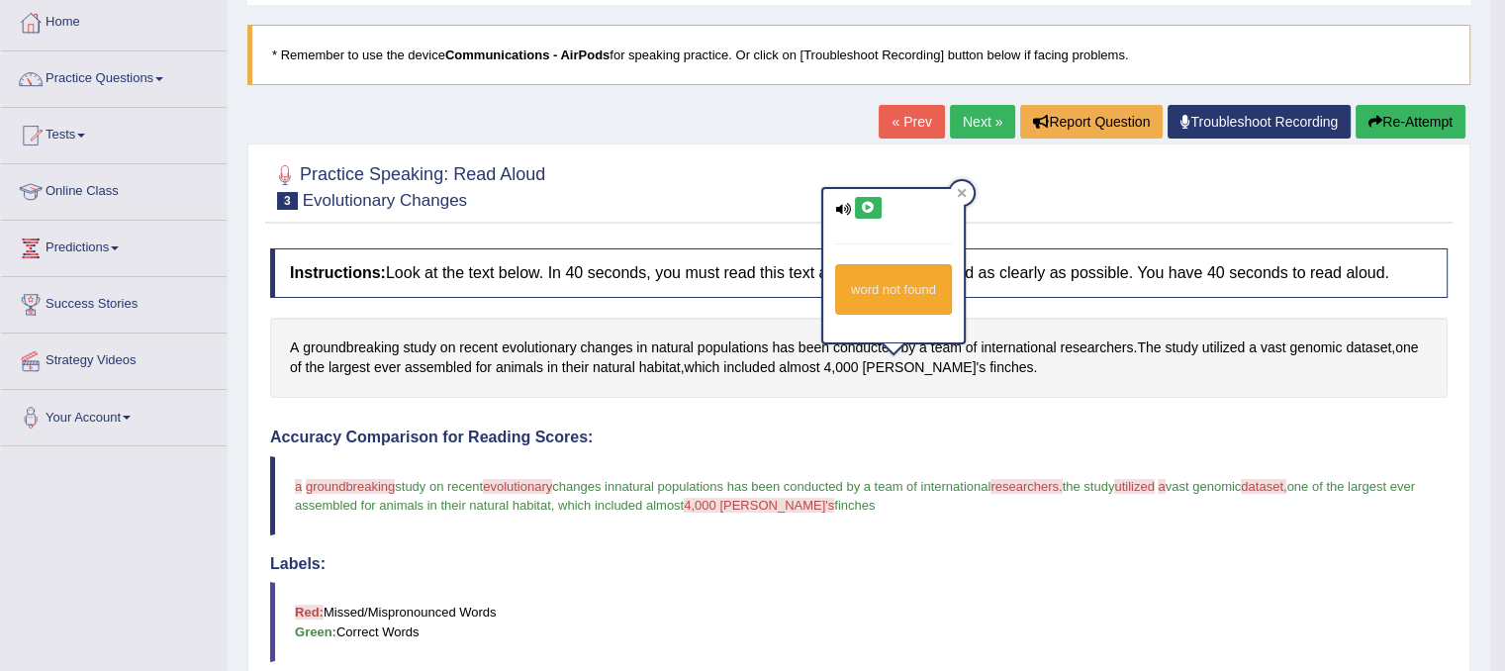
click at [870, 209] on icon at bounding box center [868, 208] width 15 height 12
click at [865, 202] on icon at bounding box center [868, 208] width 15 height 12
click at [962, 201] on div at bounding box center [962, 193] width 24 height 24
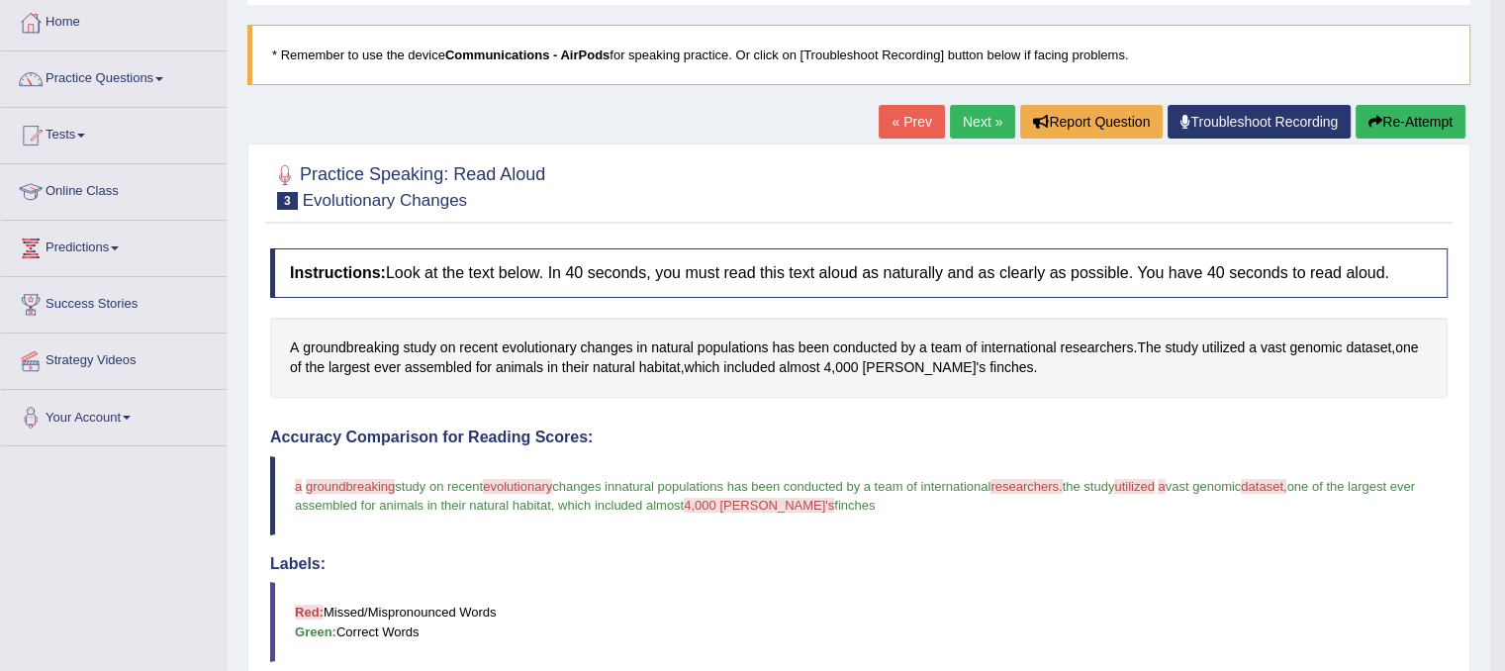
click at [1356, 118] on button "Re-Attempt" at bounding box center [1411, 122] width 110 height 34
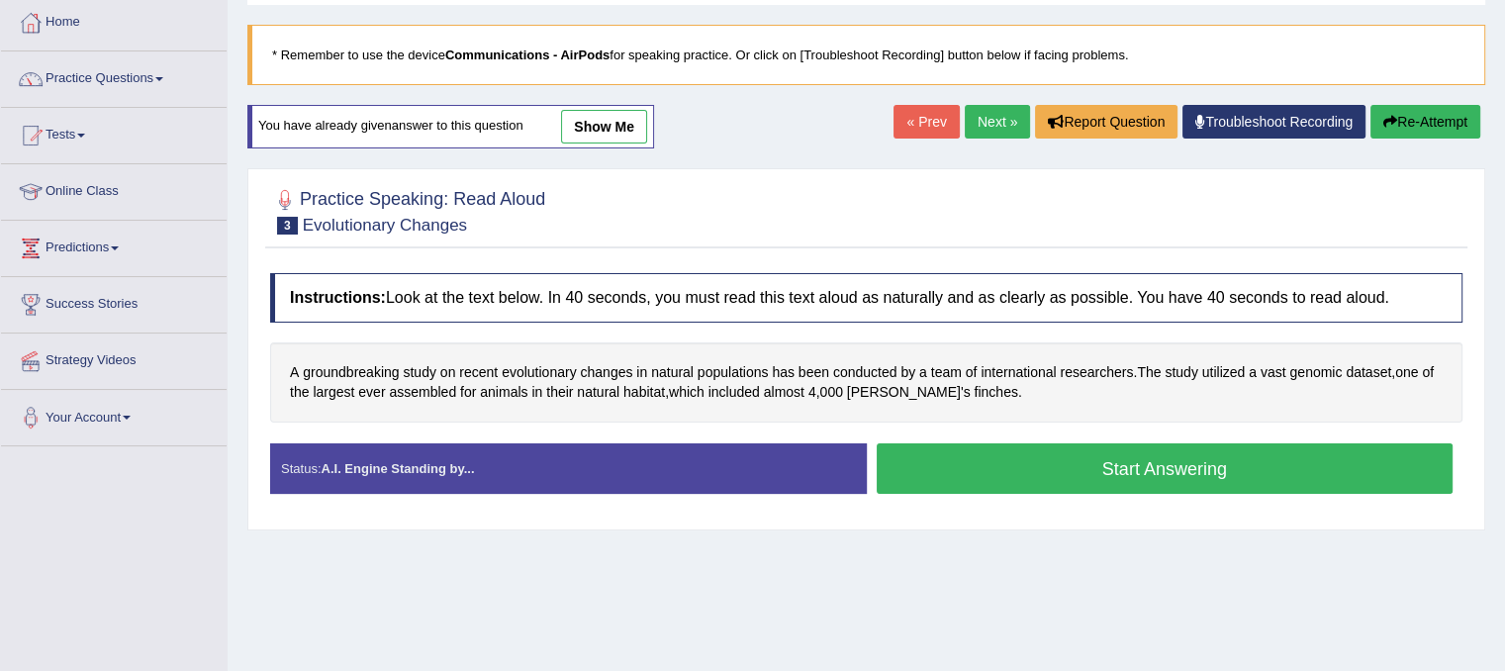
click at [948, 461] on button "Start Answering" at bounding box center [1165, 468] width 577 height 50
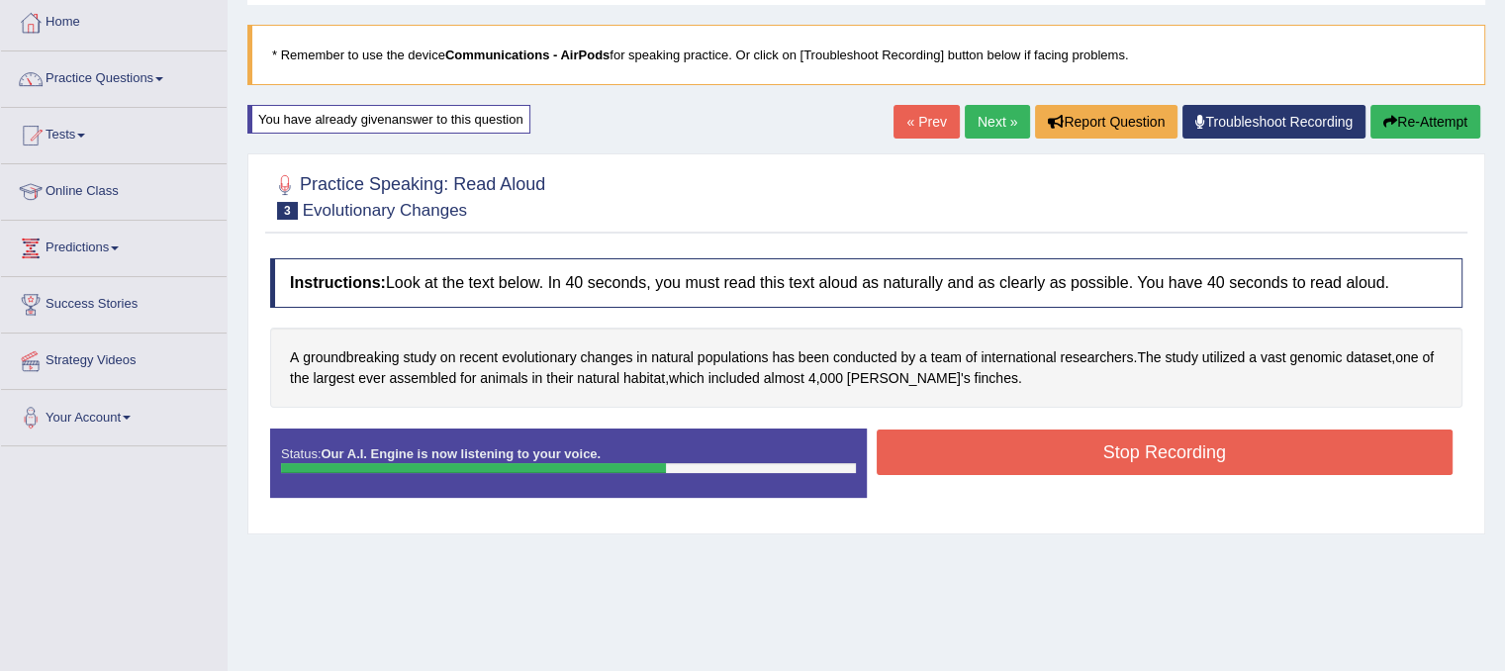
click at [948, 461] on button "Stop Recording" at bounding box center [1165, 452] width 577 height 46
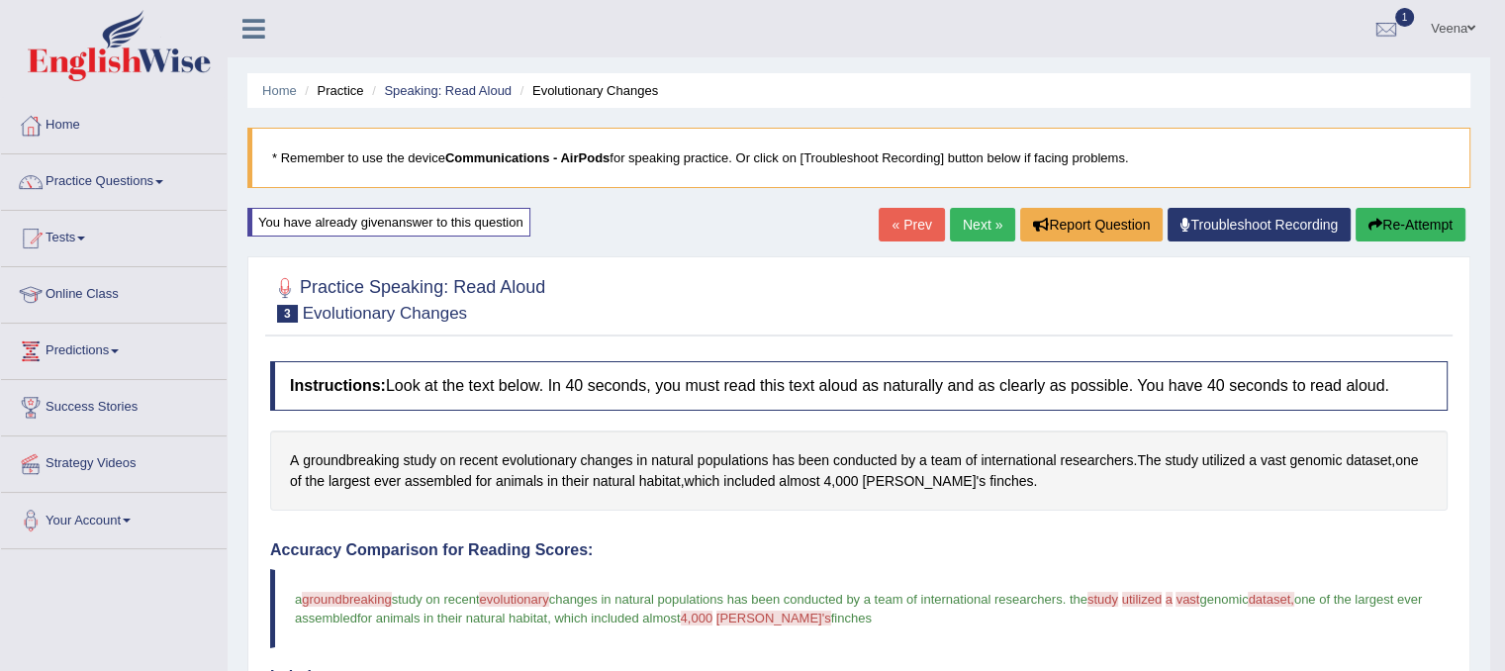
click at [1427, 230] on button "Re-Attempt" at bounding box center [1411, 225] width 110 height 34
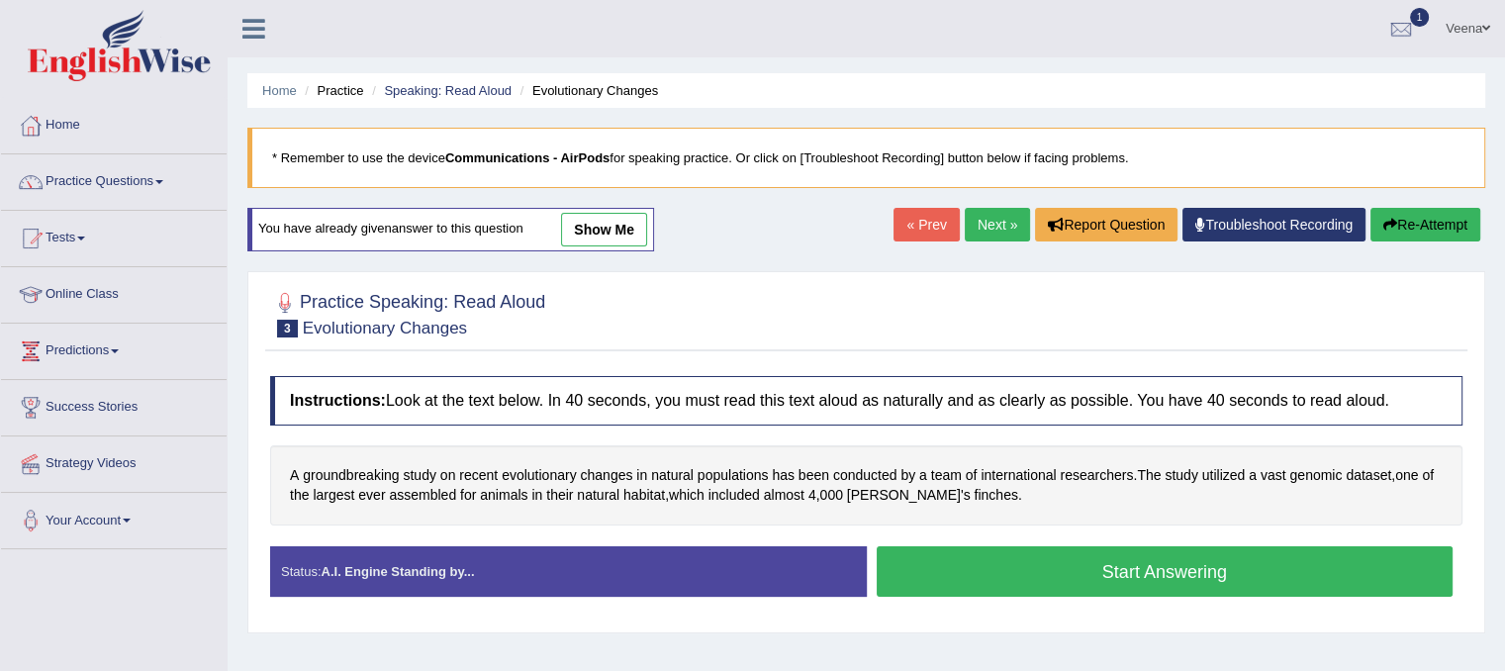
click at [1127, 574] on button "Start Answering" at bounding box center [1165, 571] width 577 height 50
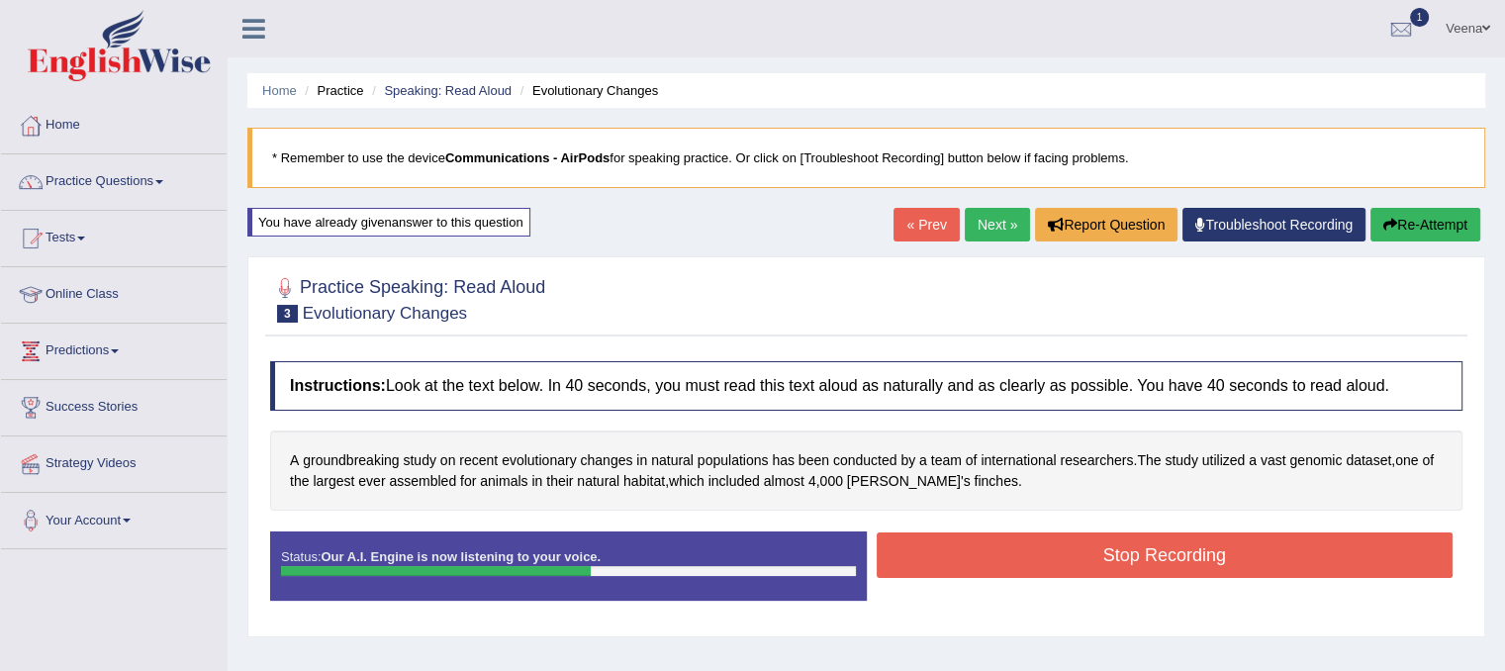
click at [1127, 574] on button "Stop Recording" at bounding box center [1165, 555] width 577 height 46
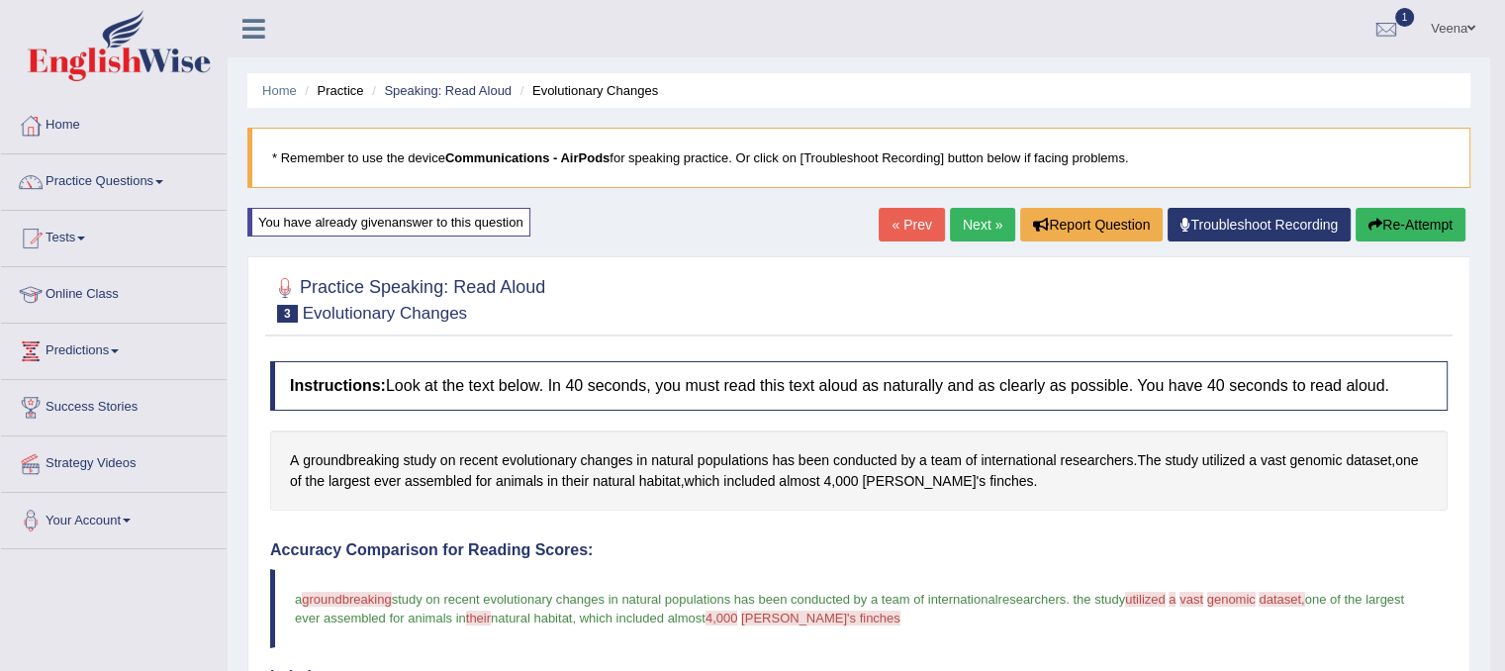
click at [981, 220] on link "Next »" at bounding box center [982, 225] width 65 height 34
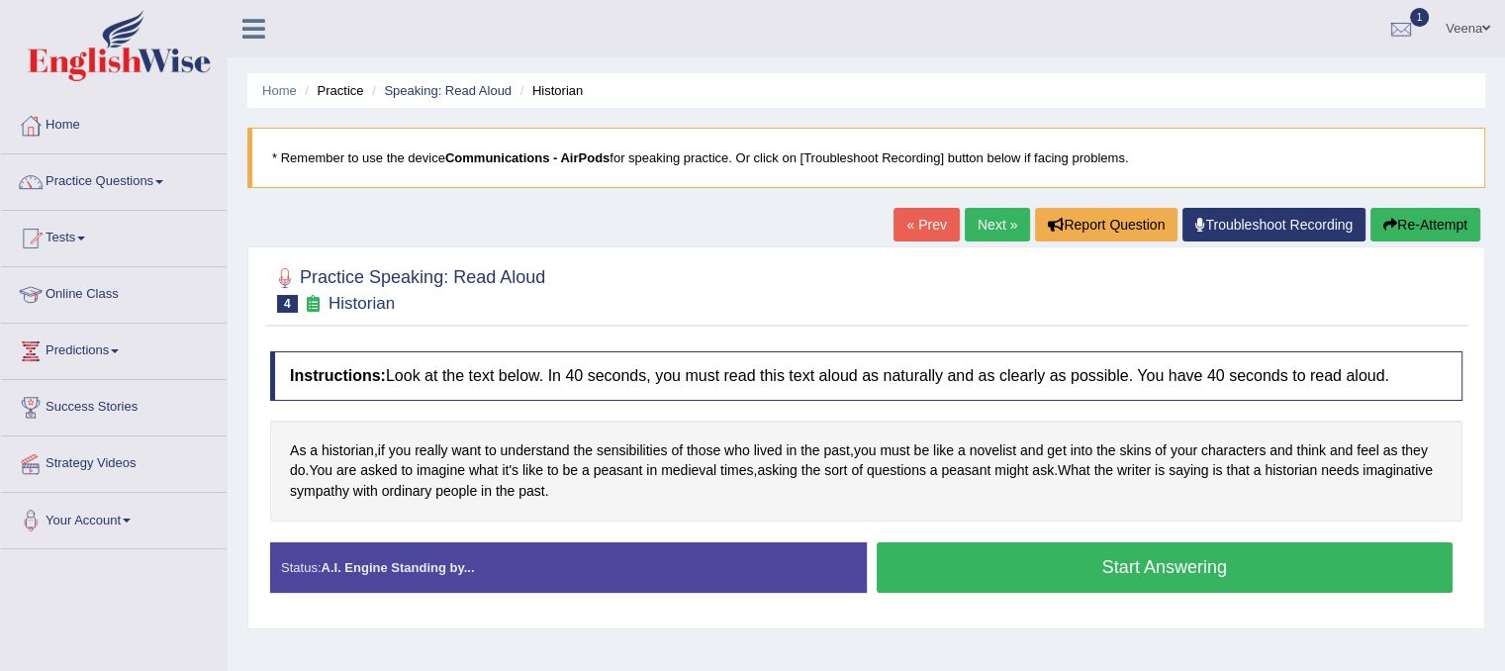
click at [945, 555] on button "Start Answering" at bounding box center [1165, 567] width 577 height 50
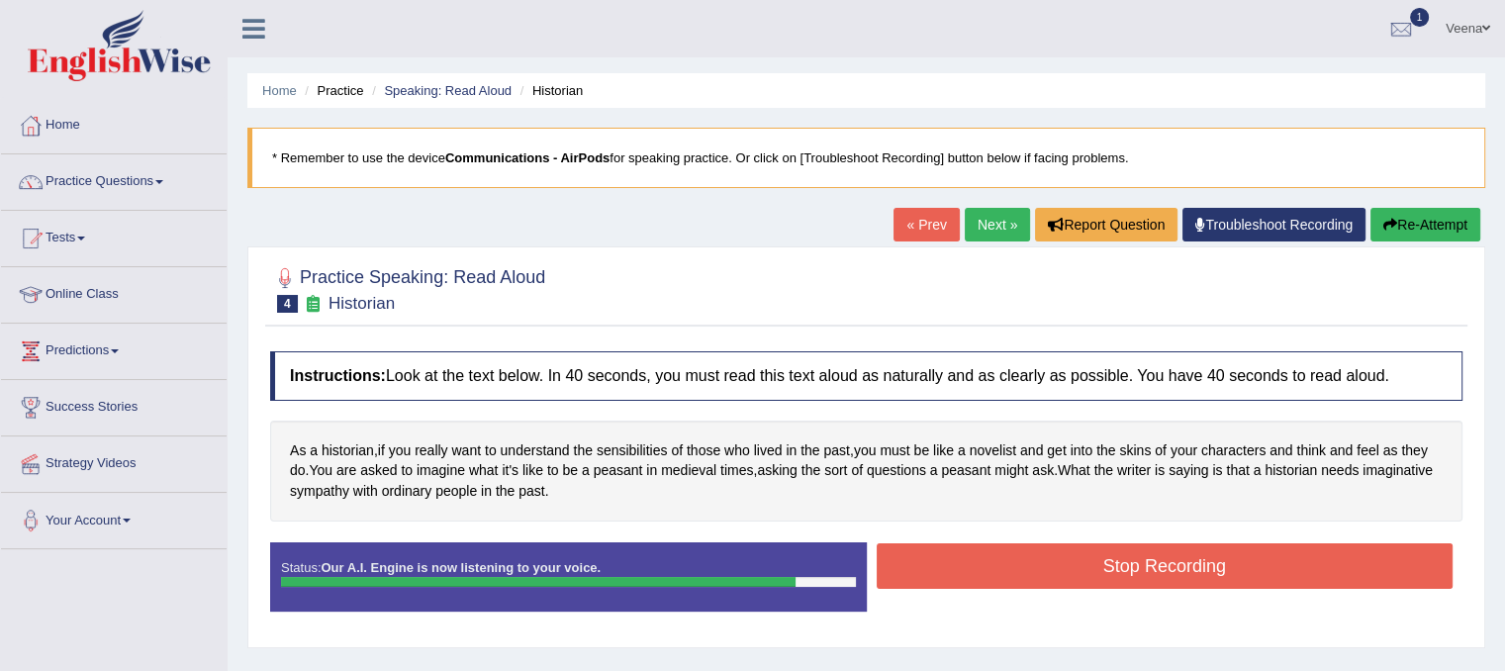
click at [945, 556] on button "Stop Recording" at bounding box center [1165, 566] width 577 height 46
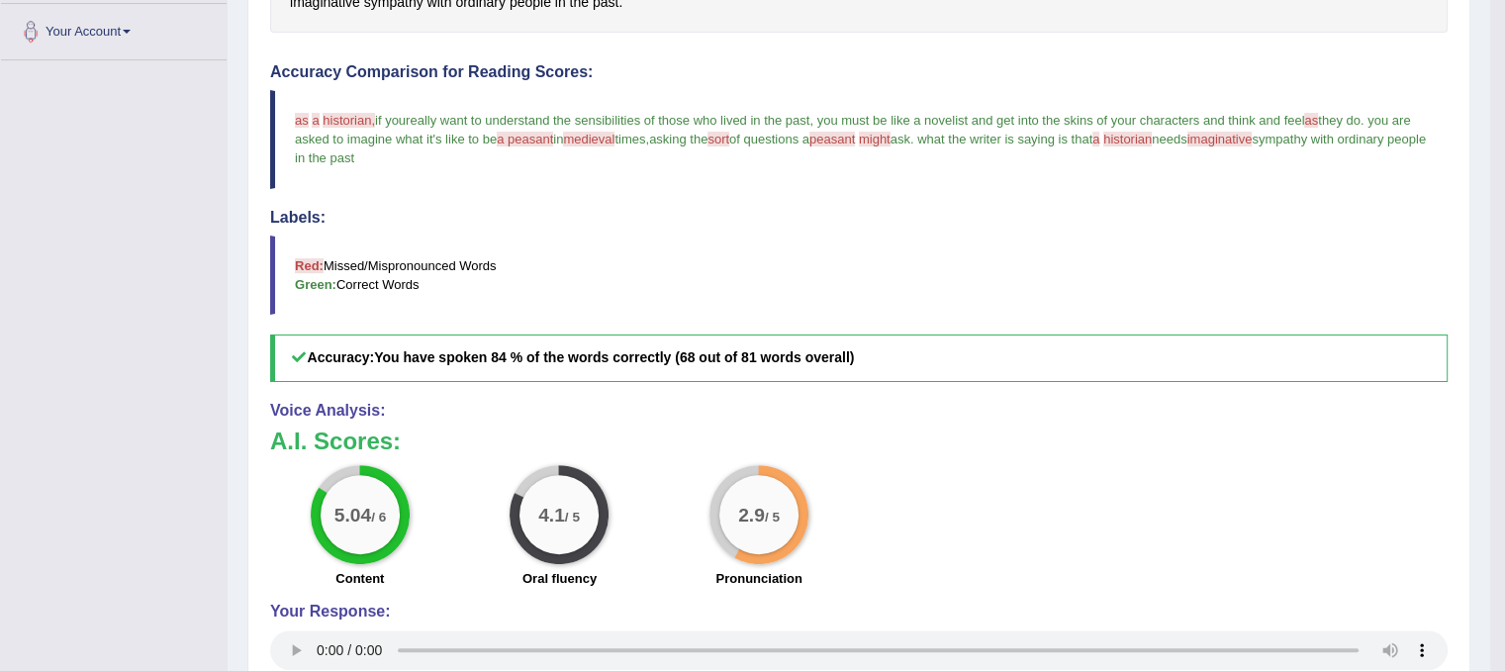
scroll to position [490, 0]
click at [946, 556] on div "5.04 / 6 Content 4.1 / 5 Oral fluency 2.9 / 5 Pronunciation" at bounding box center [858, 528] width 1197 height 128
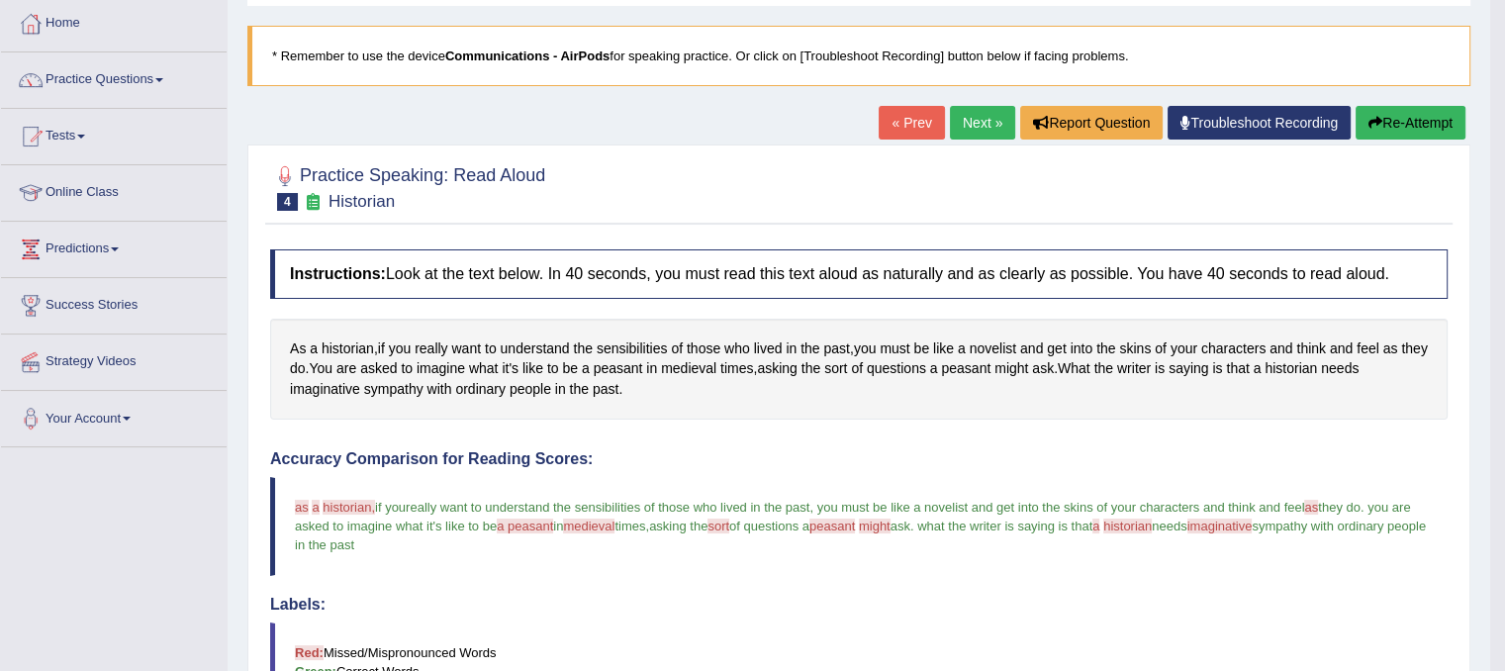
scroll to position [89, 0]
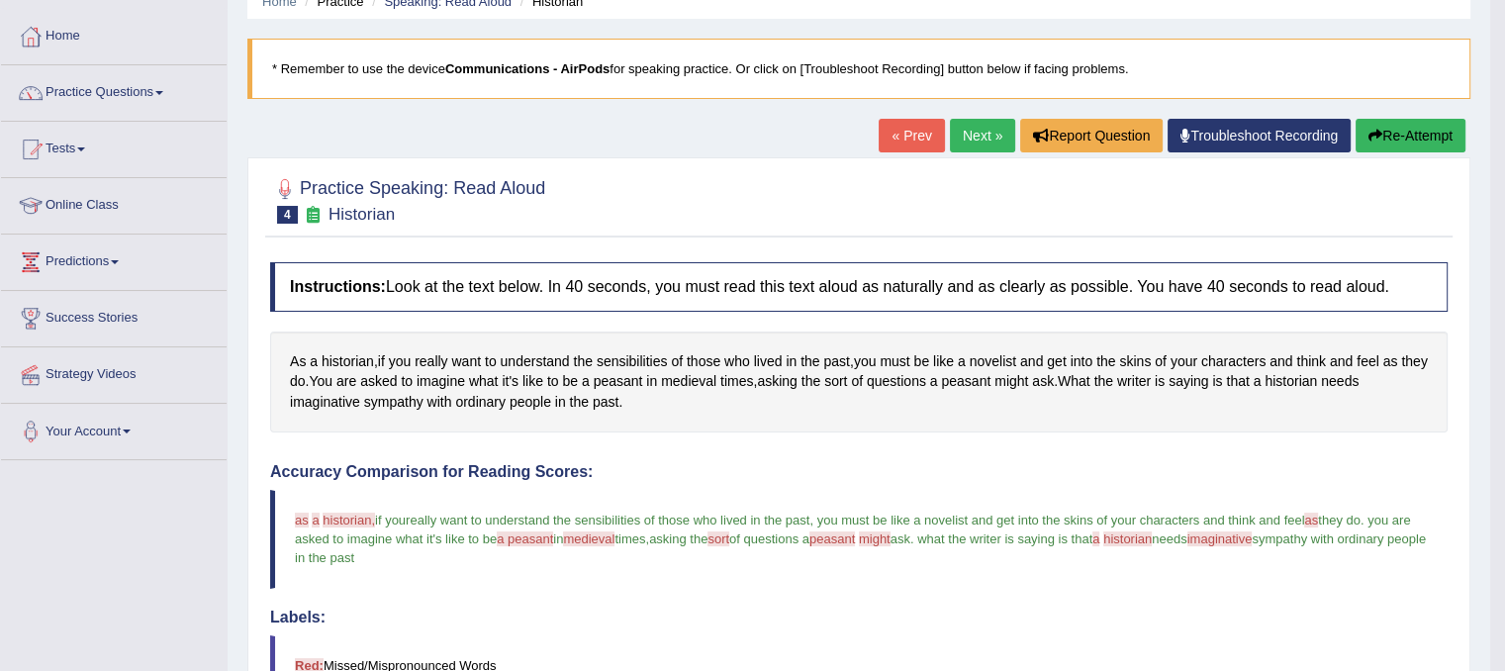
click at [987, 125] on link "Next »" at bounding box center [982, 136] width 65 height 34
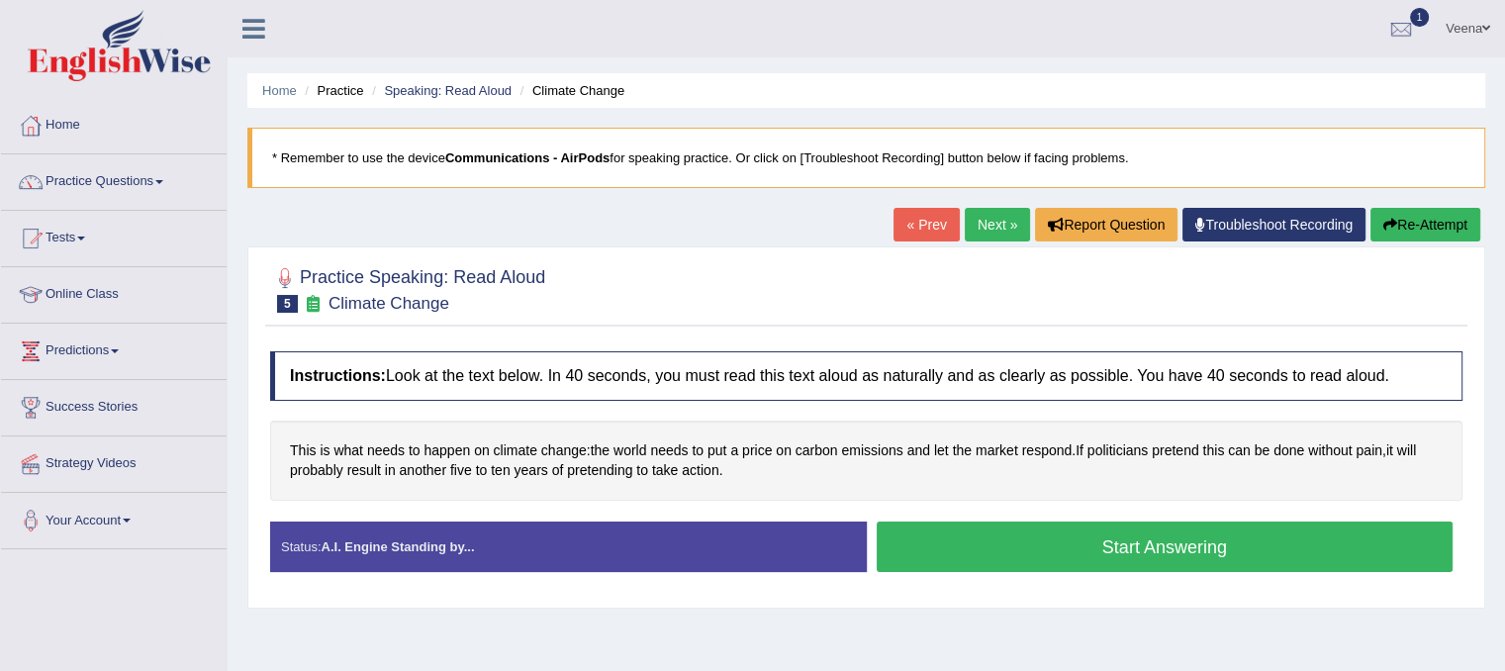
click at [958, 555] on button "Start Answering" at bounding box center [1165, 546] width 577 height 50
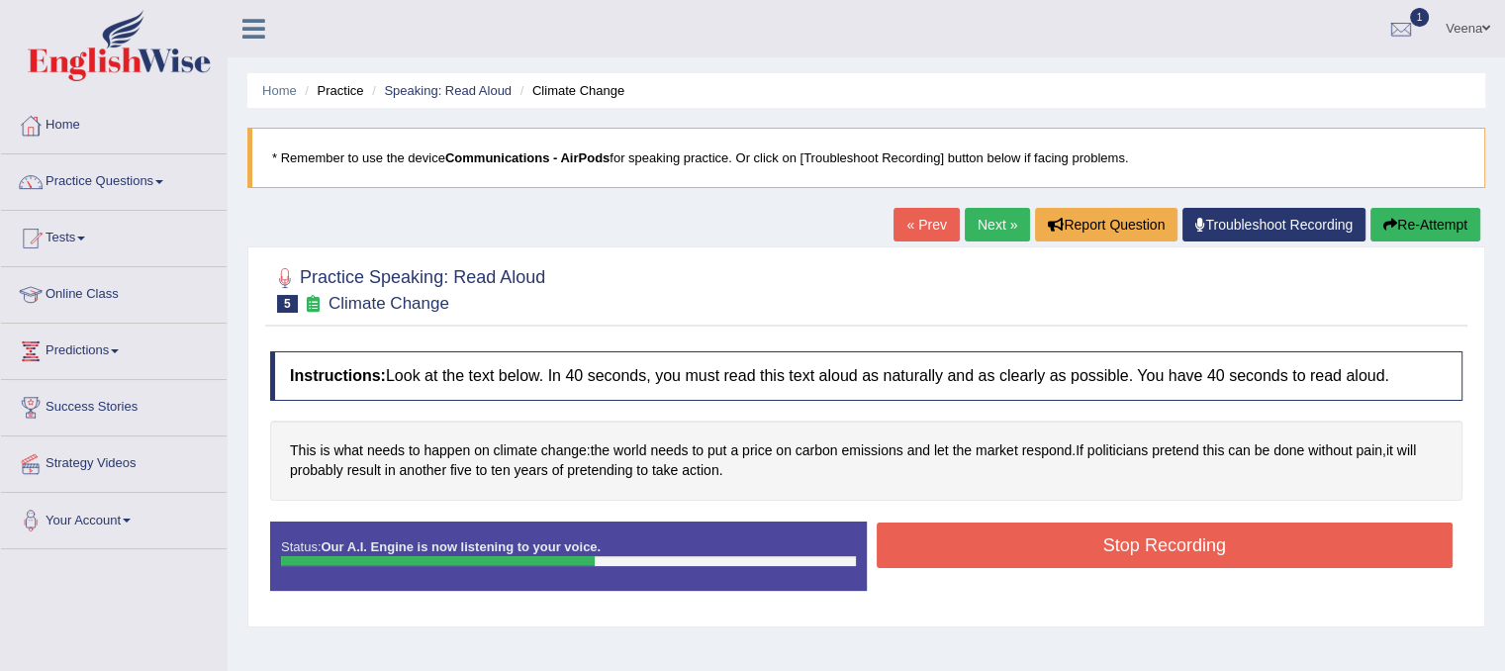
click at [958, 533] on button "Stop Recording" at bounding box center [1165, 545] width 577 height 46
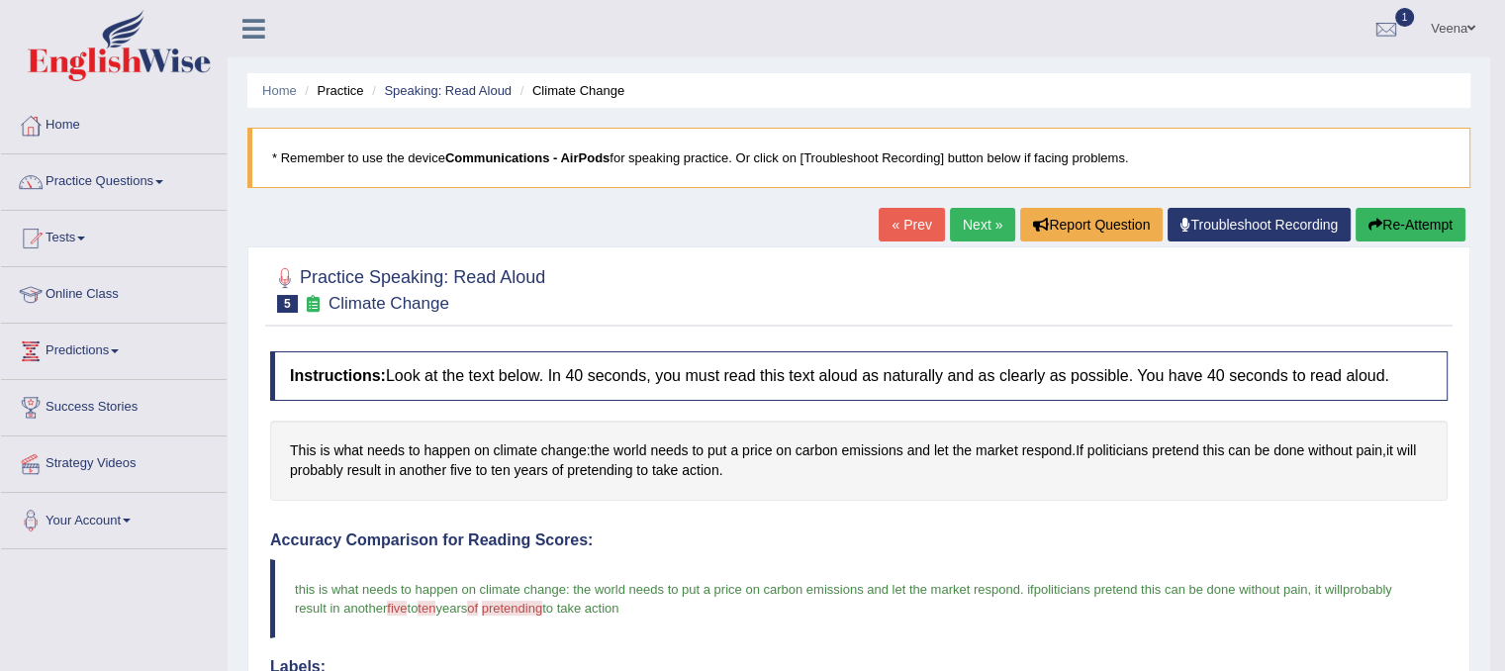
click at [1378, 214] on button "Re-Attempt" at bounding box center [1411, 225] width 110 height 34
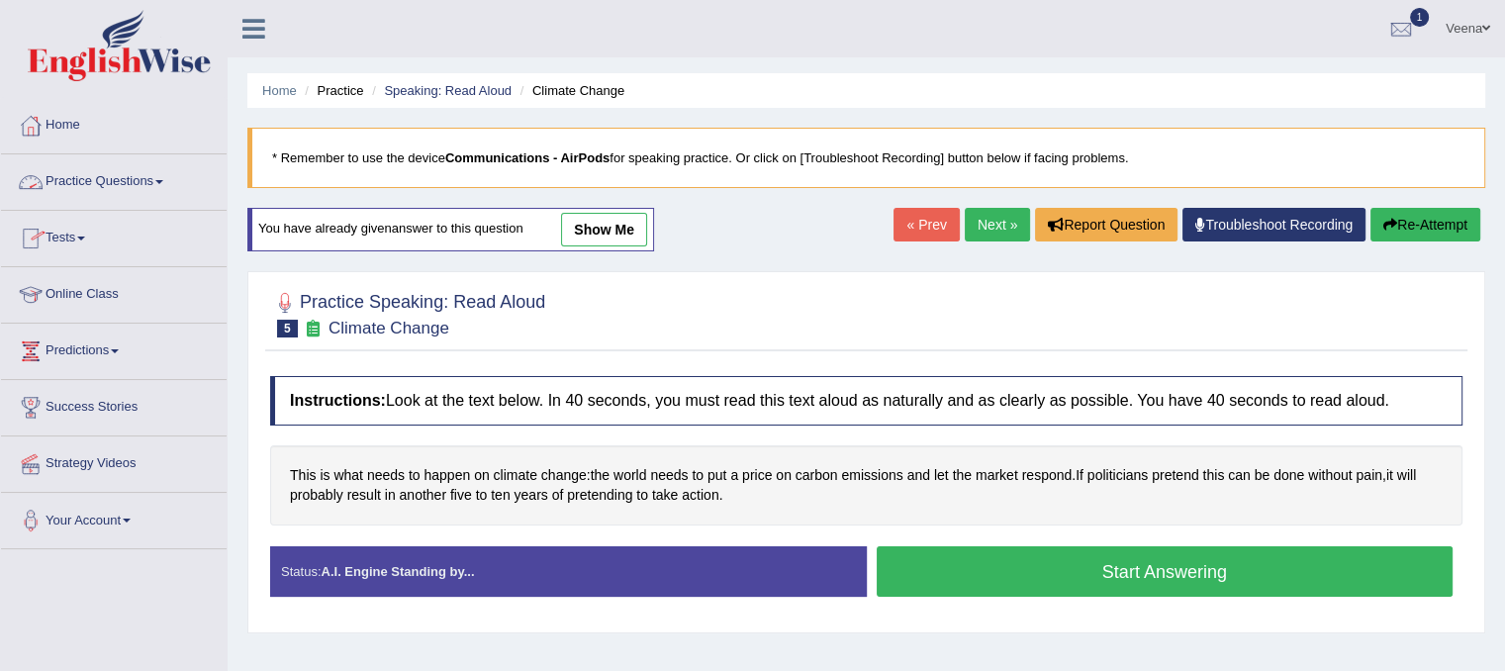
click at [166, 175] on link "Practice Questions" at bounding box center [114, 178] width 226 height 49
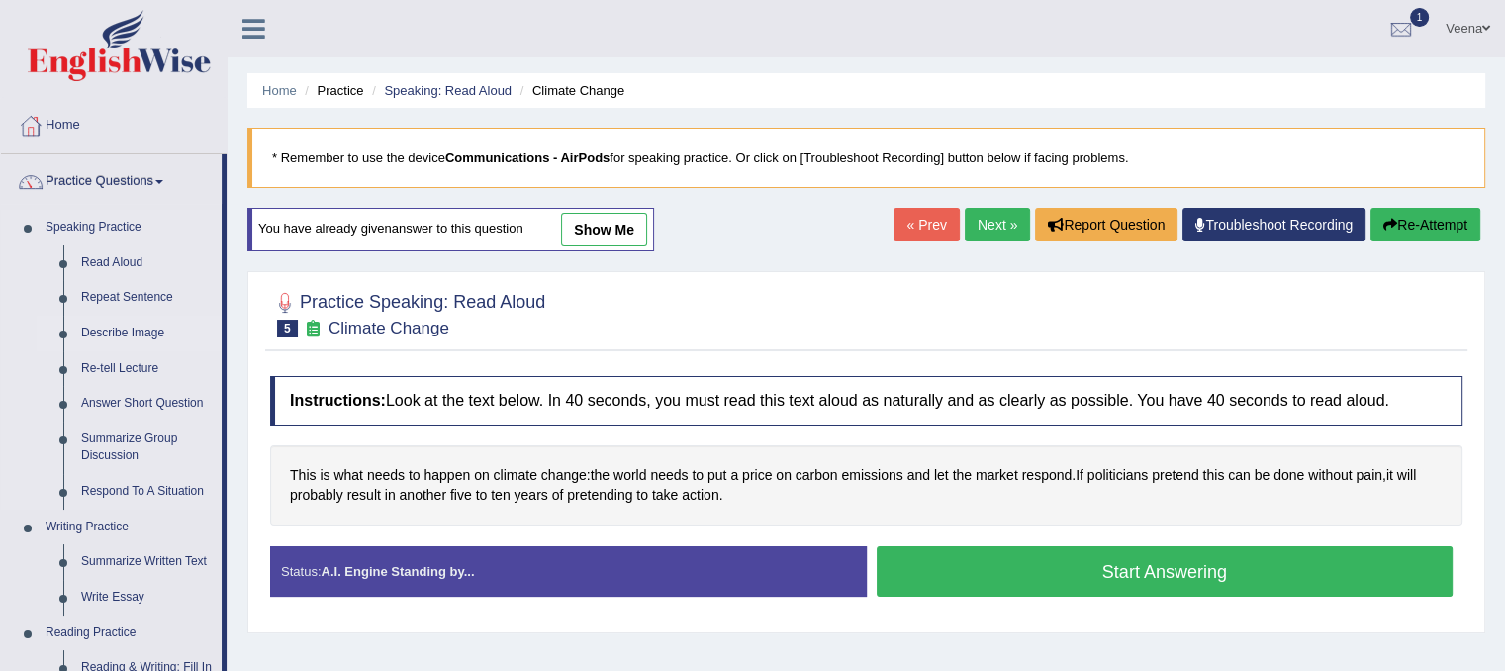
click at [141, 333] on link "Describe Image" at bounding box center [146, 334] width 149 height 36
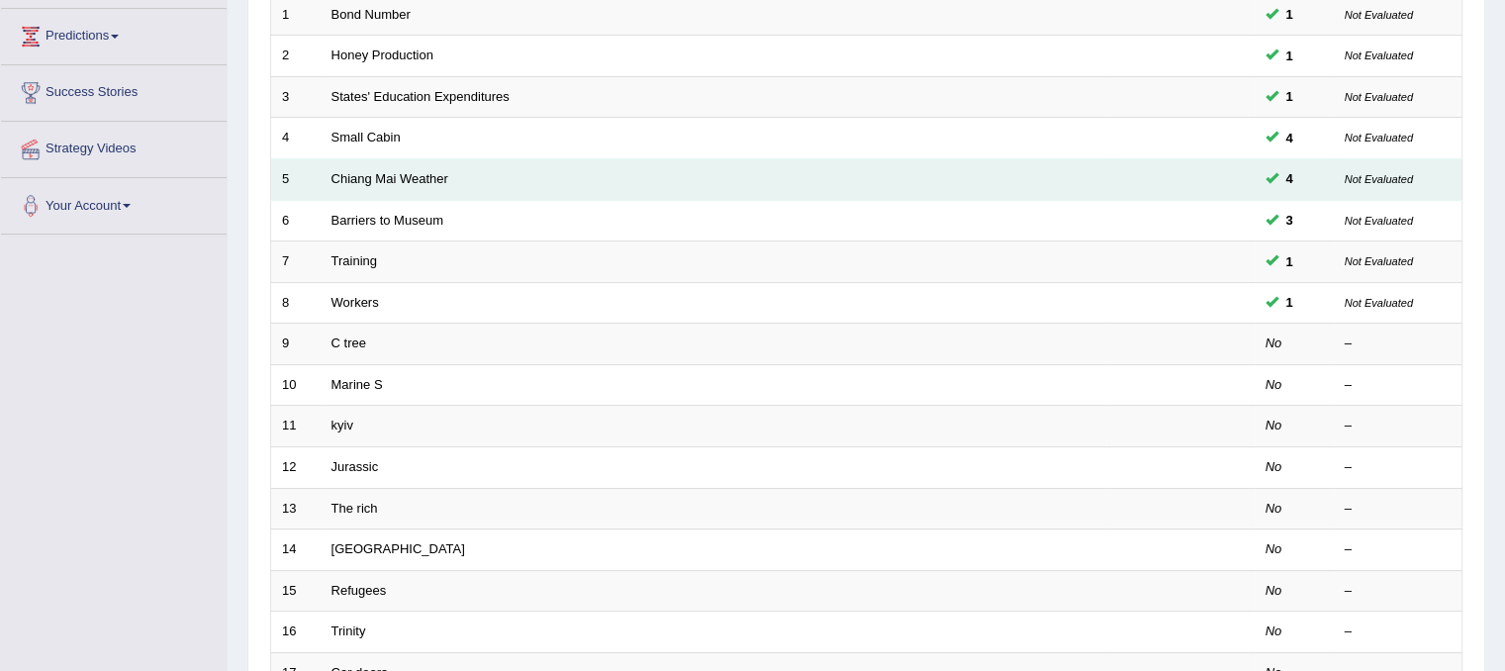
scroll to position [316, 0]
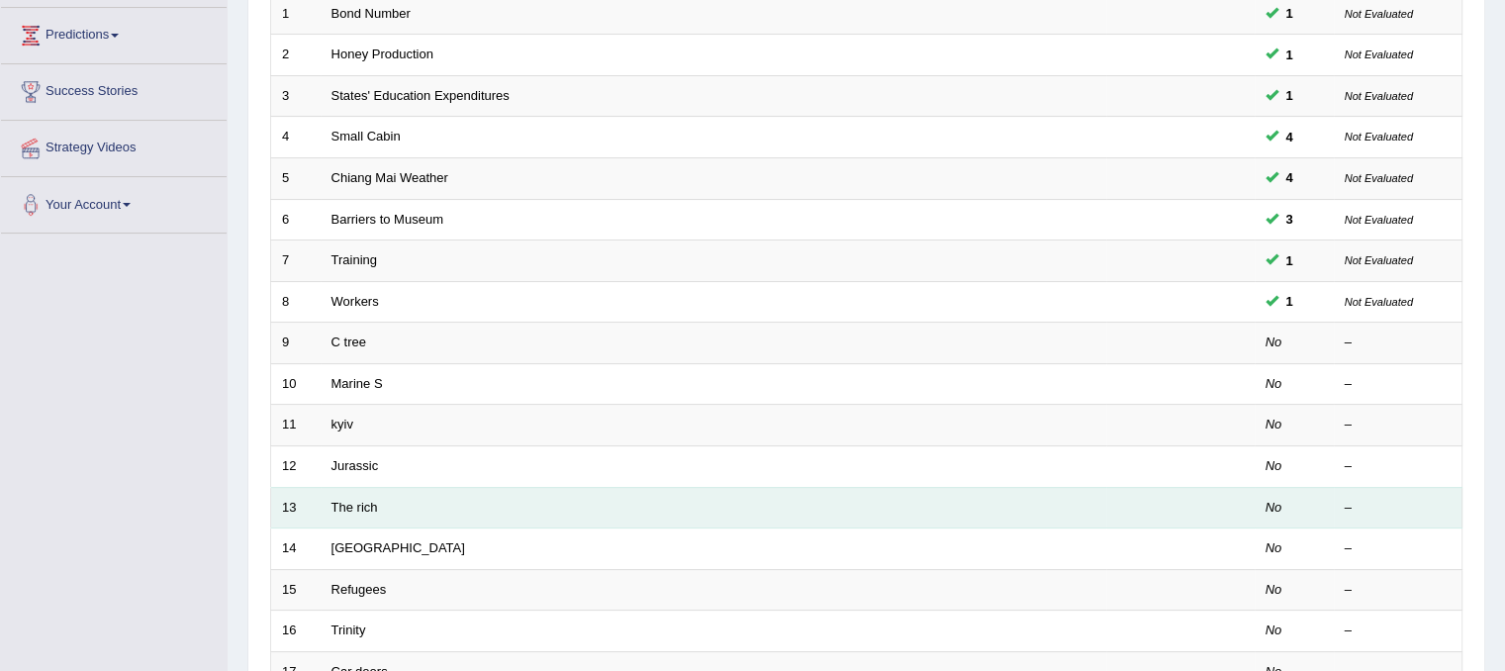
click at [362, 511] on td "The rich" at bounding box center [714, 508] width 786 height 42
click at [364, 500] on link "The rich" at bounding box center [354, 507] width 47 height 15
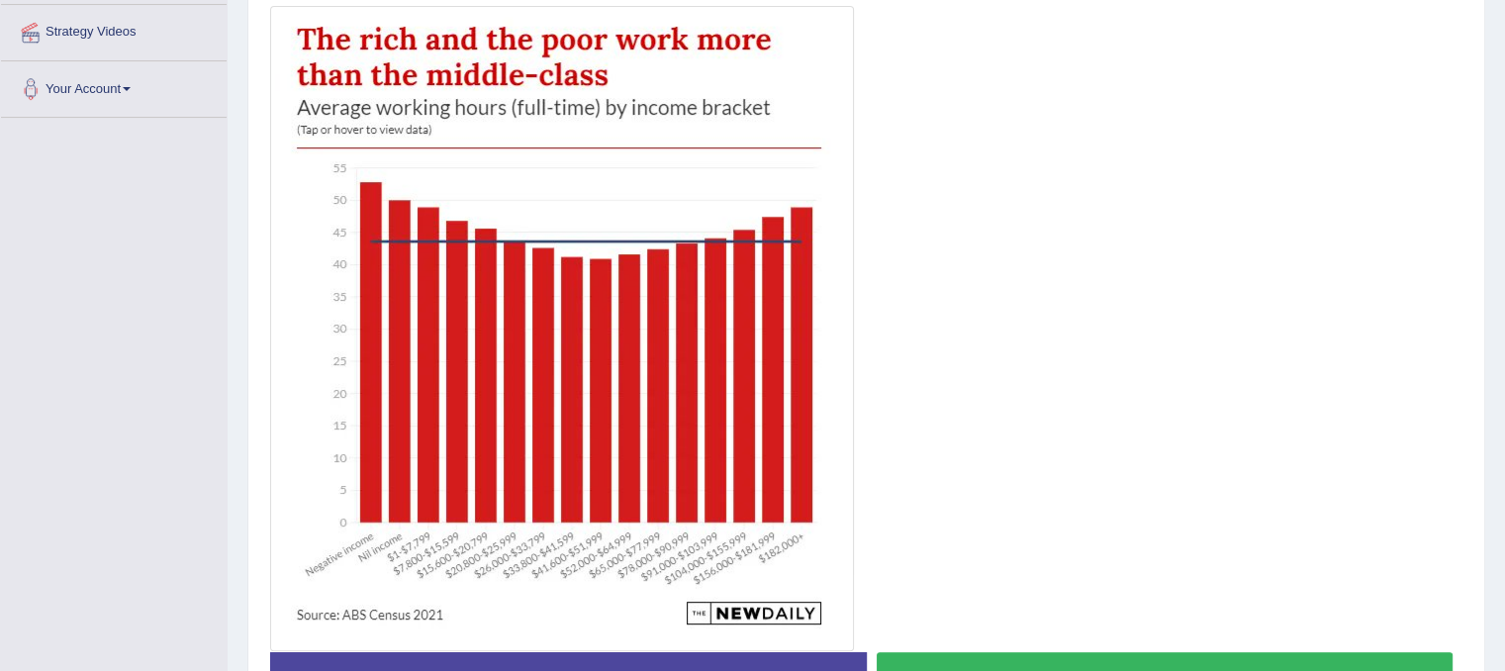
scroll to position [435, 0]
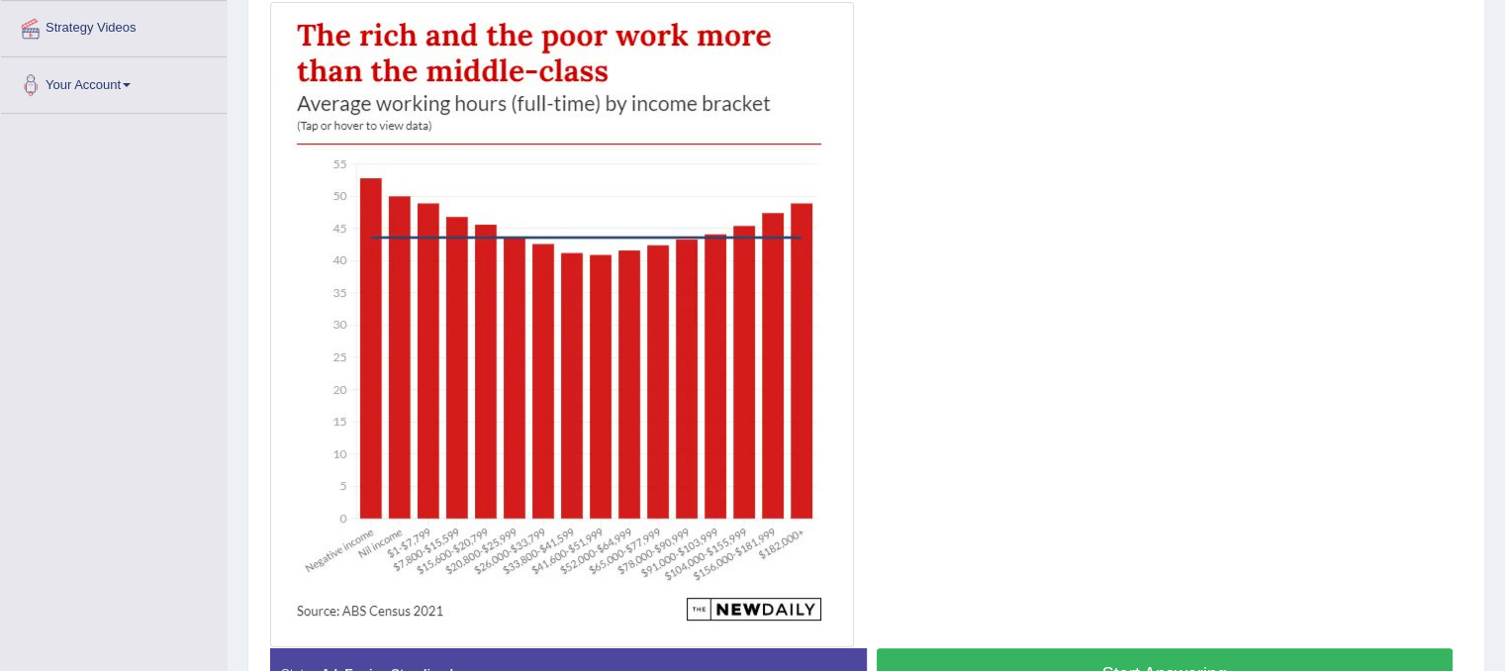
click at [913, 648] on button "Start Answering" at bounding box center [1165, 673] width 577 height 50
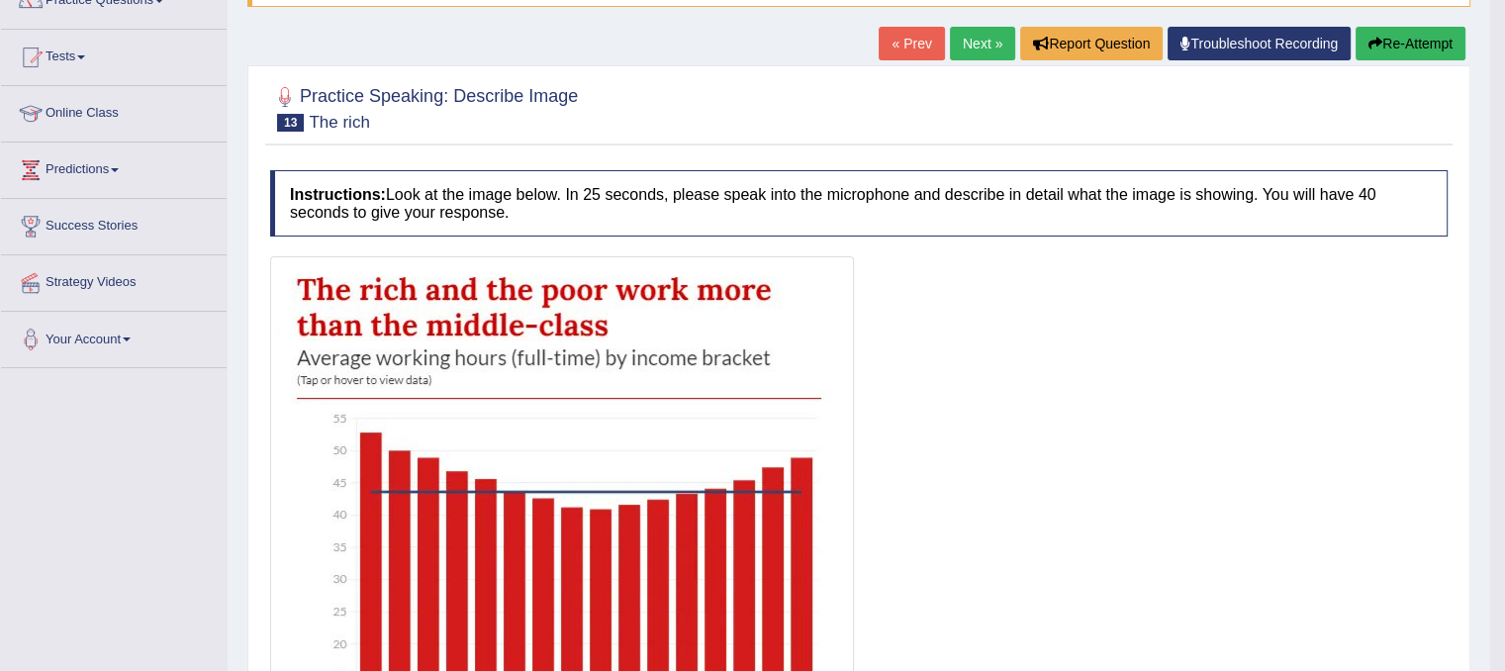
scroll to position [179, 0]
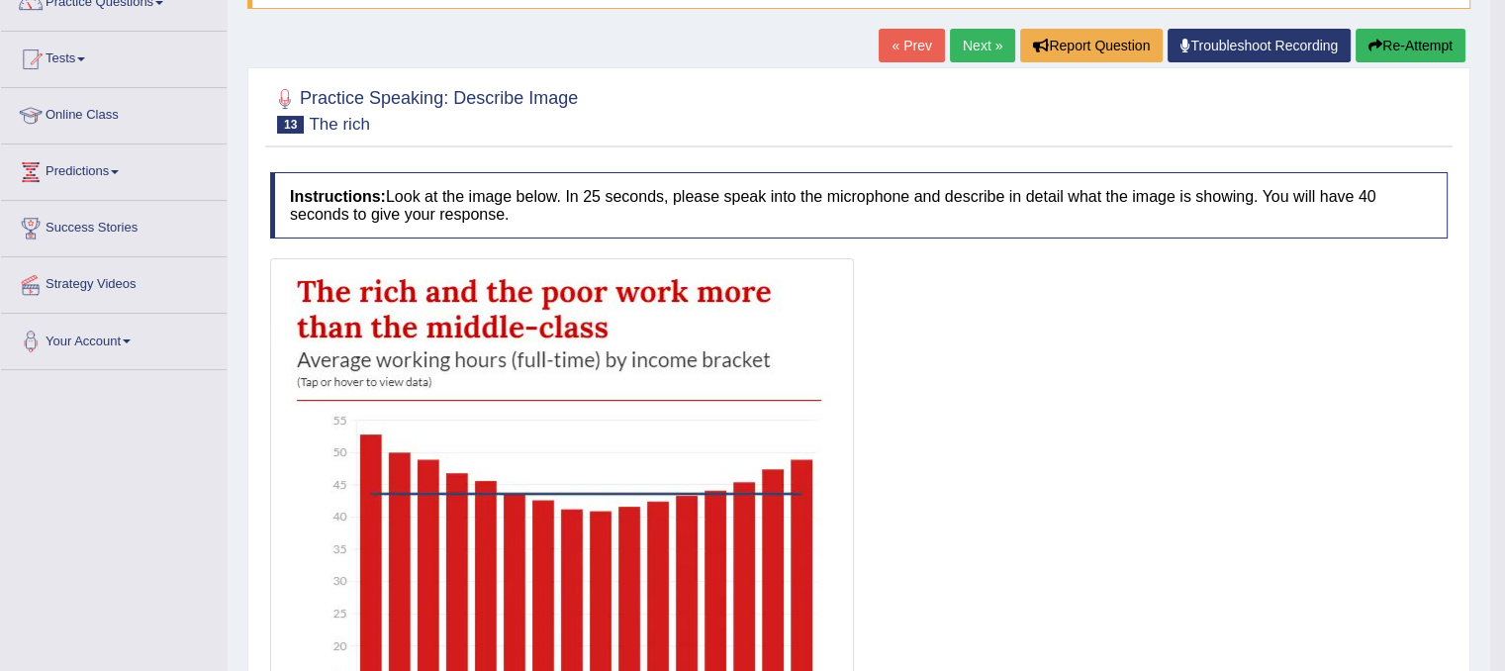
click at [963, 48] on link "Next »" at bounding box center [982, 46] width 65 height 34
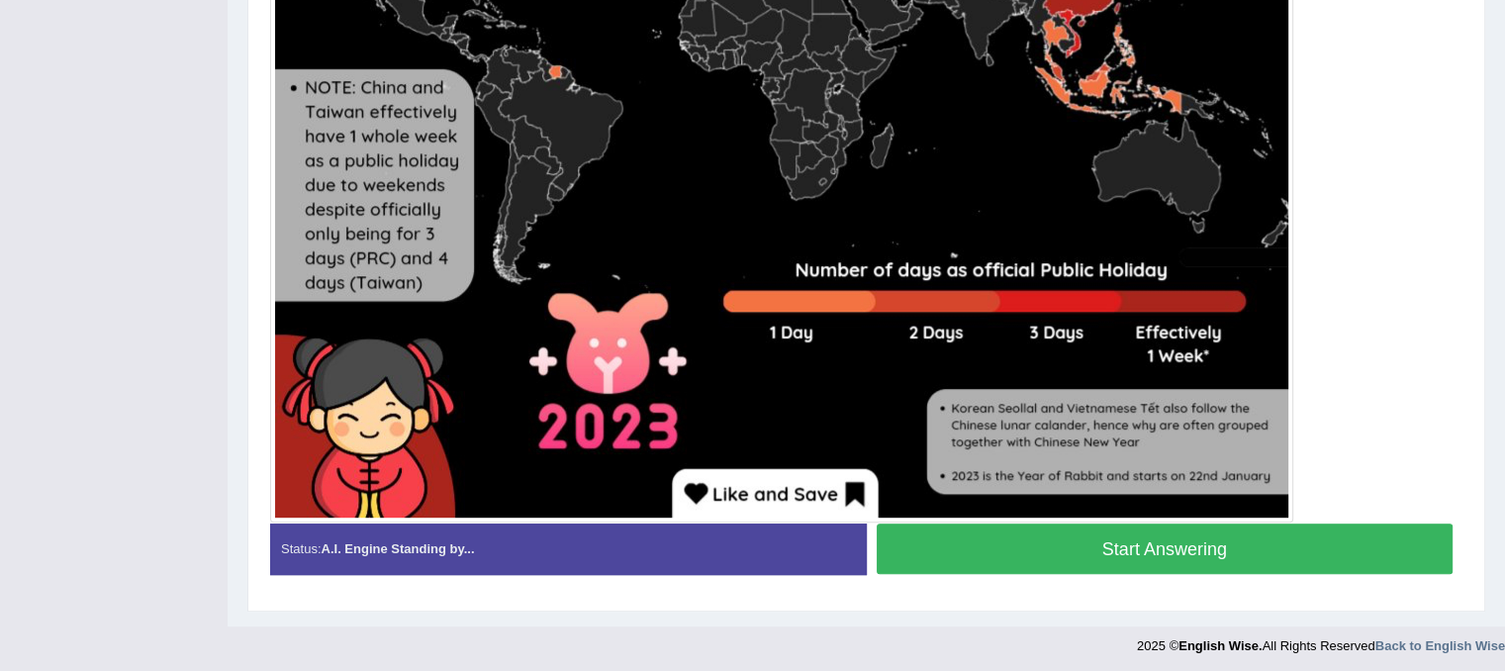
scroll to position [940, 0]
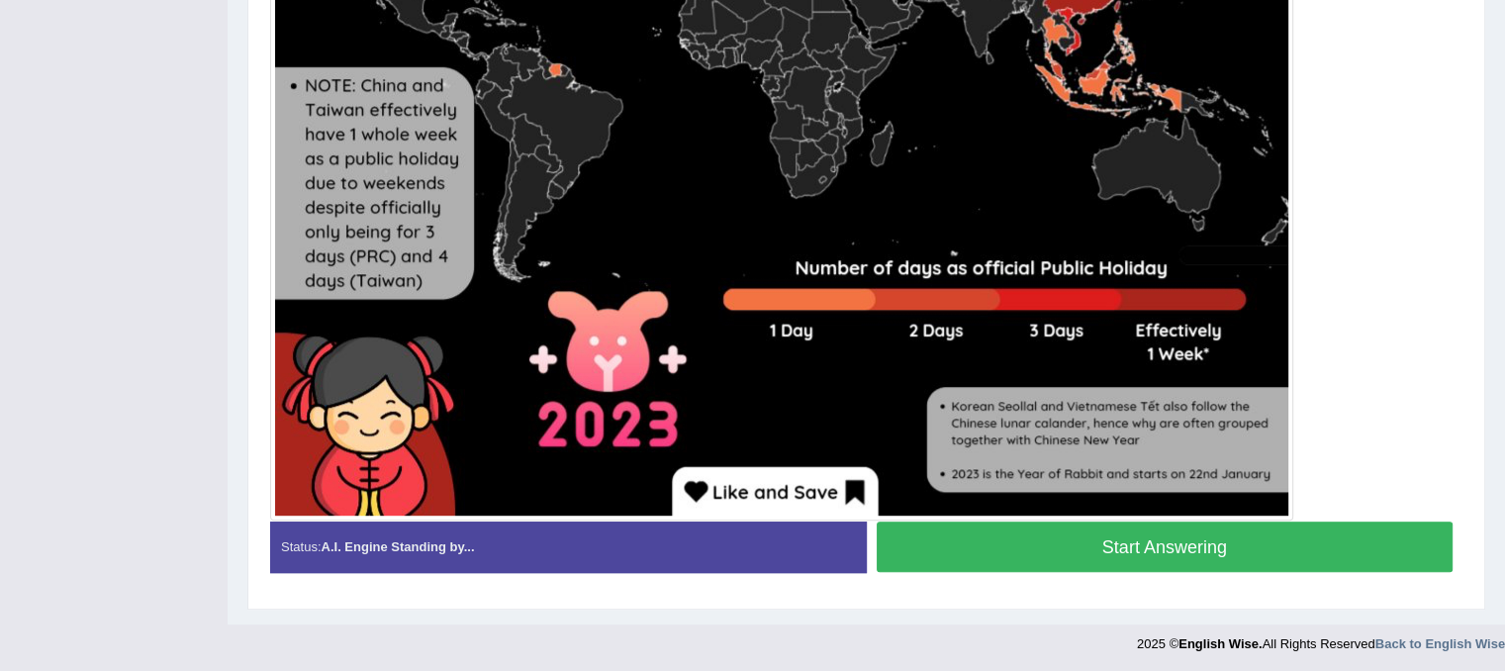
click at [976, 535] on button "Start Answering" at bounding box center [1165, 546] width 577 height 50
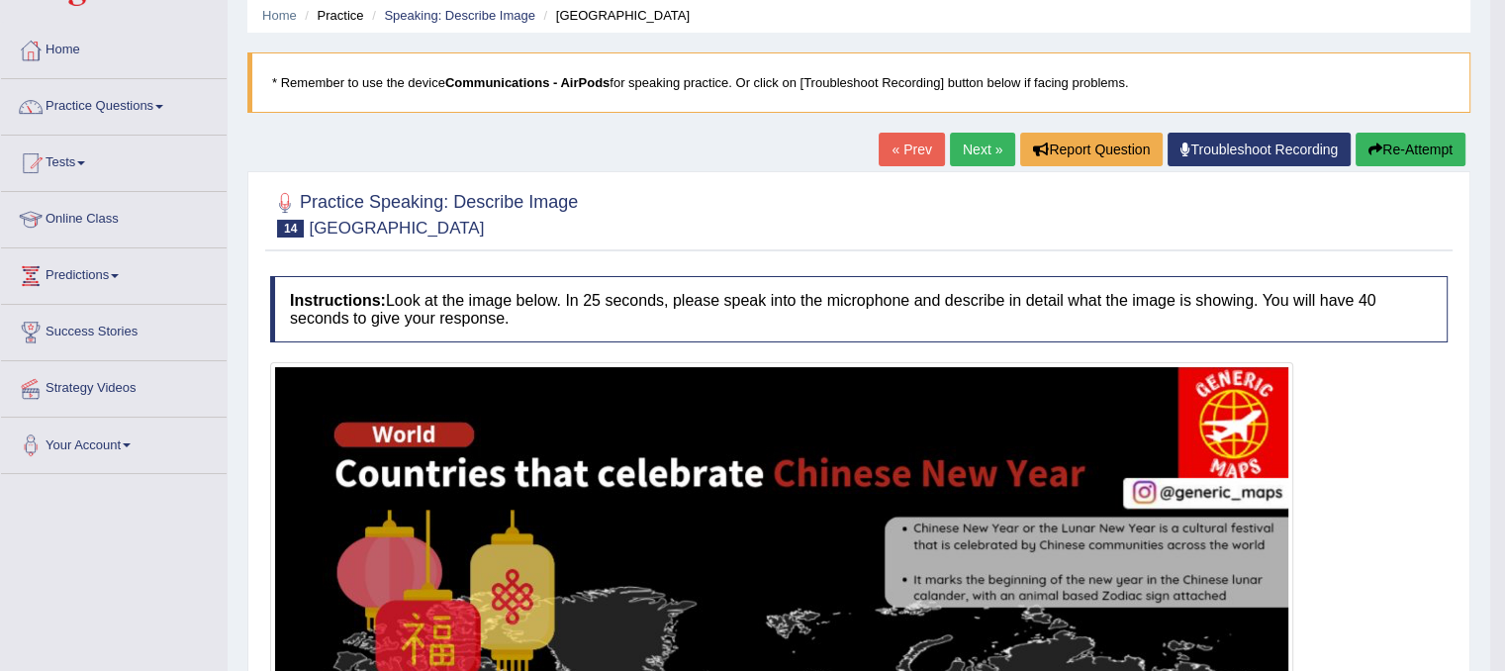
scroll to position [71, 0]
